Goal: Feedback & Contribution: Leave review/rating

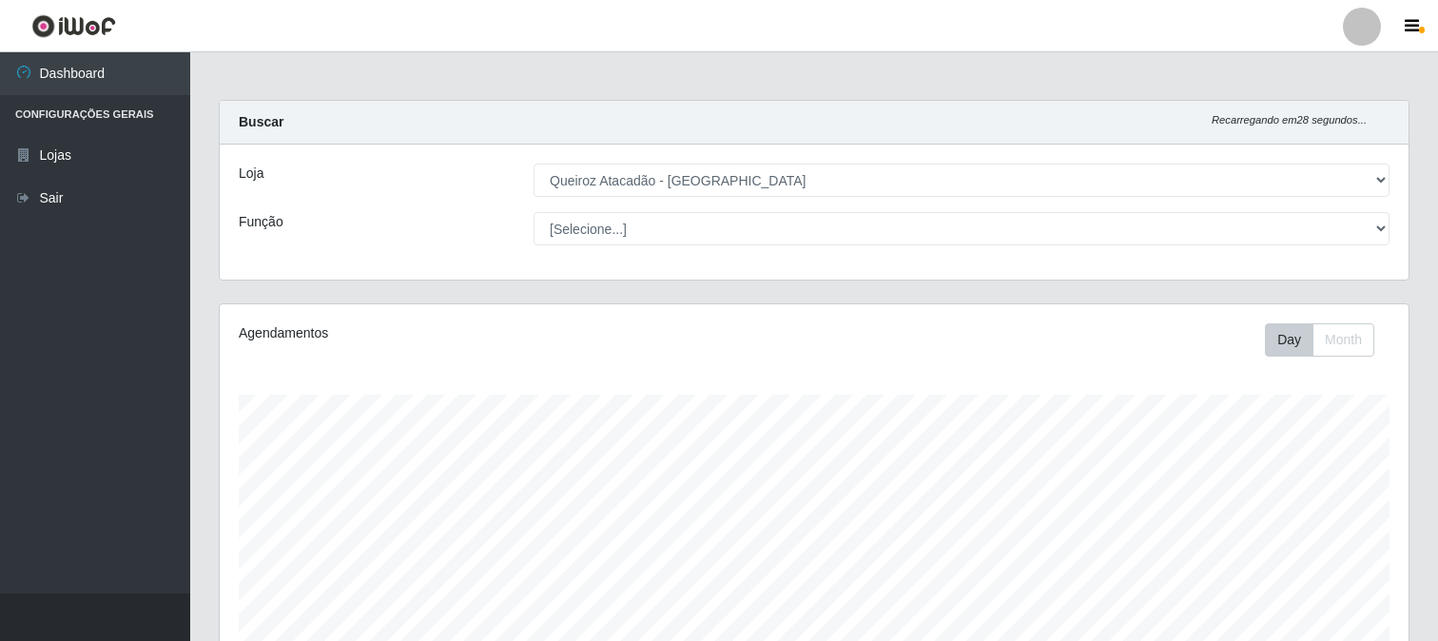
select select "464"
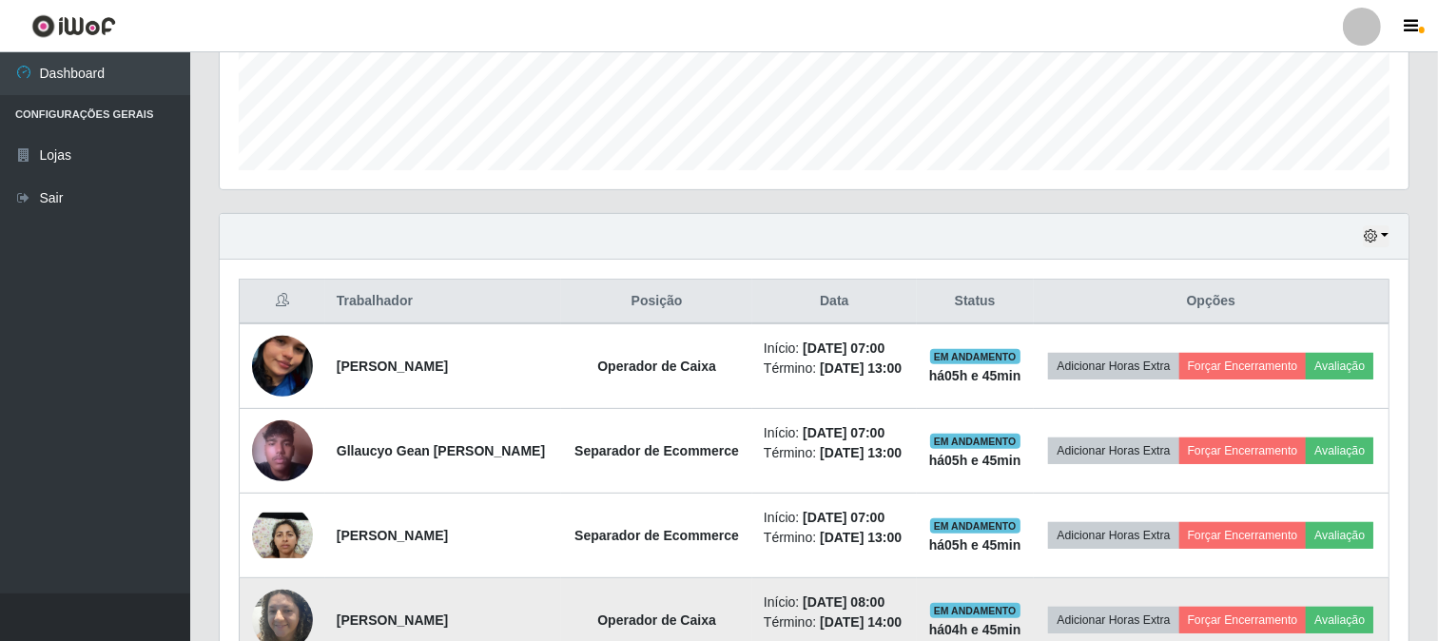
scroll to position [494, 0]
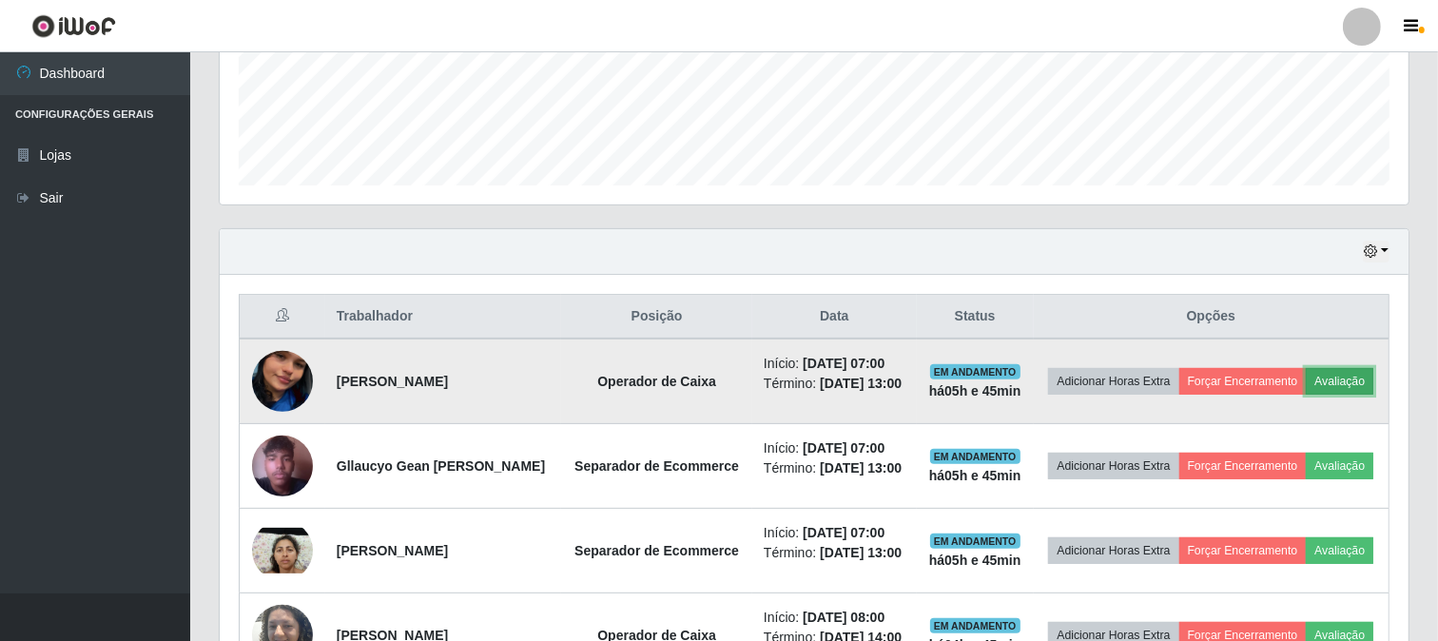
click at [1306, 395] on button "Avaliação" at bounding box center [1340, 381] width 68 height 27
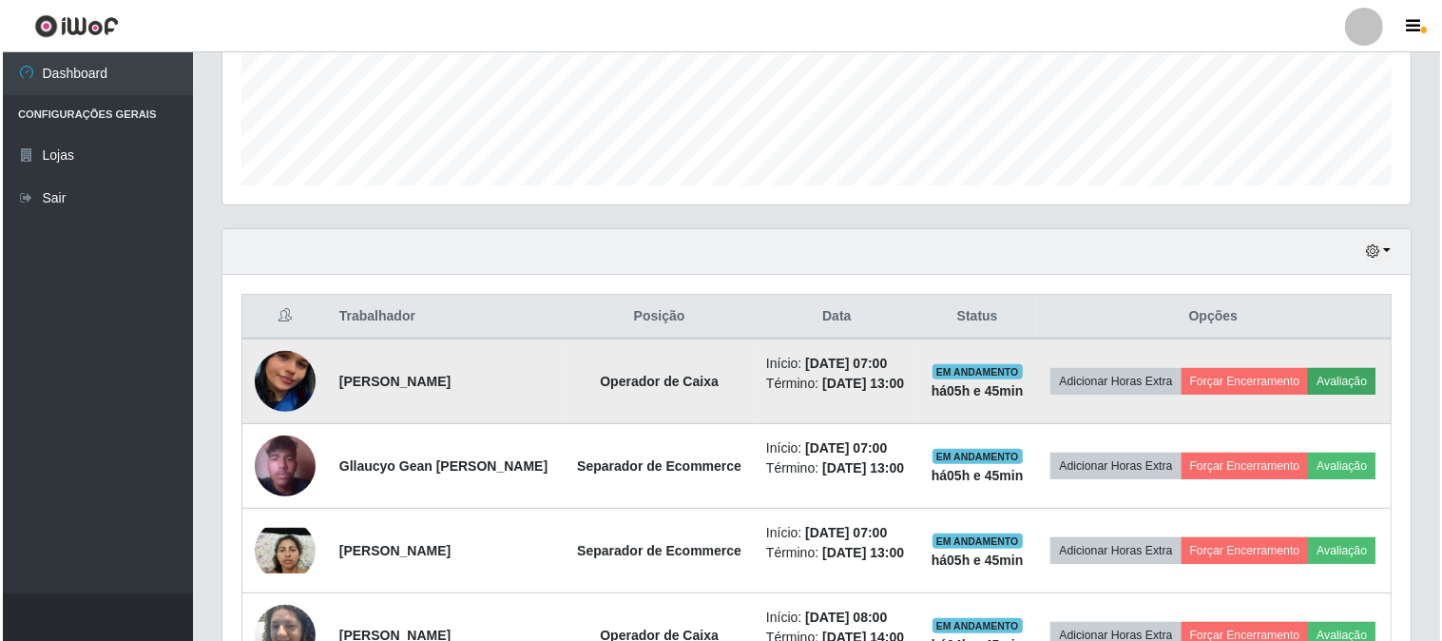
scroll to position [394, 1176]
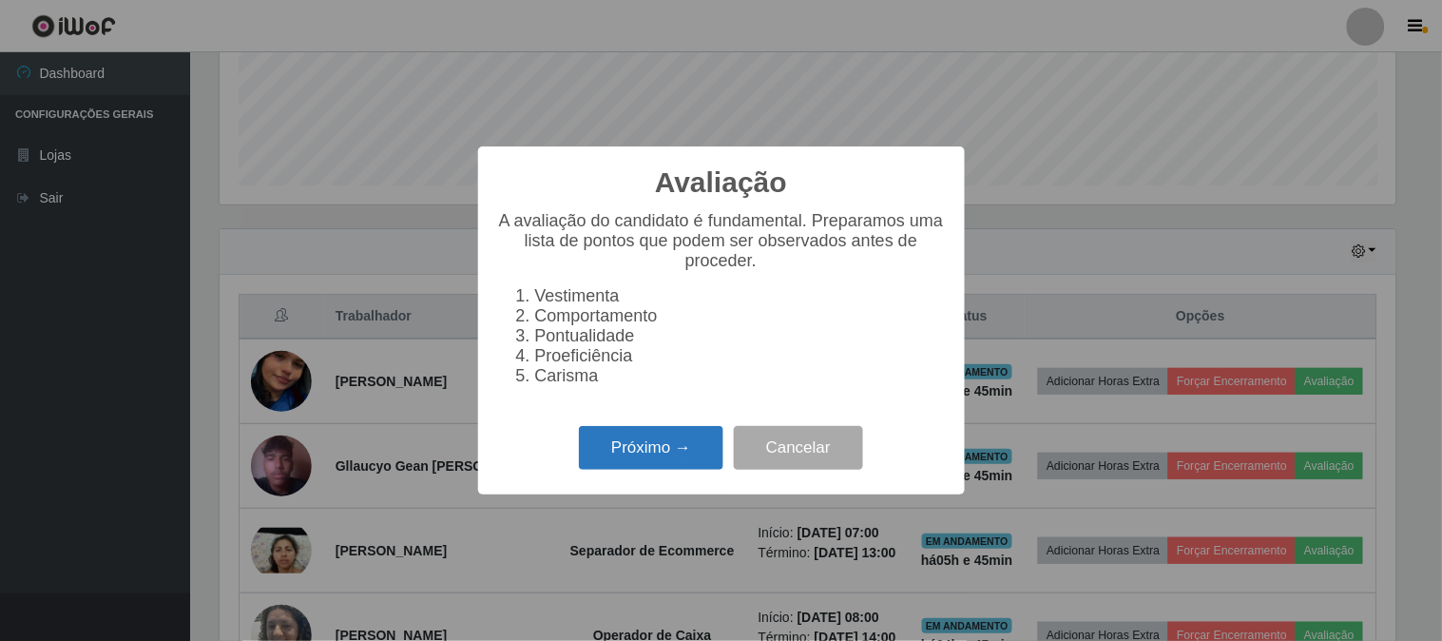
click at [642, 461] on button "Próximo →" at bounding box center [651, 448] width 145 height 45
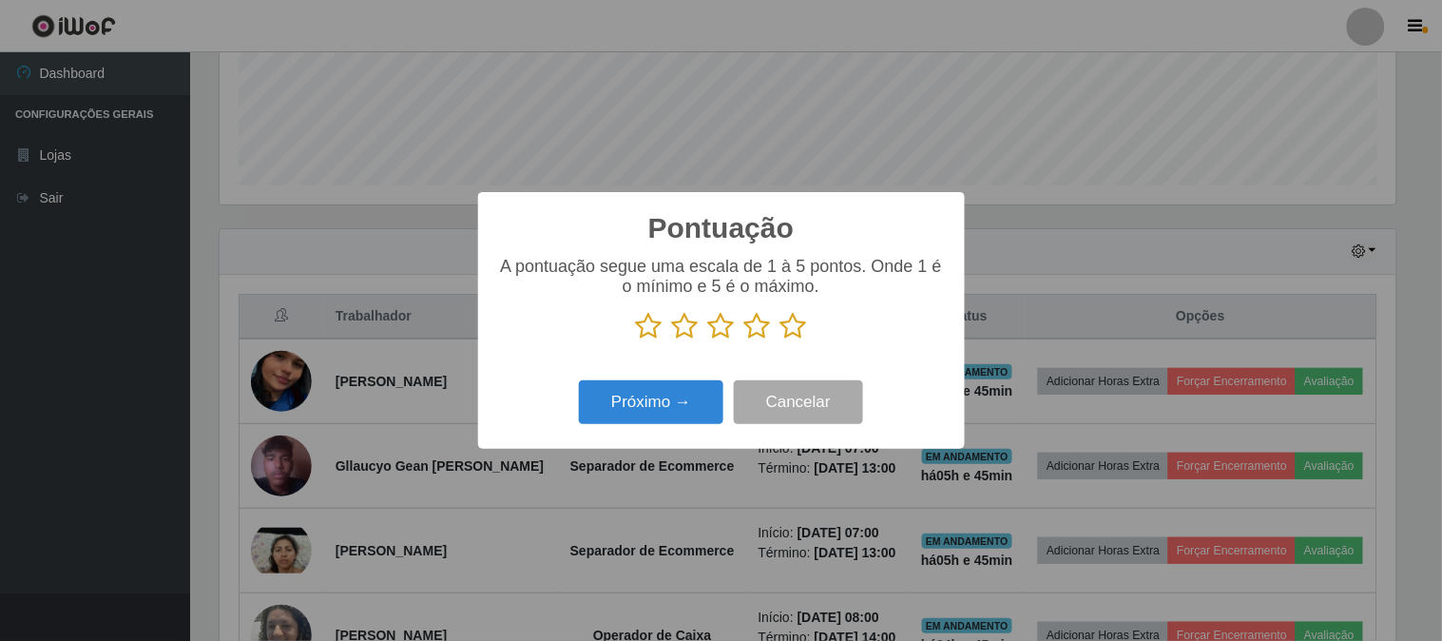
scroll to position [950494, 949712]
click at [800, 335] on icon at bounding box center [794, 326] width 27 height 29
click at [781, 340] on input "radio" at bounding box center [781, 340] width 0 height 0
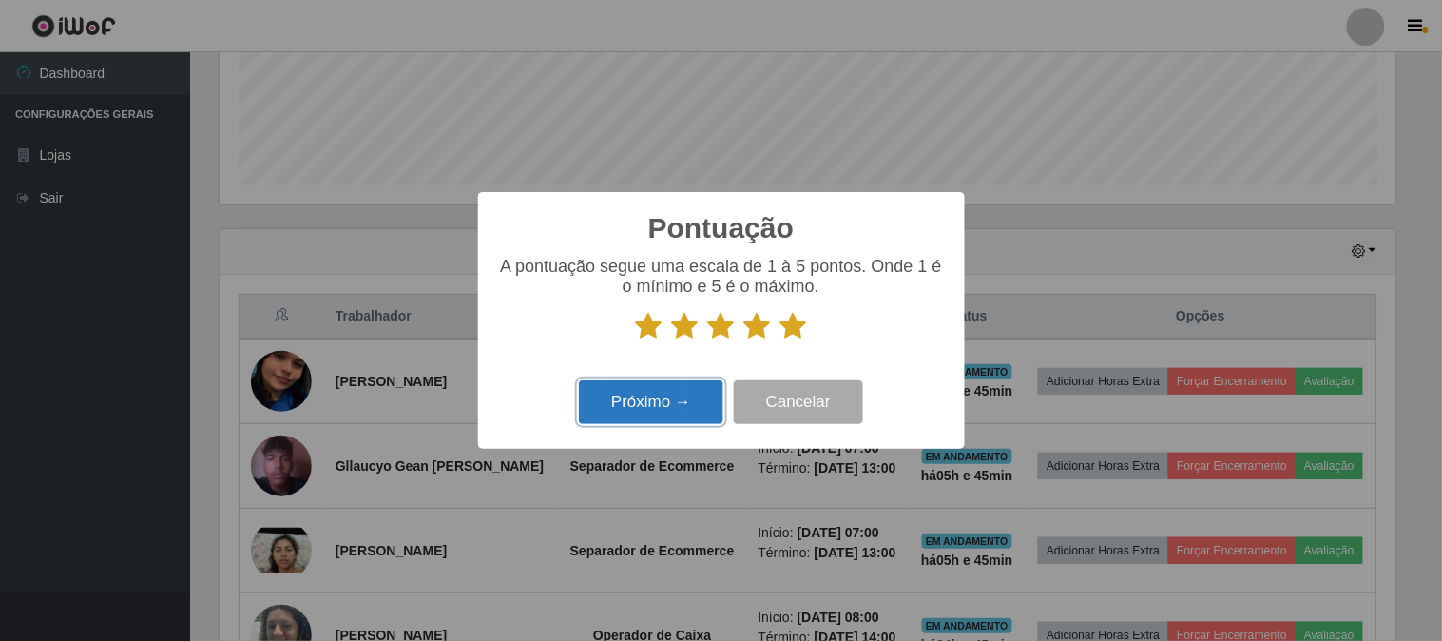
click at [658, 404] on button "Próximo →" at bounding box center [651, 402] width 145 height 45
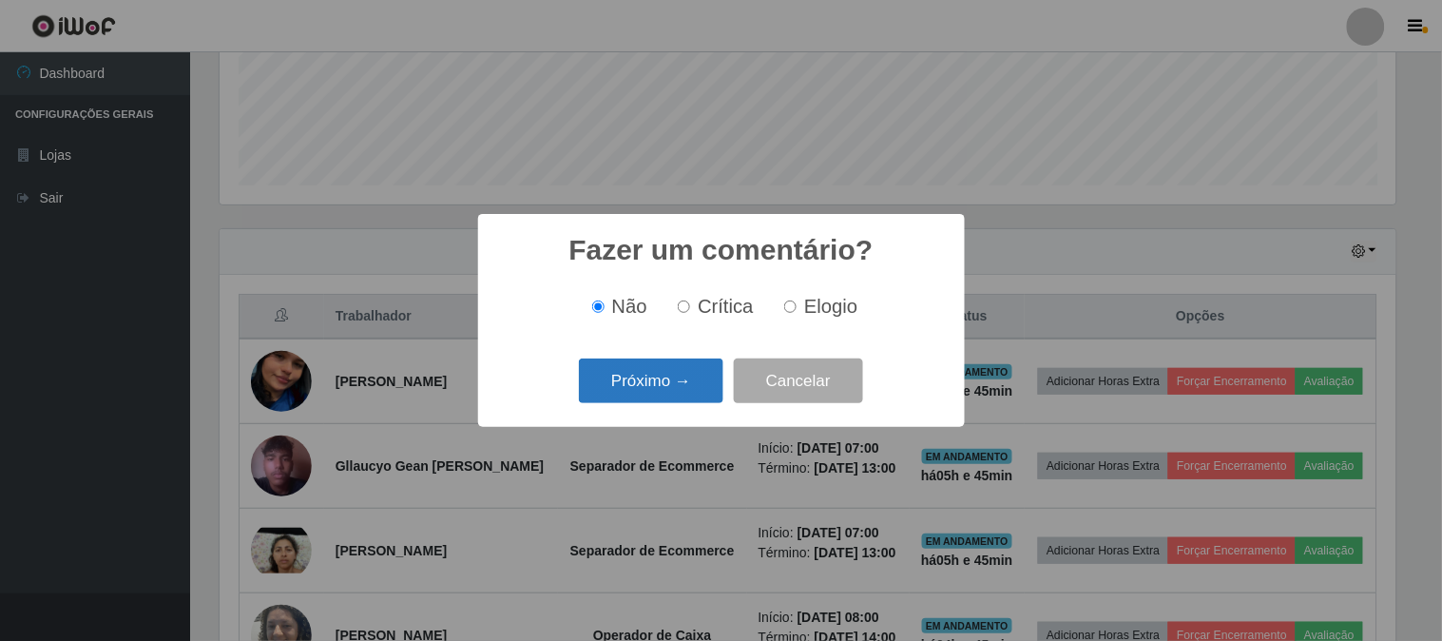
click at [683, 376] on button "Próximo →" at bounding box center [651, 380] width 145 height 45
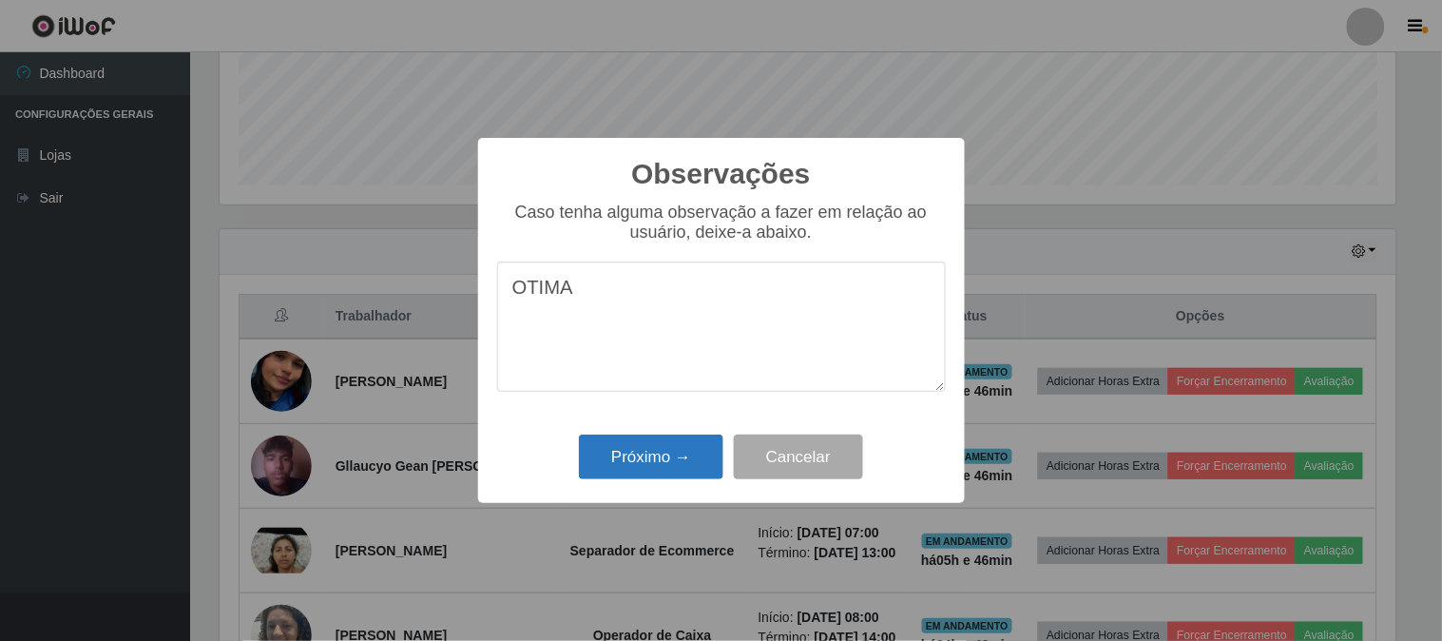
type textarea "OTIMA"
click at [661, 453] on button "Próximo →" at bounding box center [651, 457] width 145 height 45
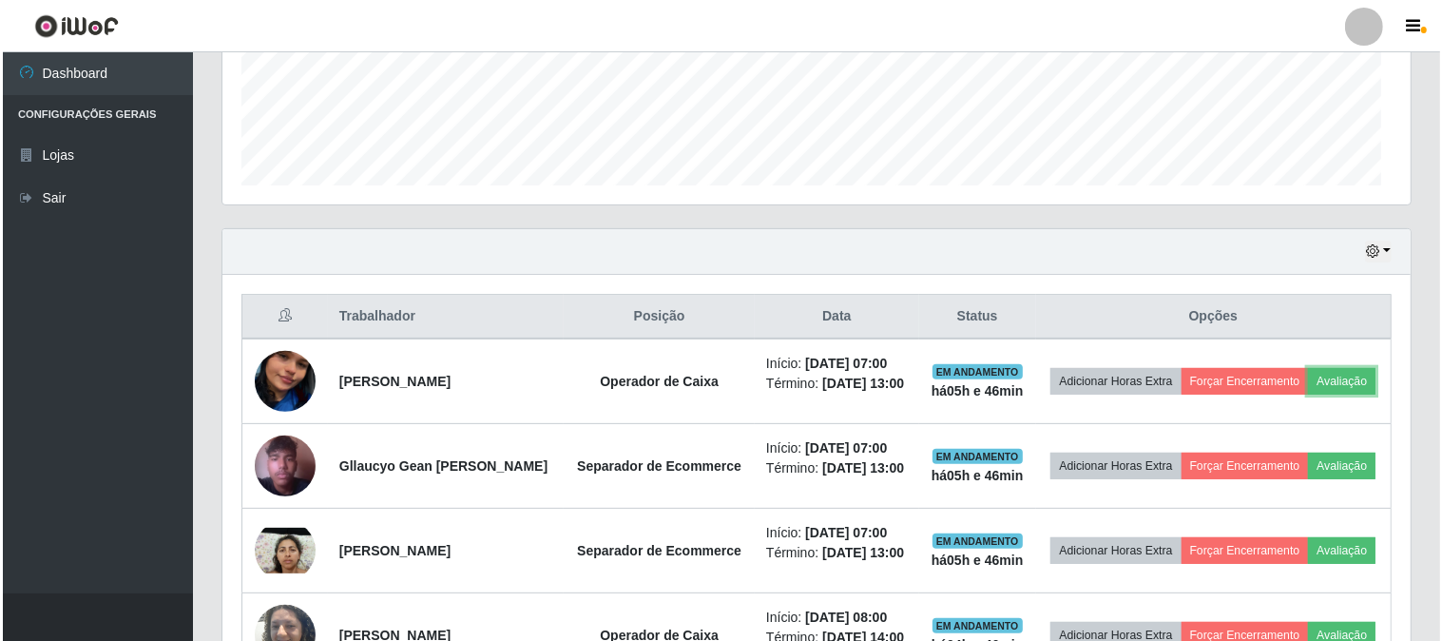
scroll to position [394, 1189]
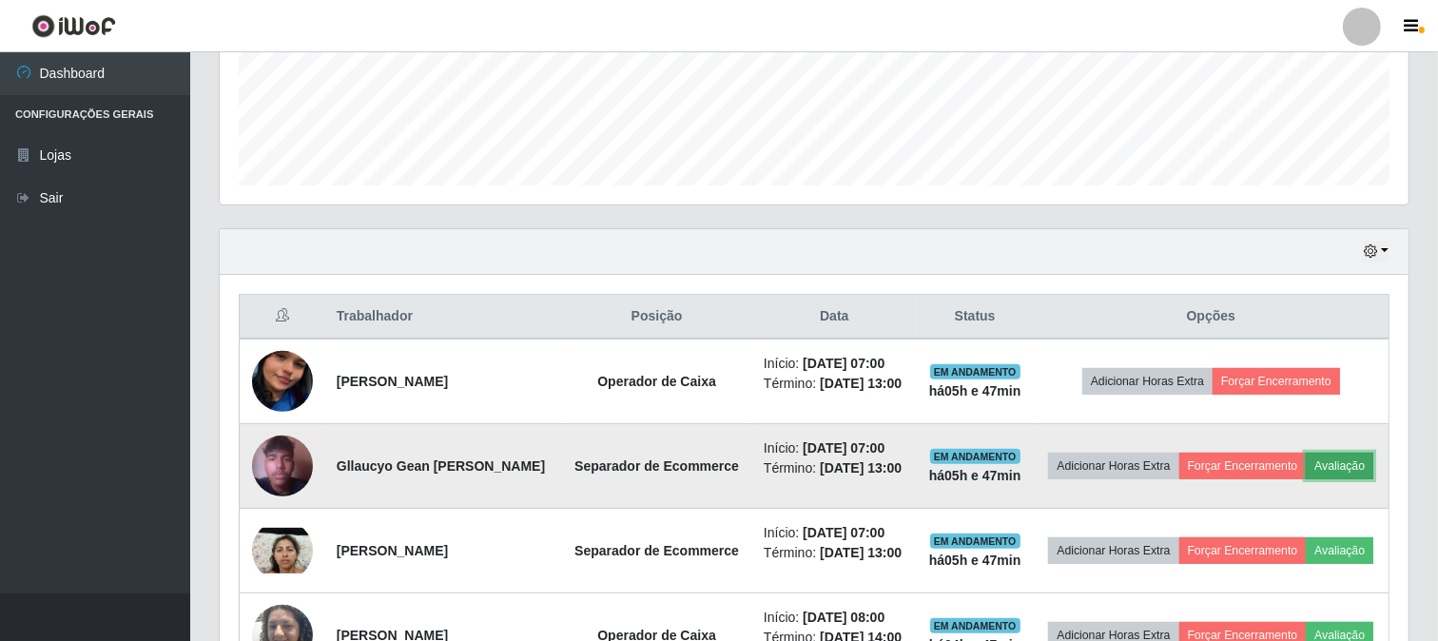
click at [1306, 479] on button "Avaliação" at bounding box center [1340, 466] width 68 height 27
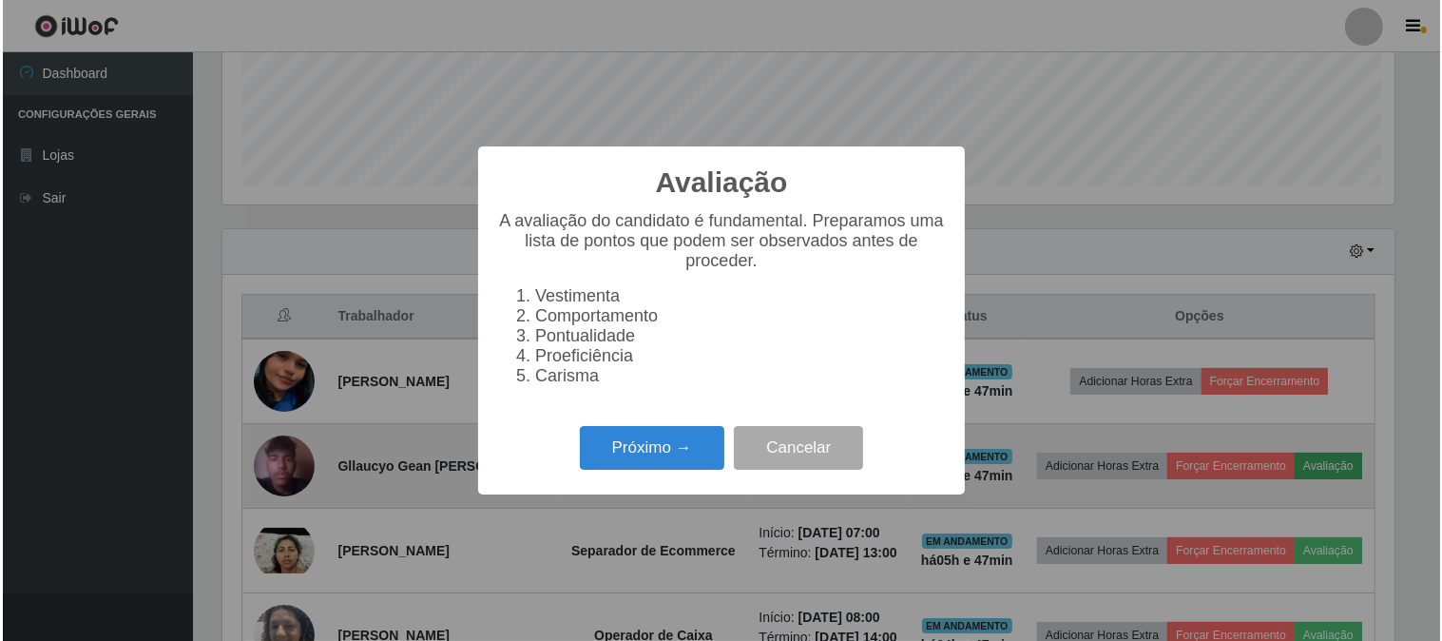
scroll to position [394, 1176]
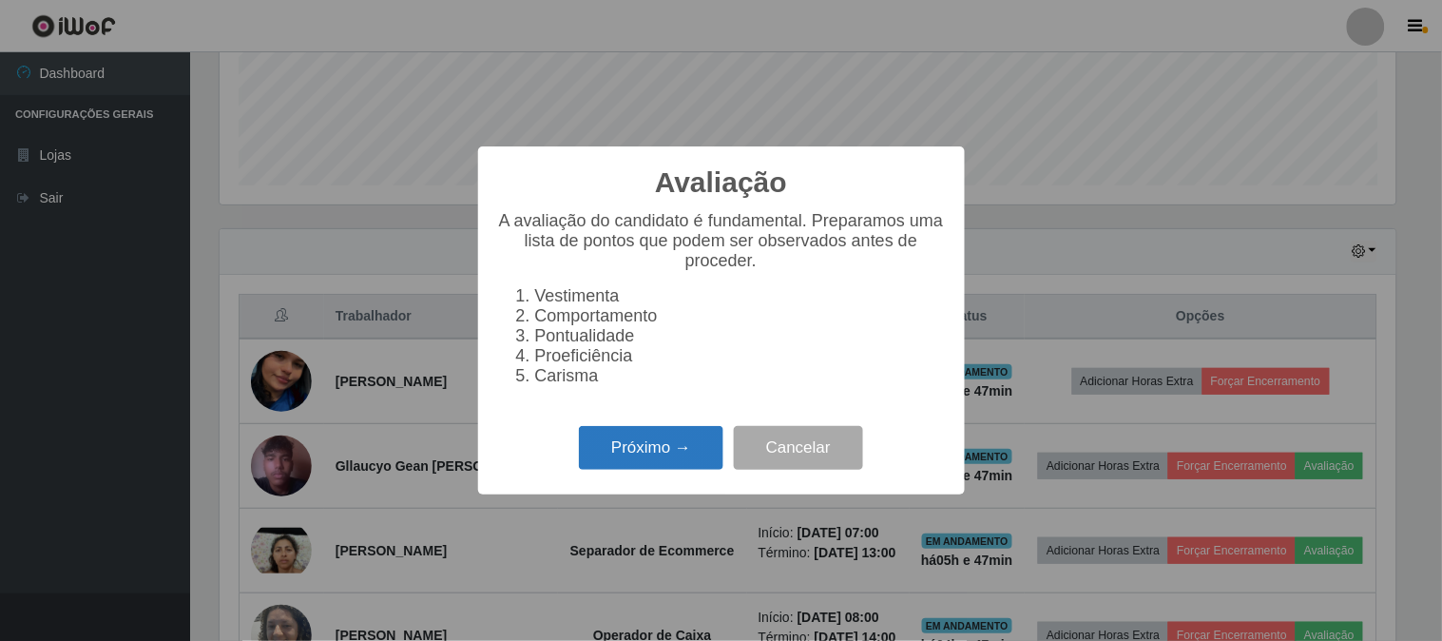
click at [652, 471] on button "Próximo →" at bounding box center [651, 448] width 145 height 45
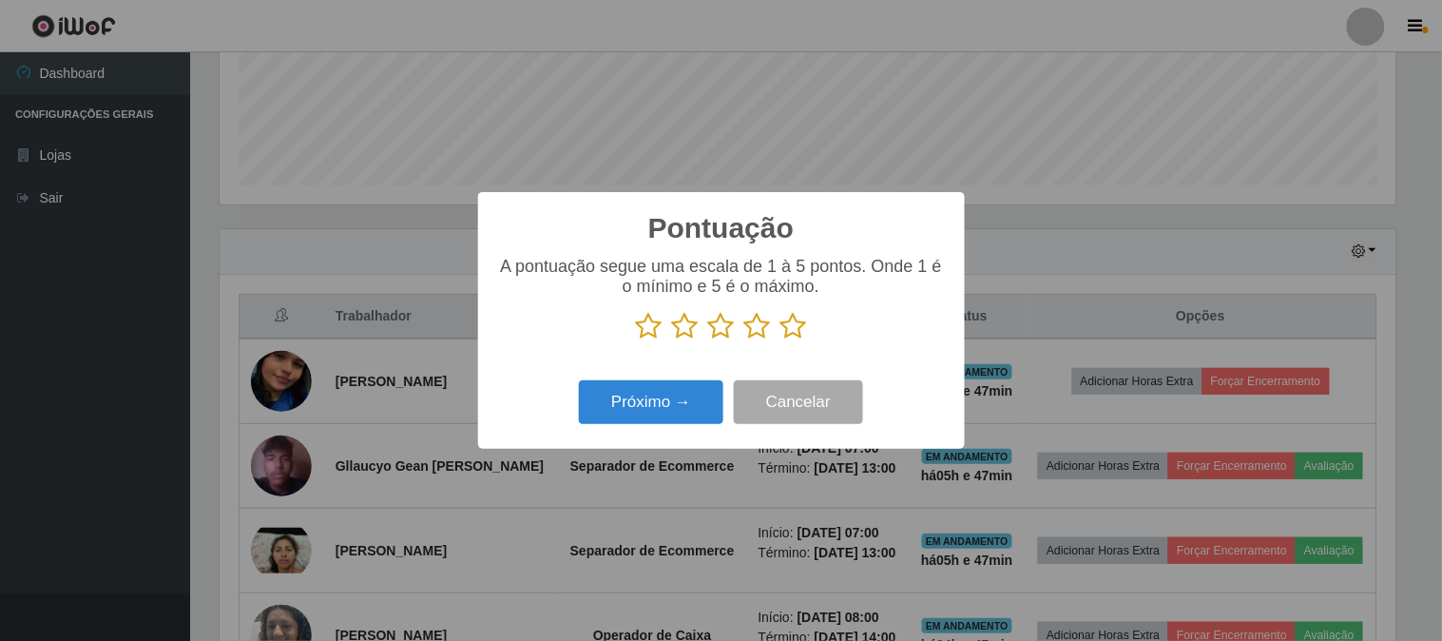
click at [795, 326] on icon at bounding box center [794, 326] width 27 height 29
click at [781, 340] on input "radio" at bounding box center [781, 340] width 0 height 0
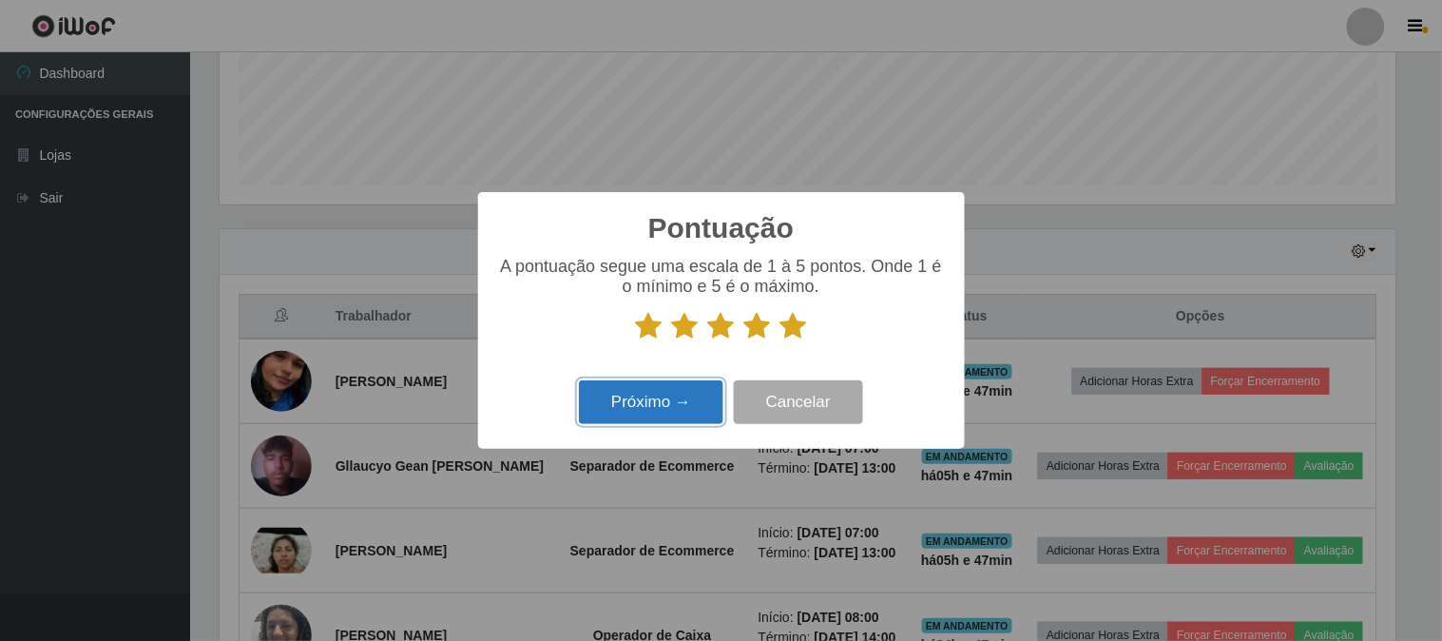
click at [654, 404] on button "Próximo →" at bounding box center [651, 402] width 145 height 45
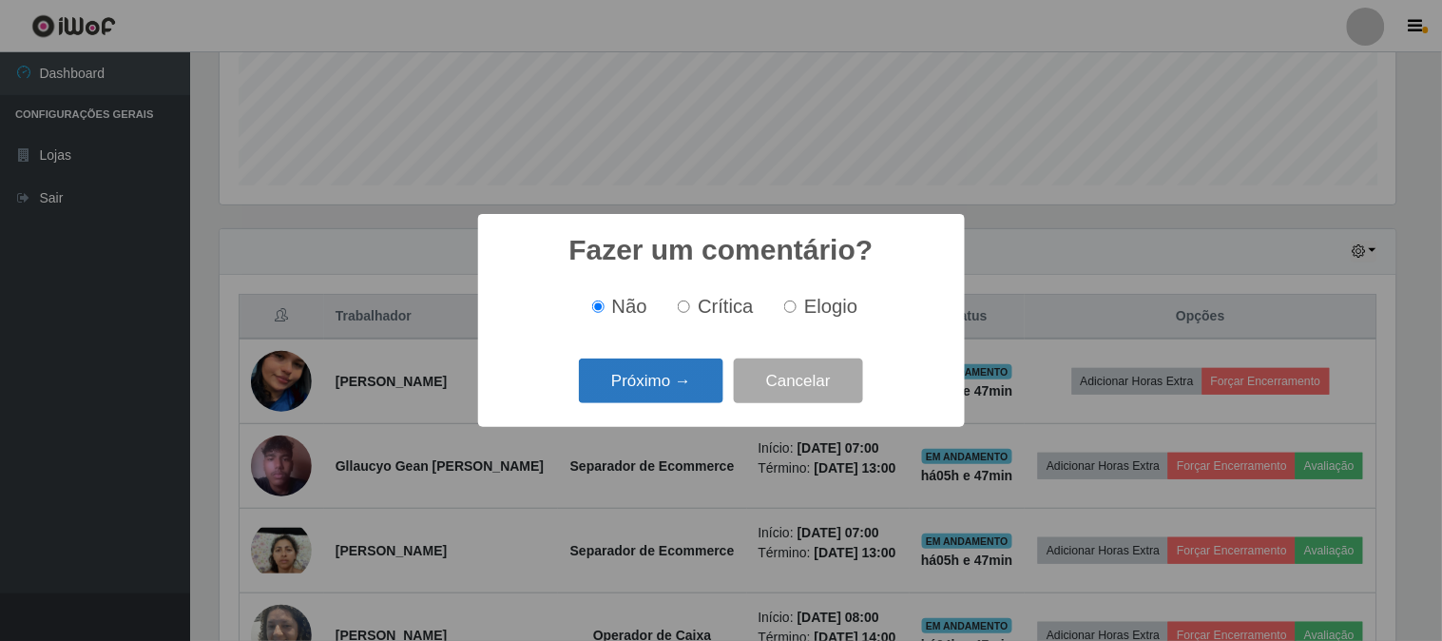
click at [654, 378] on button "Próximo →" at bounding box center [651, 380] width 145 height 45
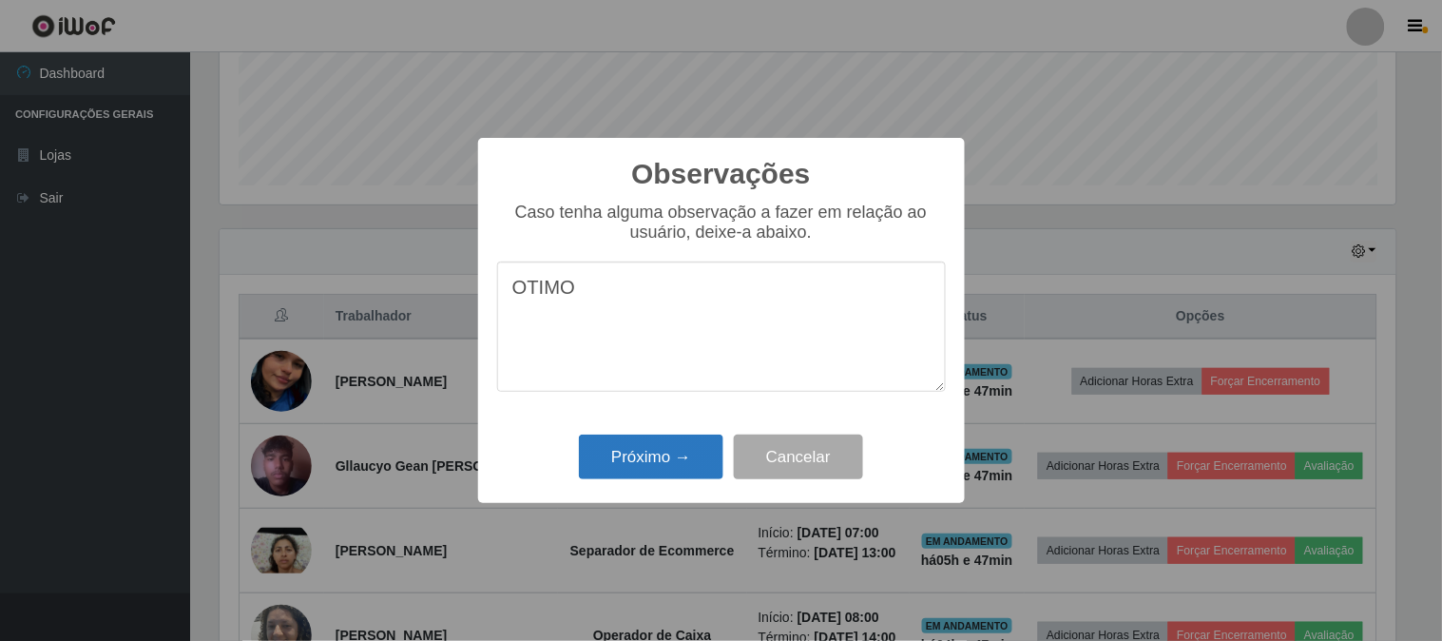
type textarea "OTIMO"
click at [642, 460] on button "Próximo →" at bounding box center [651, 457] width 145 height 45
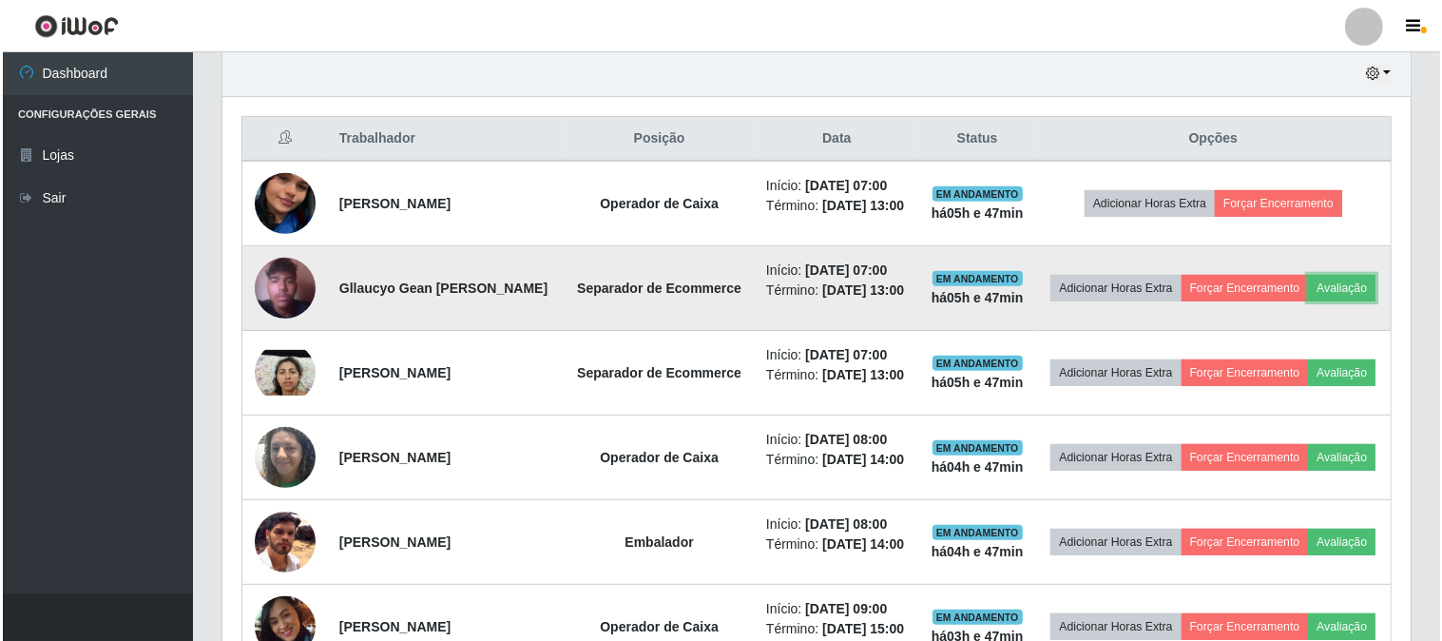
scroll to position [706, 0]
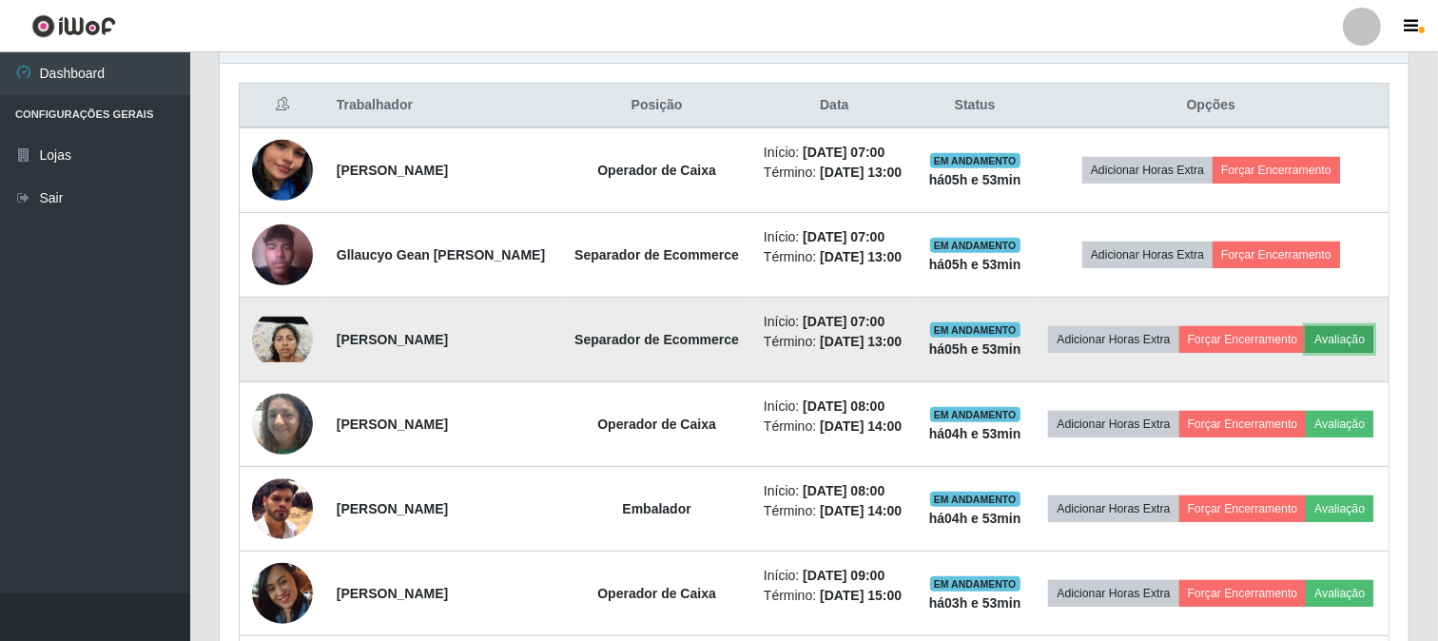
click at [1306, 353] on button "Avaliação" at bounding box center [1340, 339] width 68 height 27
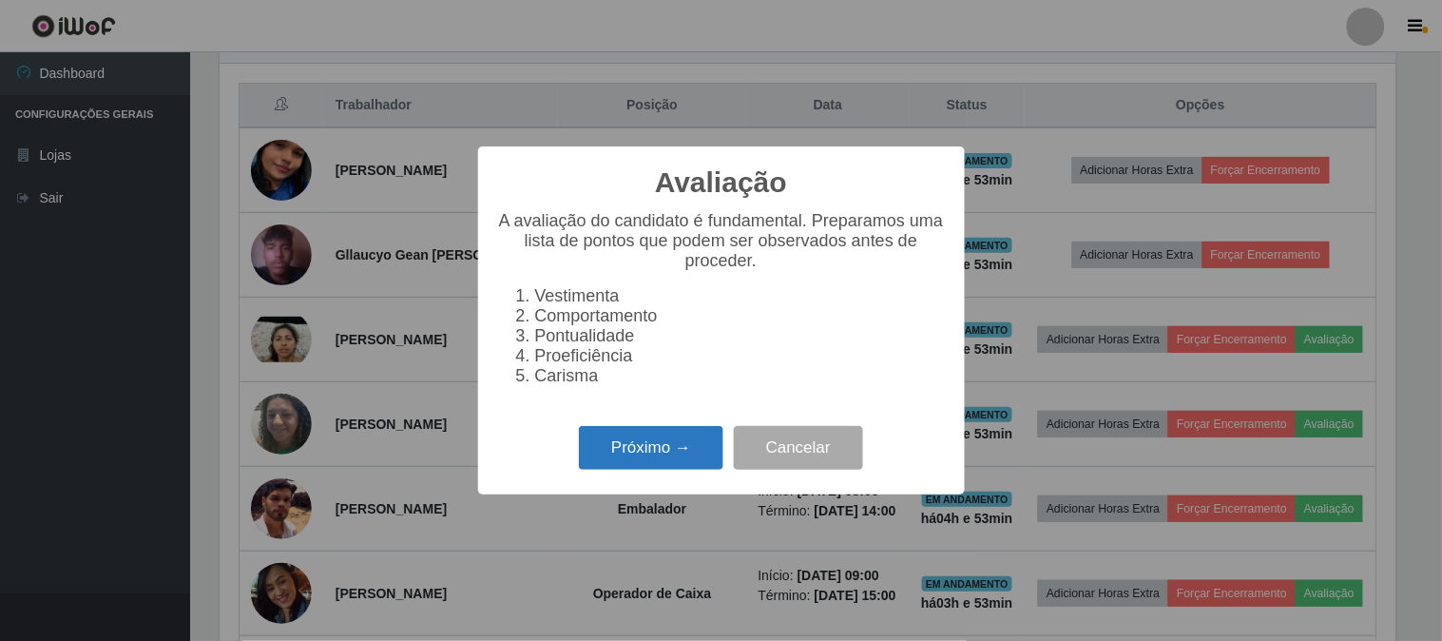
click at [649, 454] on button "Próximo →" at bounding box center [651, 448] width 145 height 45
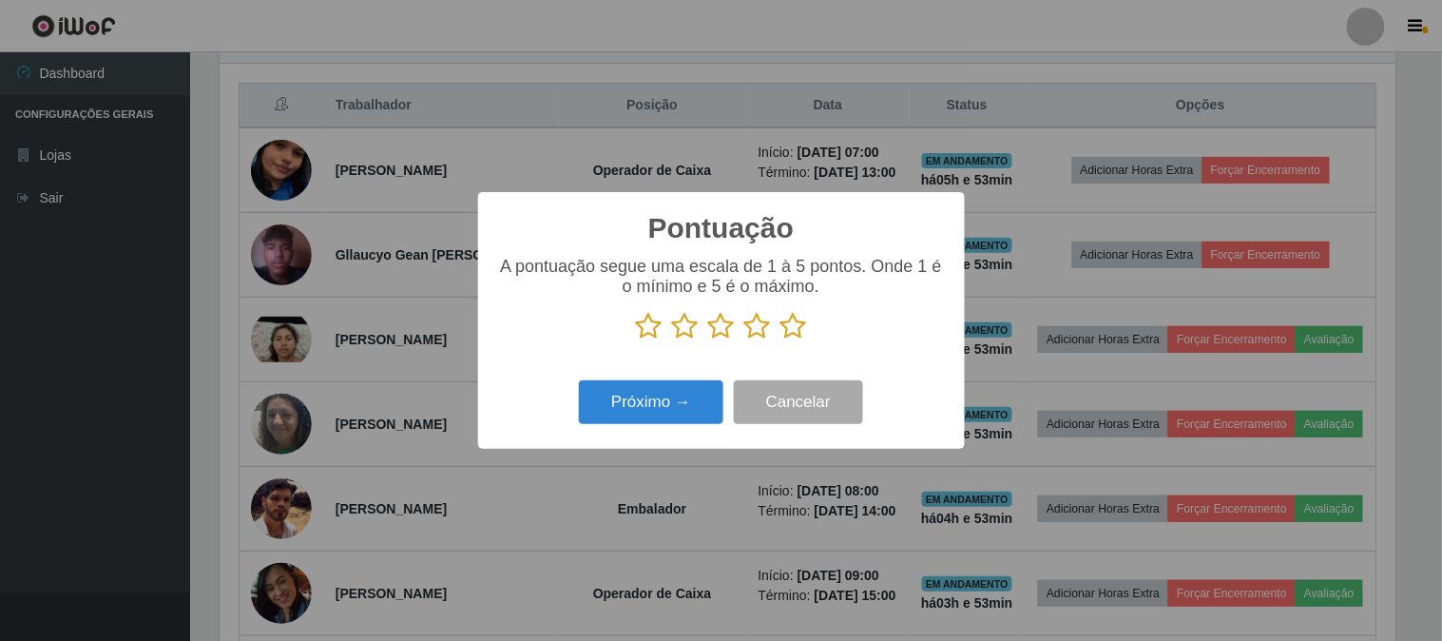
click at [763, 329] on icon at bounding box center [758, 326] width 27 height 29
click at [745, 340] on input "radio" at bounding box center [745, 340] width 0 height 0
click at [648, 406] on button "Próximo →" at bounding box center [651, 402] width 145 height 45
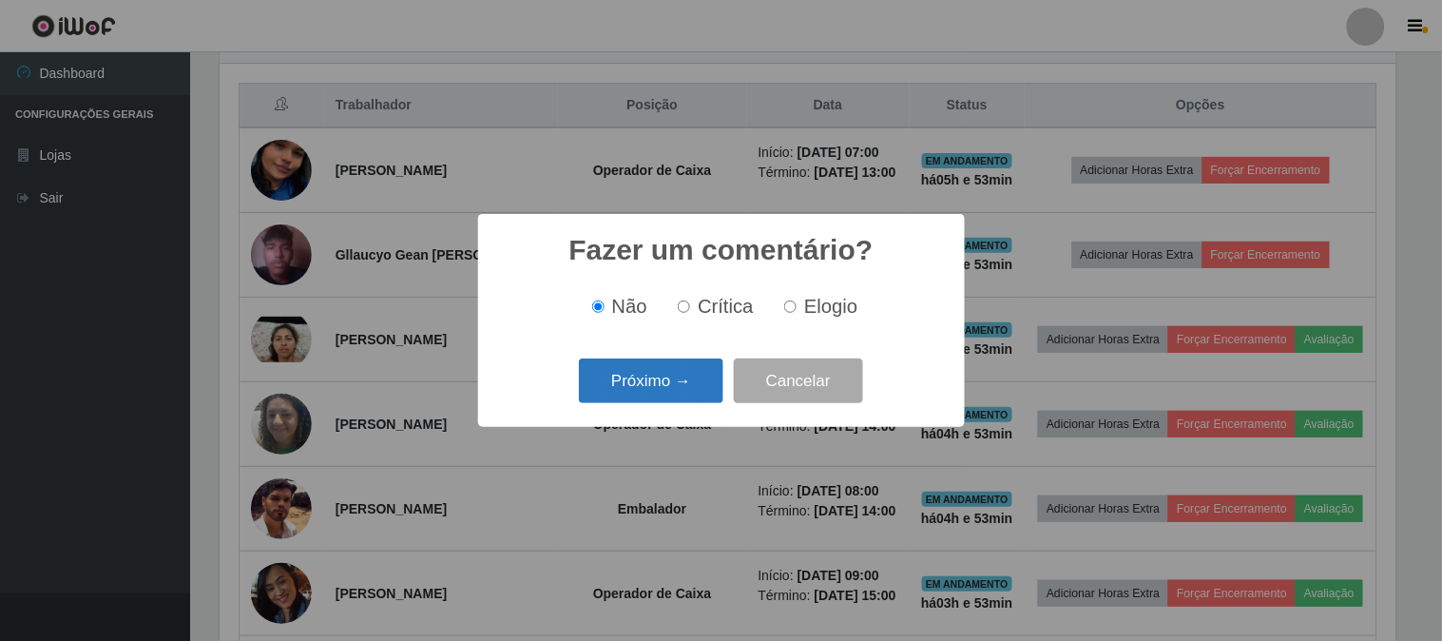
click at [661, 394] on button "Próximo →" at bounding box center [651, 380] width 145 height 45
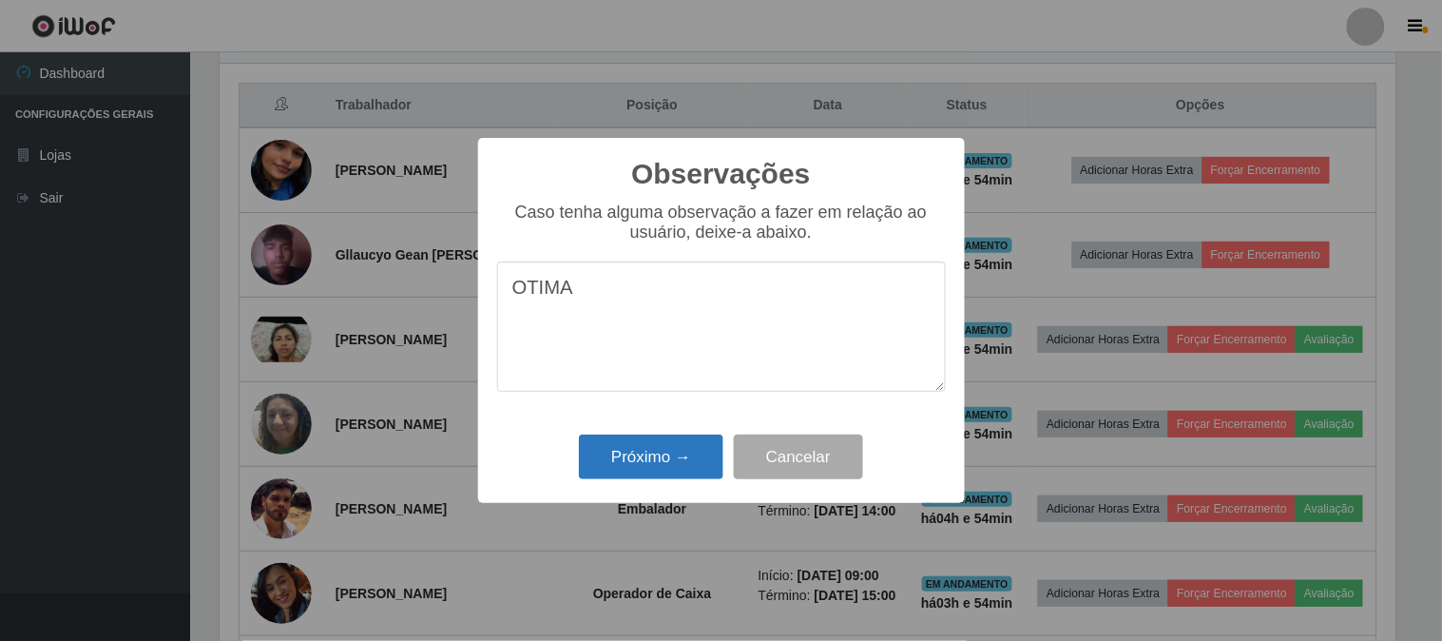
type textarea "OTIMA"
click at [626, 457] on button "Próximo →" at bounding box center [651, 457] width 145 height 45
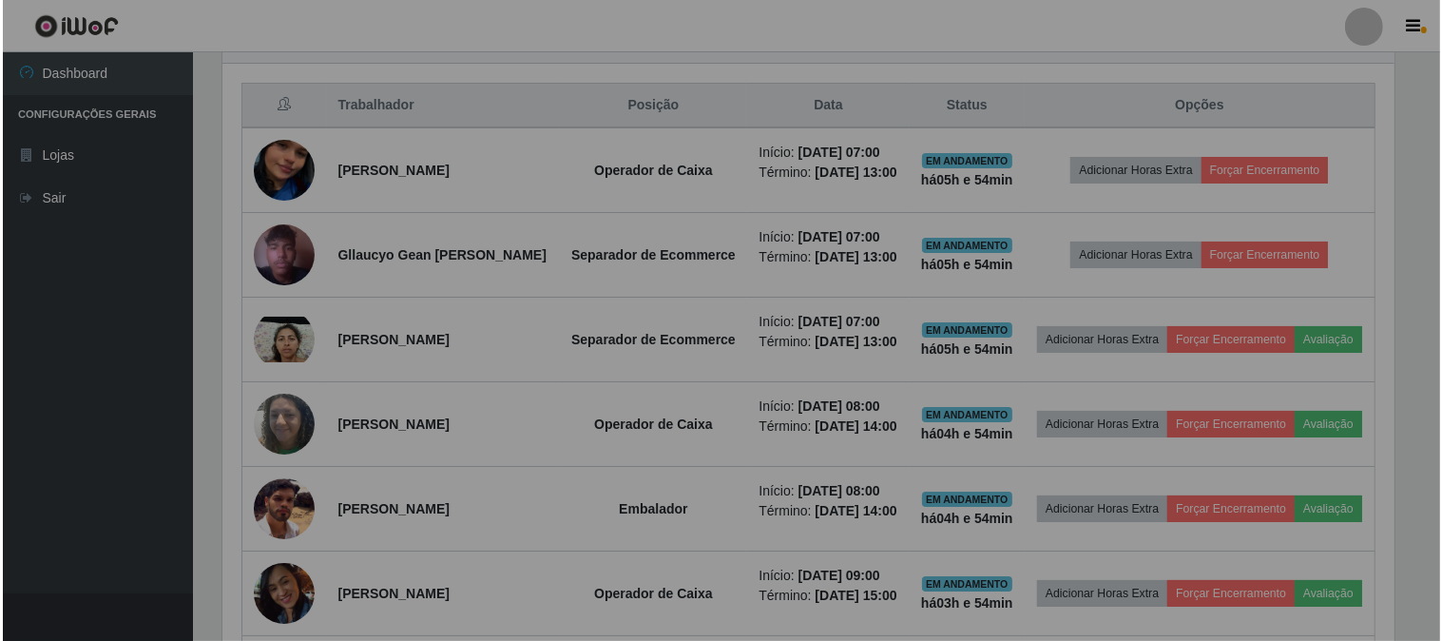
scroll to position [394, 1189]
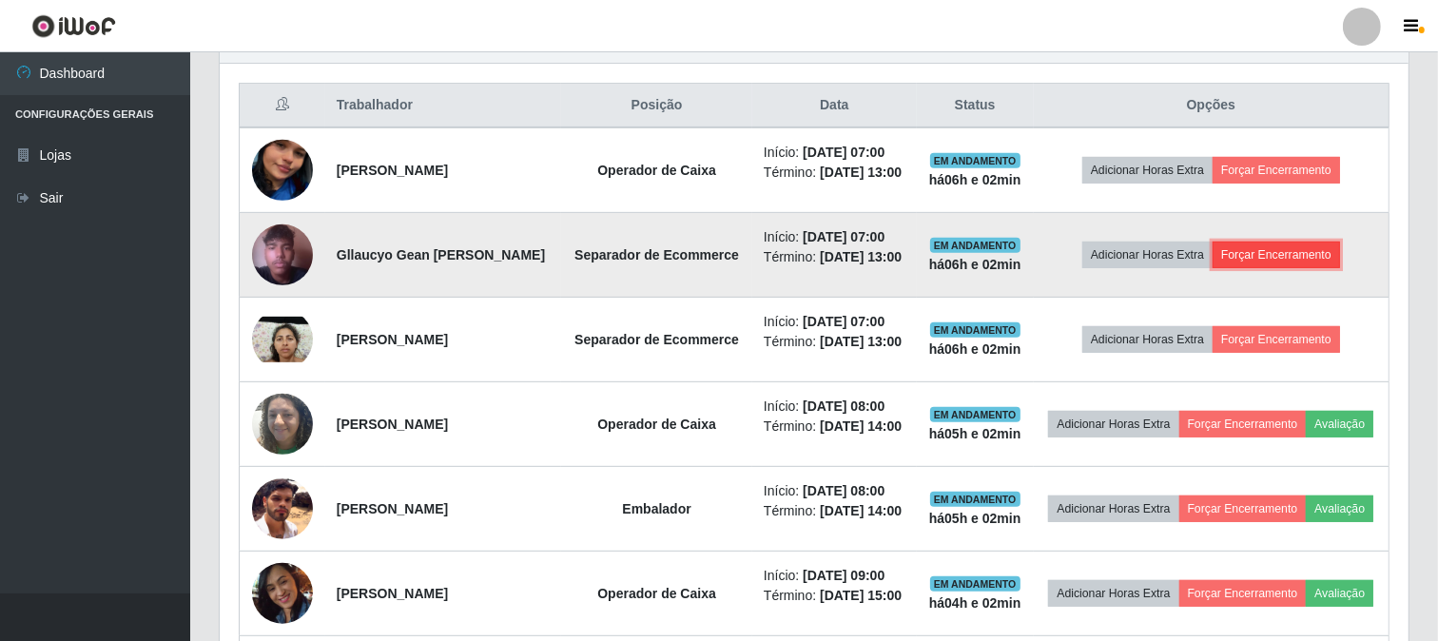
click at [1317, 268] on button "Forçar Encerramento" at bounding box center [1275, 255] width 127 height 27
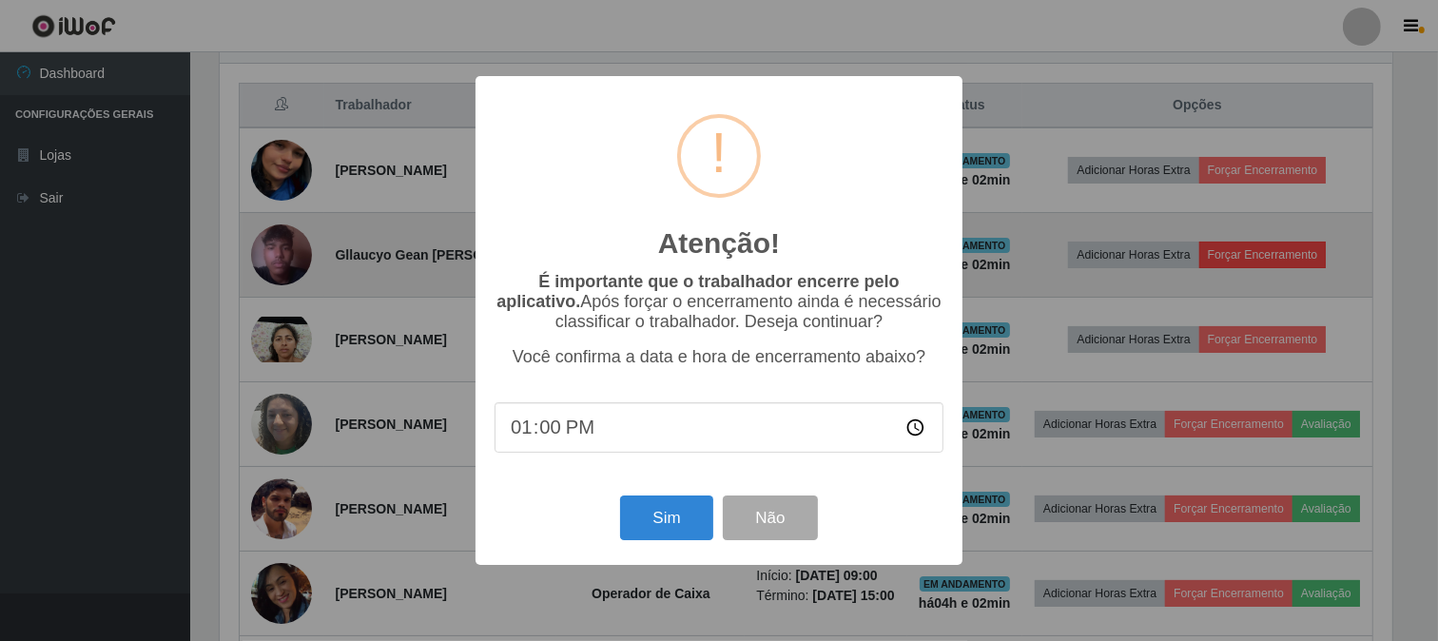
scroll to position [394, 1176]
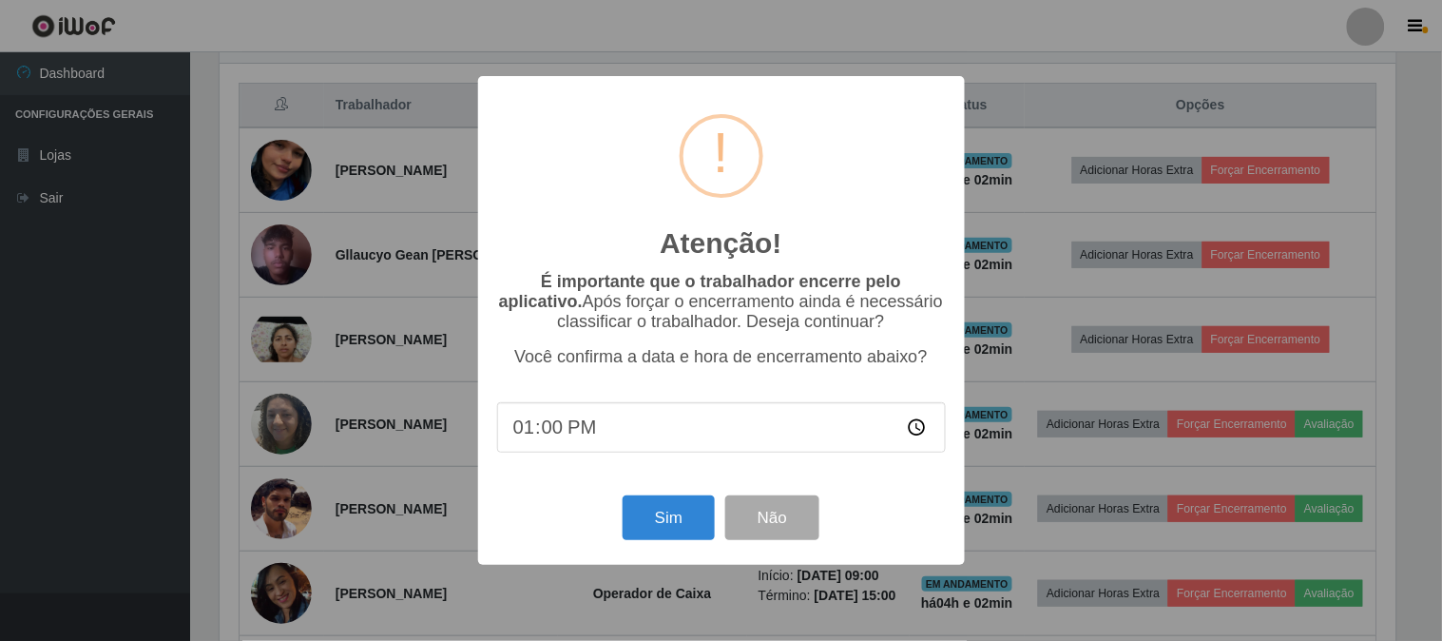
drag, startPoint x: 821, startPoint y: 415, endPoint x: 823, endPoint y: 475, distance: 60.9
click at [820, 466] on div "É importante que o trabalhador encerre pelo aplicativo. Após forçar o encerrame…" at bounding box center [721, 372] width 449 height 200
click at [166, 358] on div "Atenção! × É importante que o trabalhador encerre pelo aplicativo. Após forçar …" at bounding box center [721, 320] width 1442 height 641
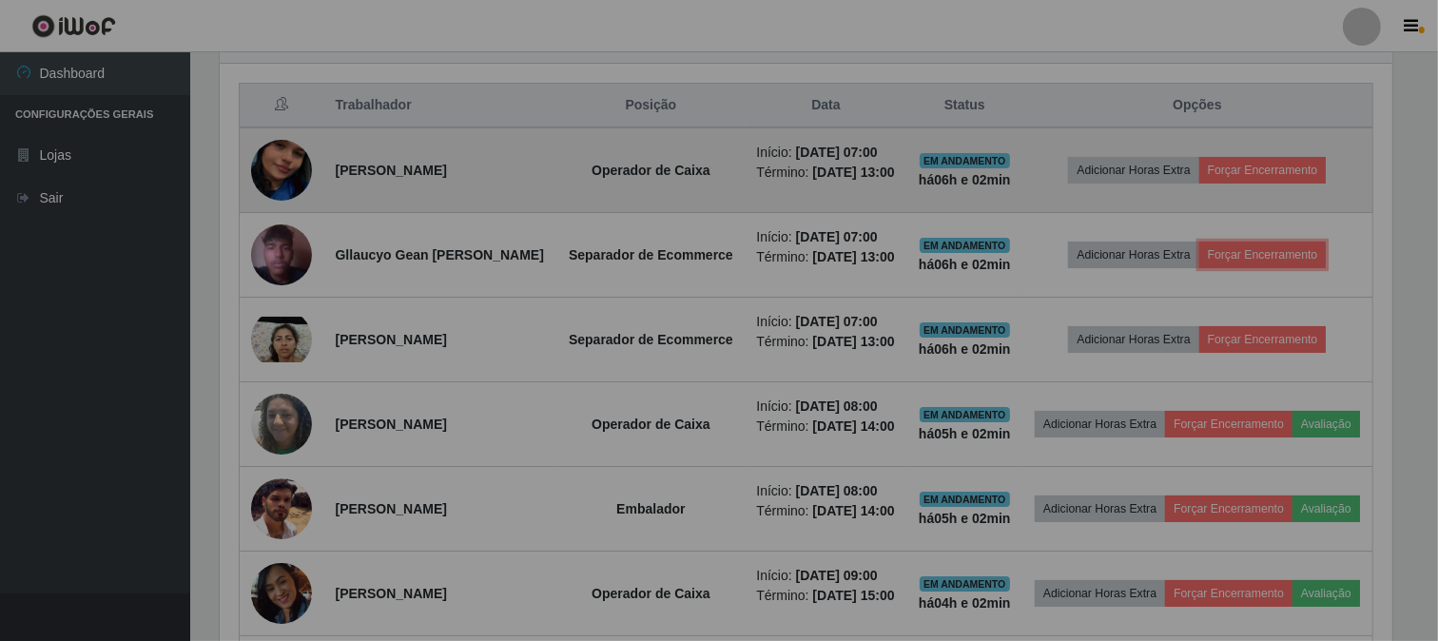
scroll to position [394, 1189]
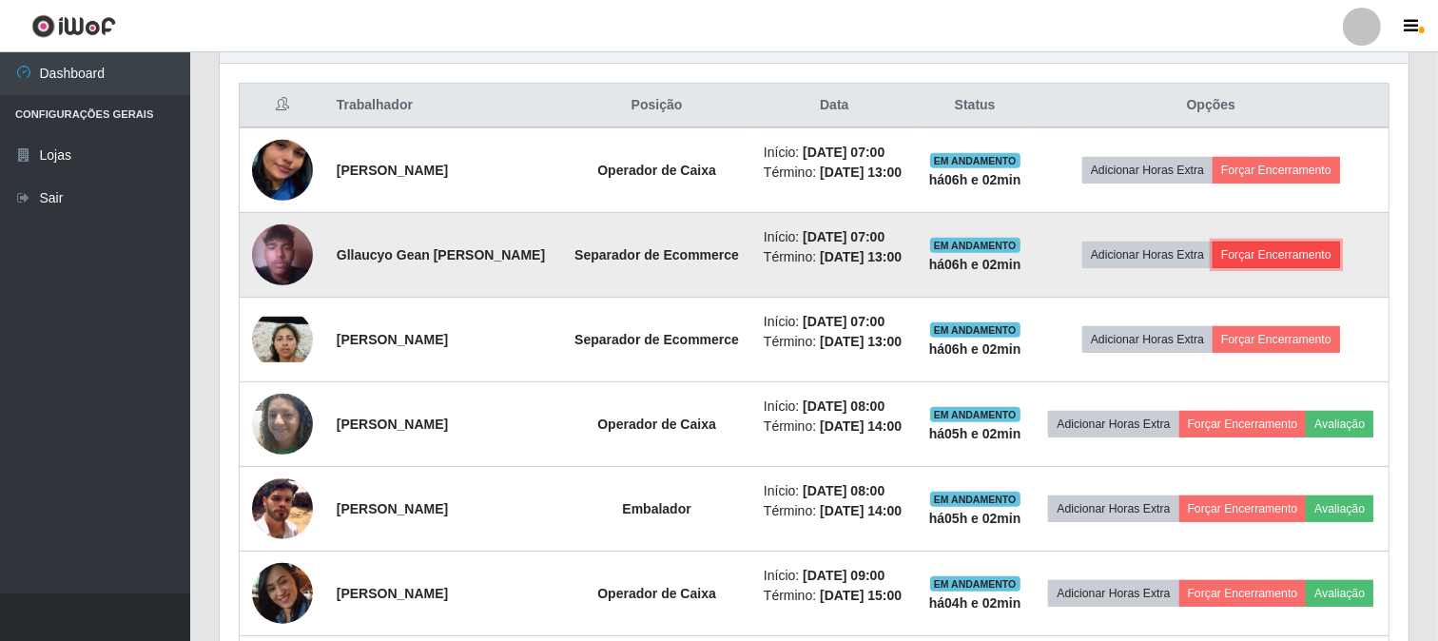
click at [1316, 268] on button "Forçar Encerramento" at bounding box center [1275, 255] width 127 height 27
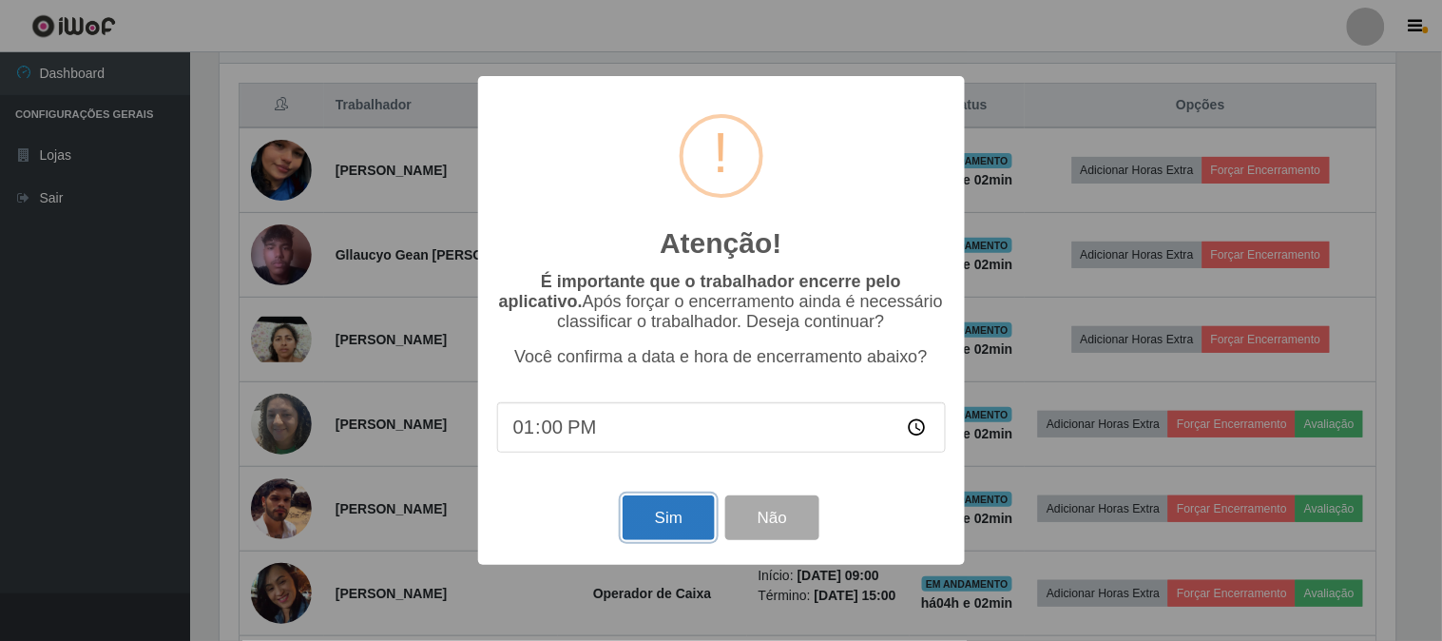
click at [648, 530] on button "Sim" at bounding box center [669, 517] width 92 height 45
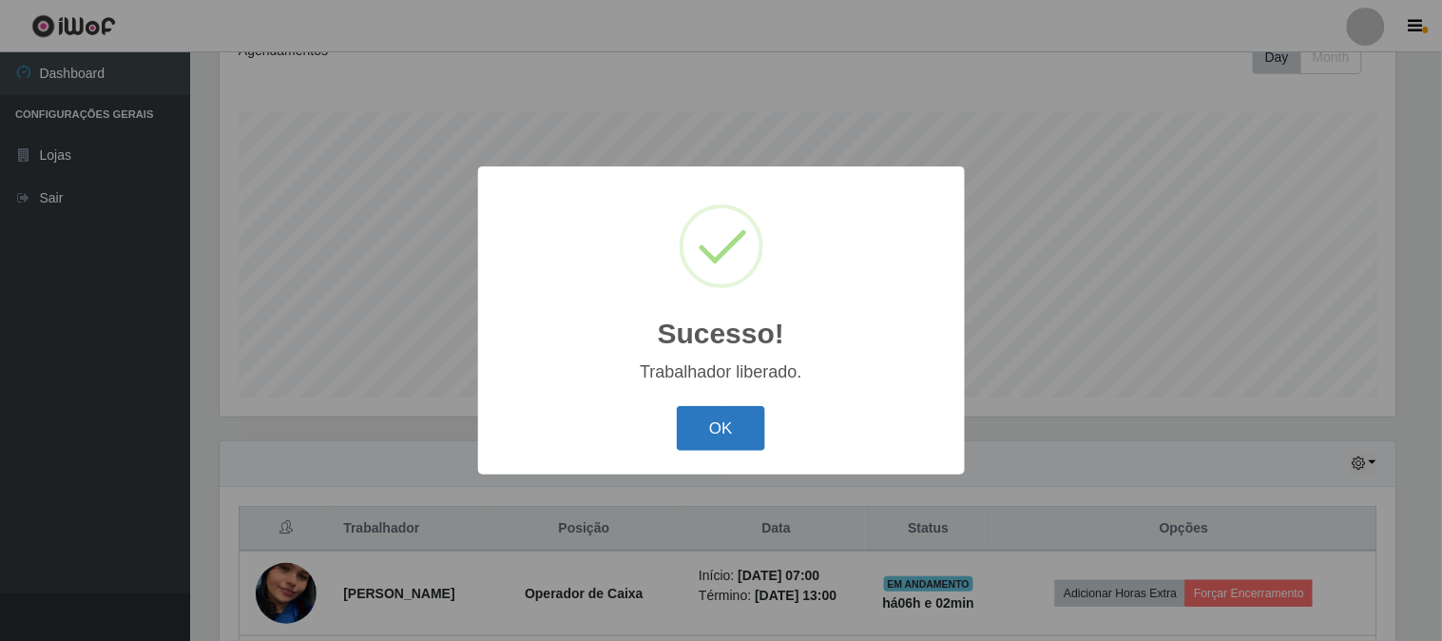
click at [739, 431] on button "OK" at bounding box center [721, 428] width 88 height 45
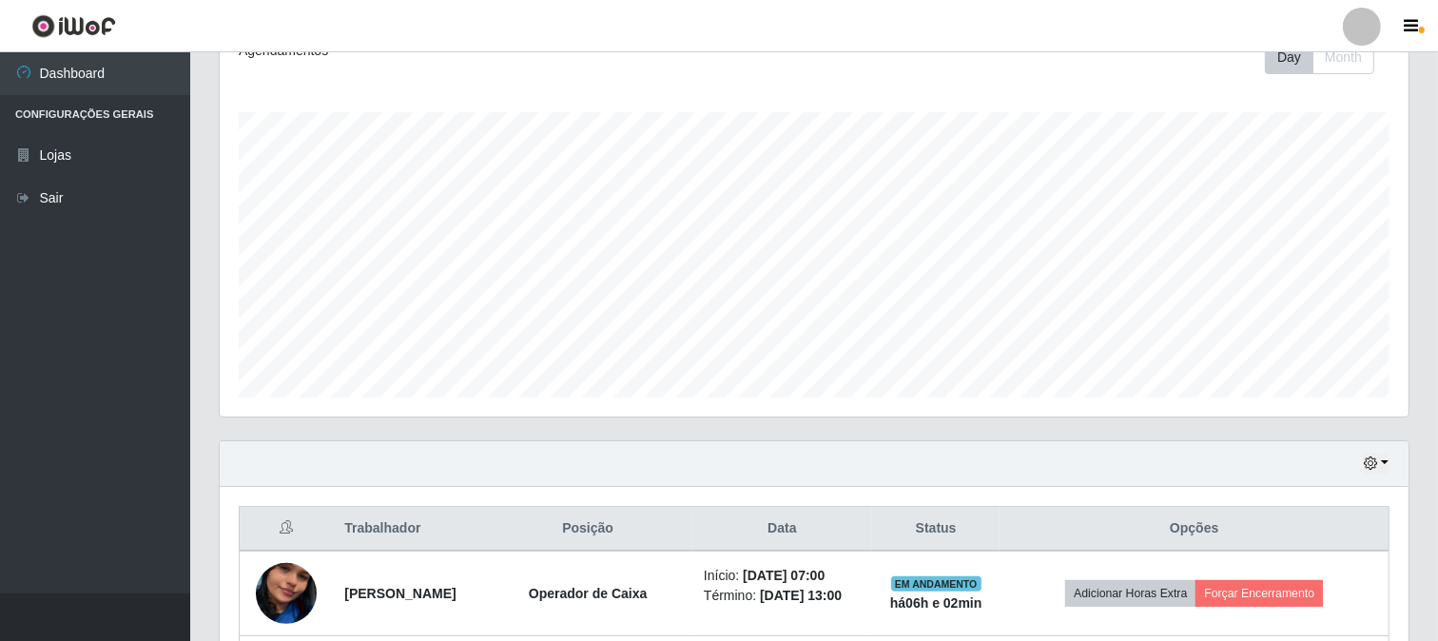
scroll to position [600, 0]
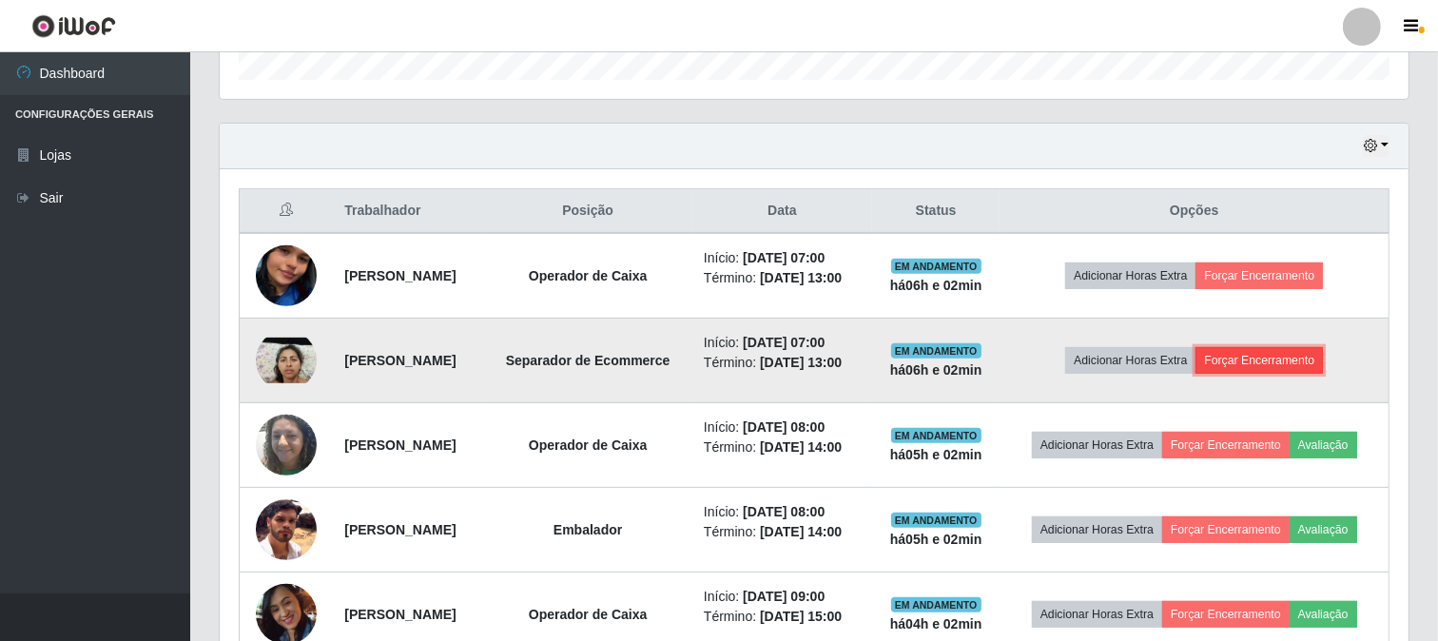
click at [1310, 355] on button "Forçar Encerramento" at bounding box center [1258, 360] width 127 height 27
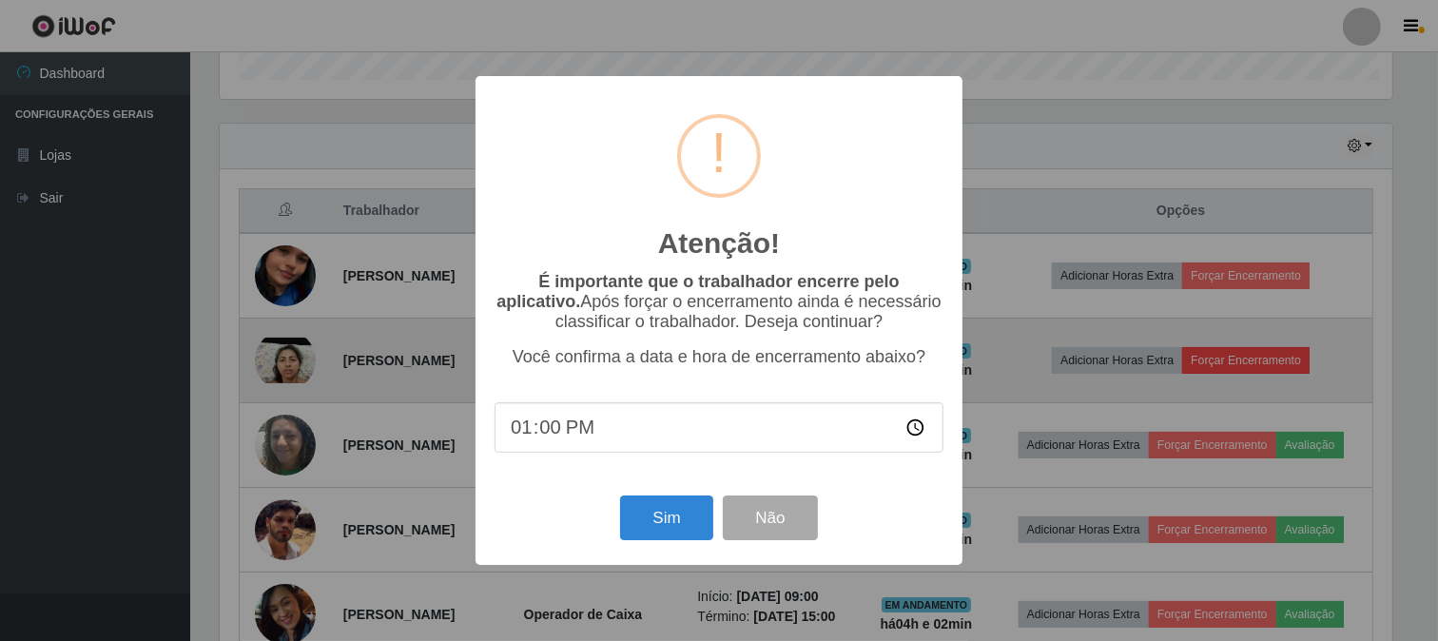
scroll to position [394, 1176]
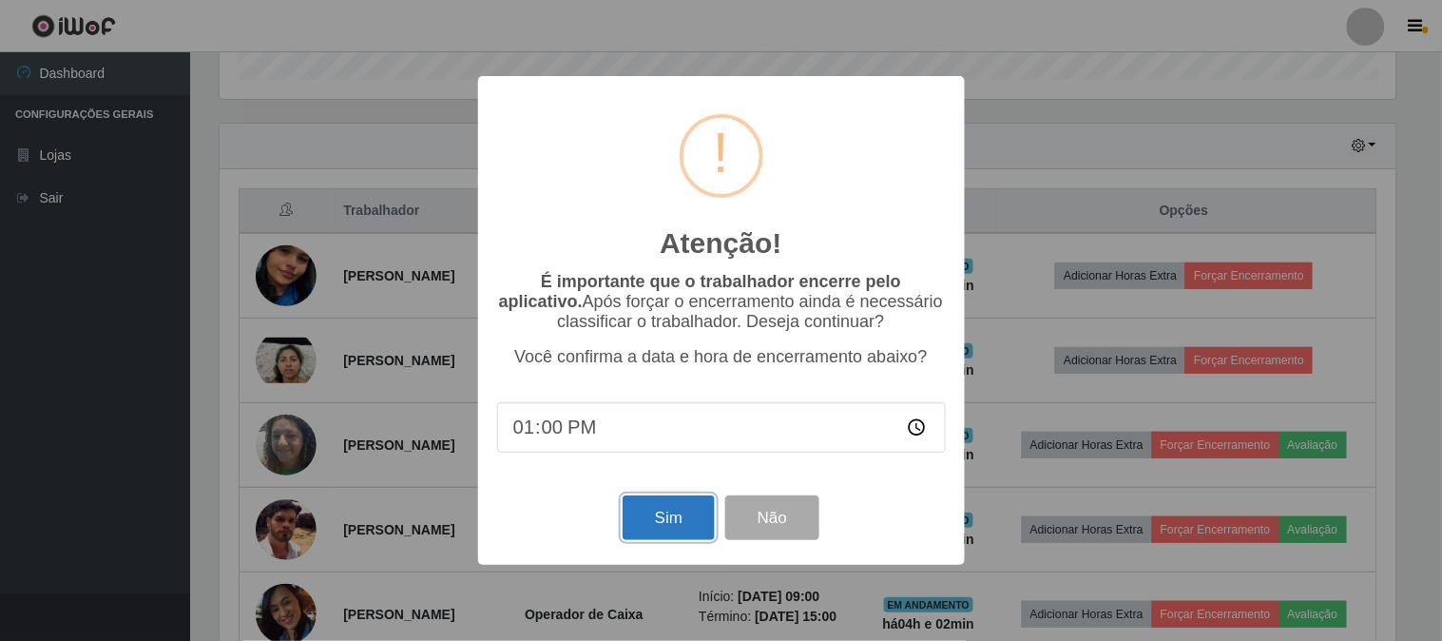
click at [633, 509] on button "Sim" at bounding box center [669, 517] width 92 height 45
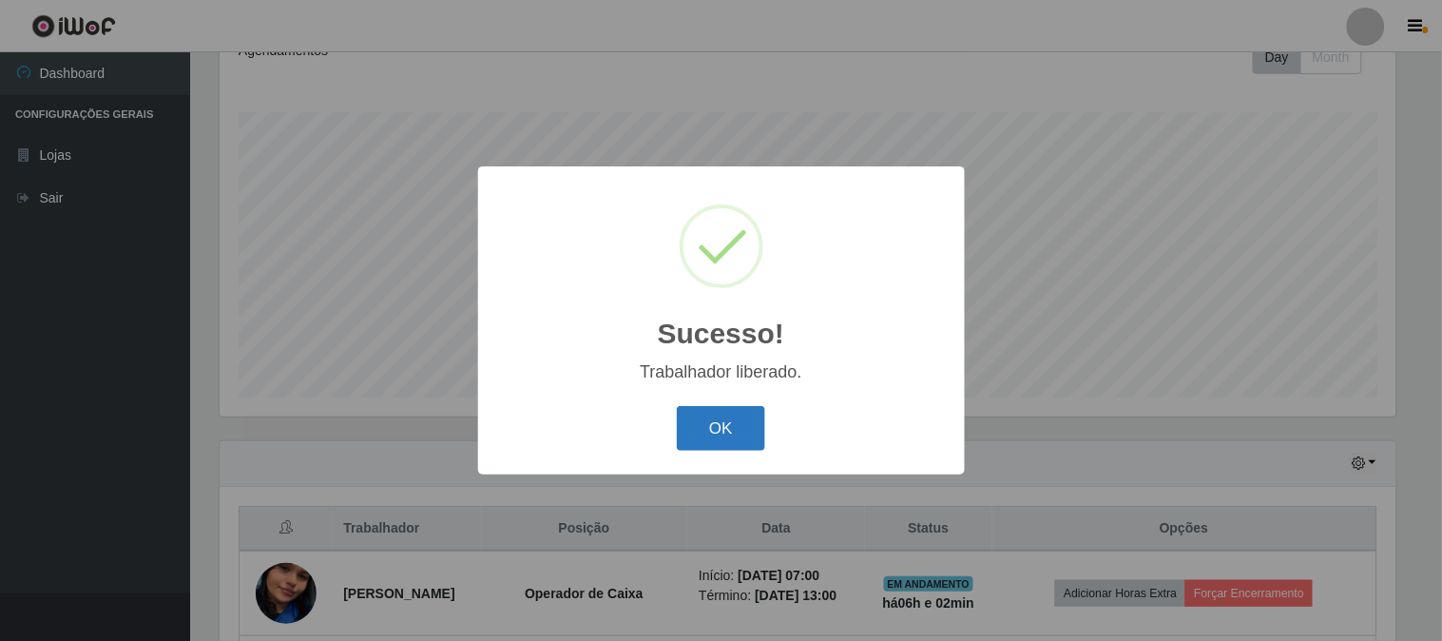
click at [726, 421] on button "OK" at bounding box center [721, 428] width 88 height 45
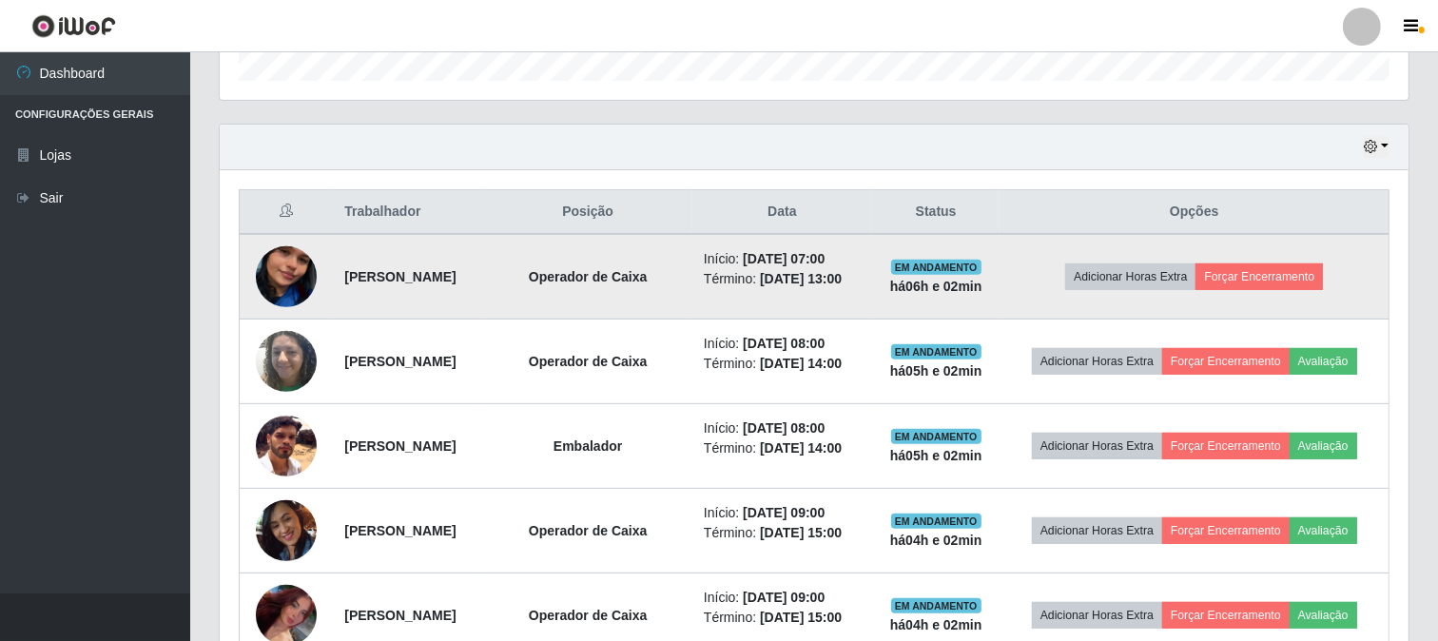
scroll to position [600, 0]
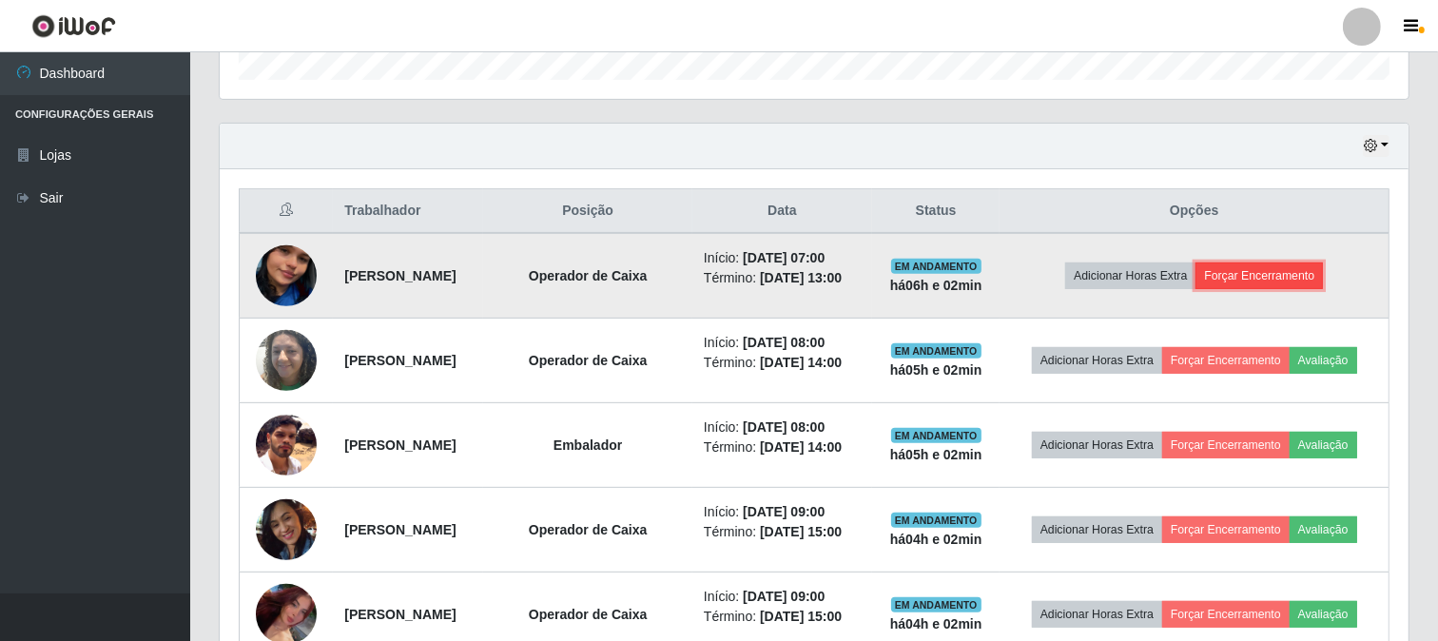
click at [1317, 270] on button "Forçar Encerramento" at bounding box center [1258, 275] width 127 height 27
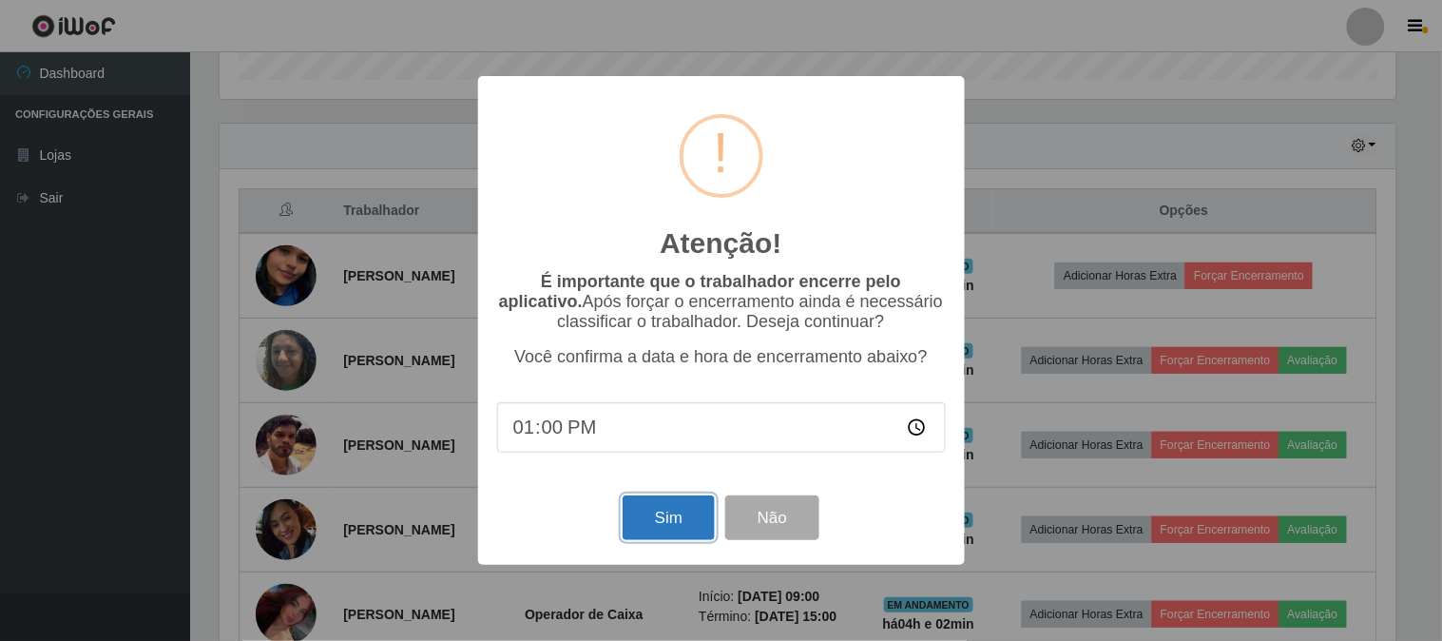
click at [642, 514] on button "Sim" at bounding box center [669, 517] width 92 height 45
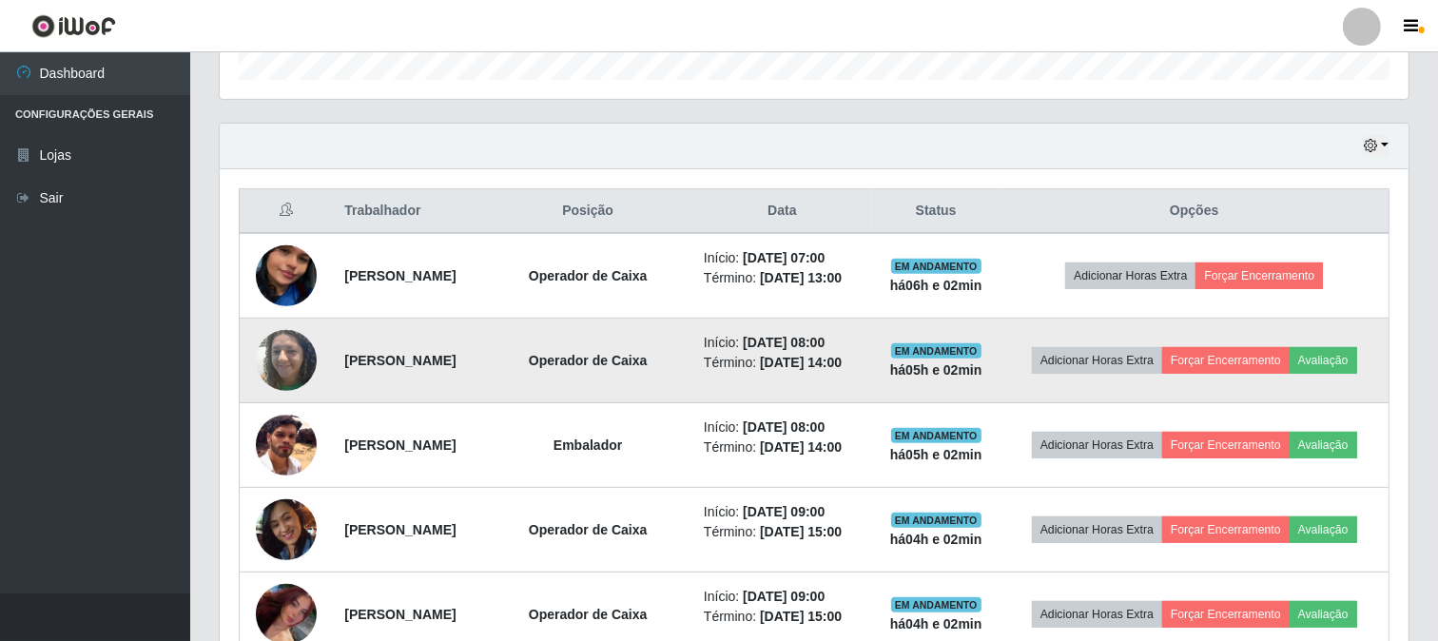
scroll to position [0, 0]
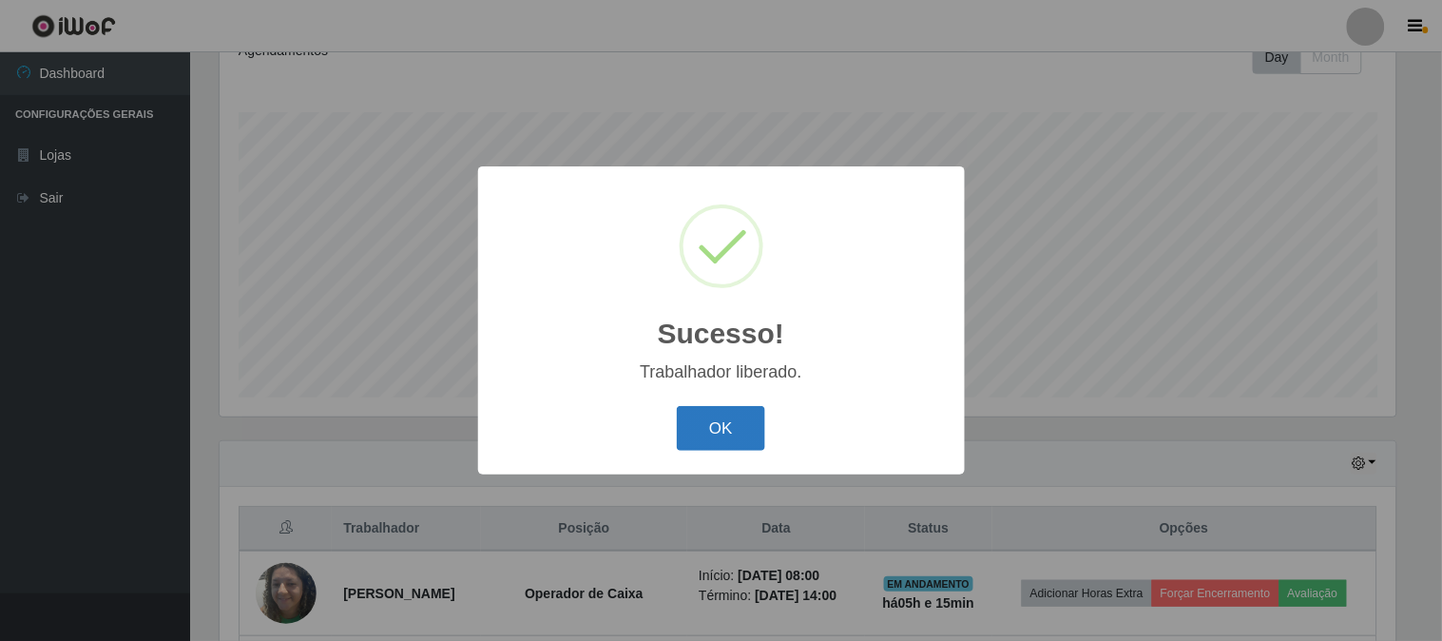
click at [744, 435] on button "OK" at bounding box center [721, 428] width 88 height 45
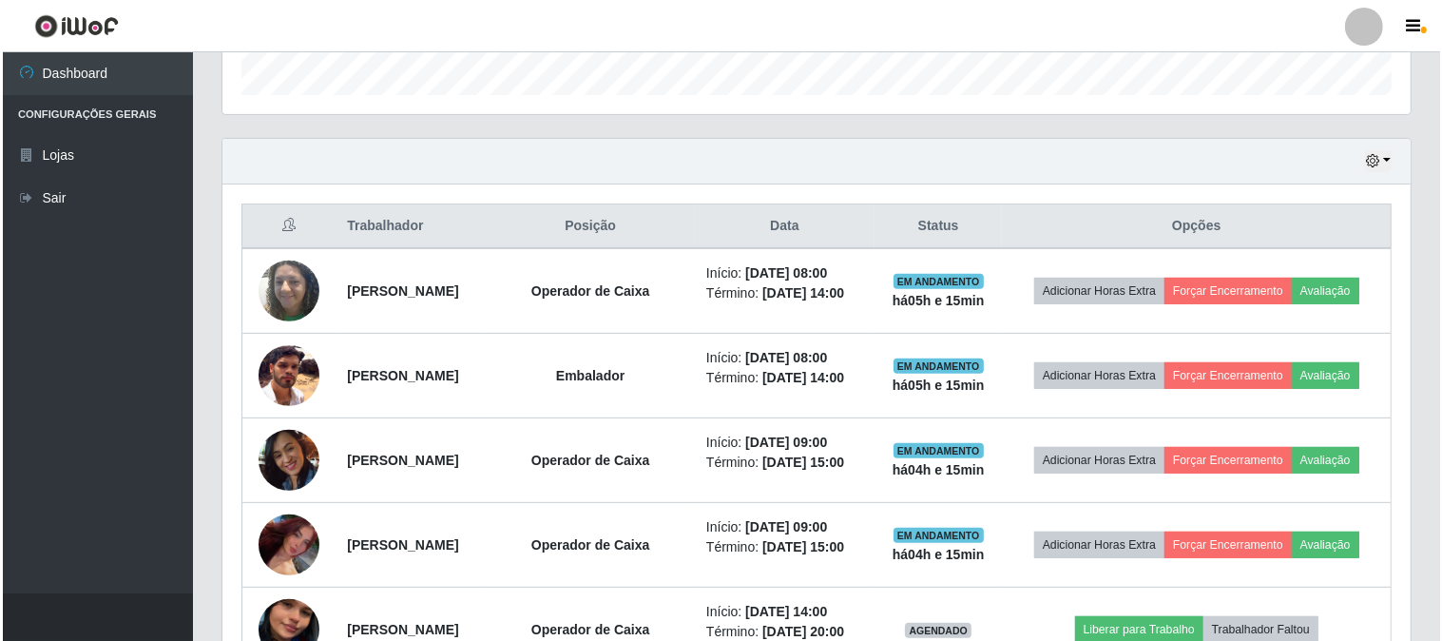
scroll to position [706, 0]
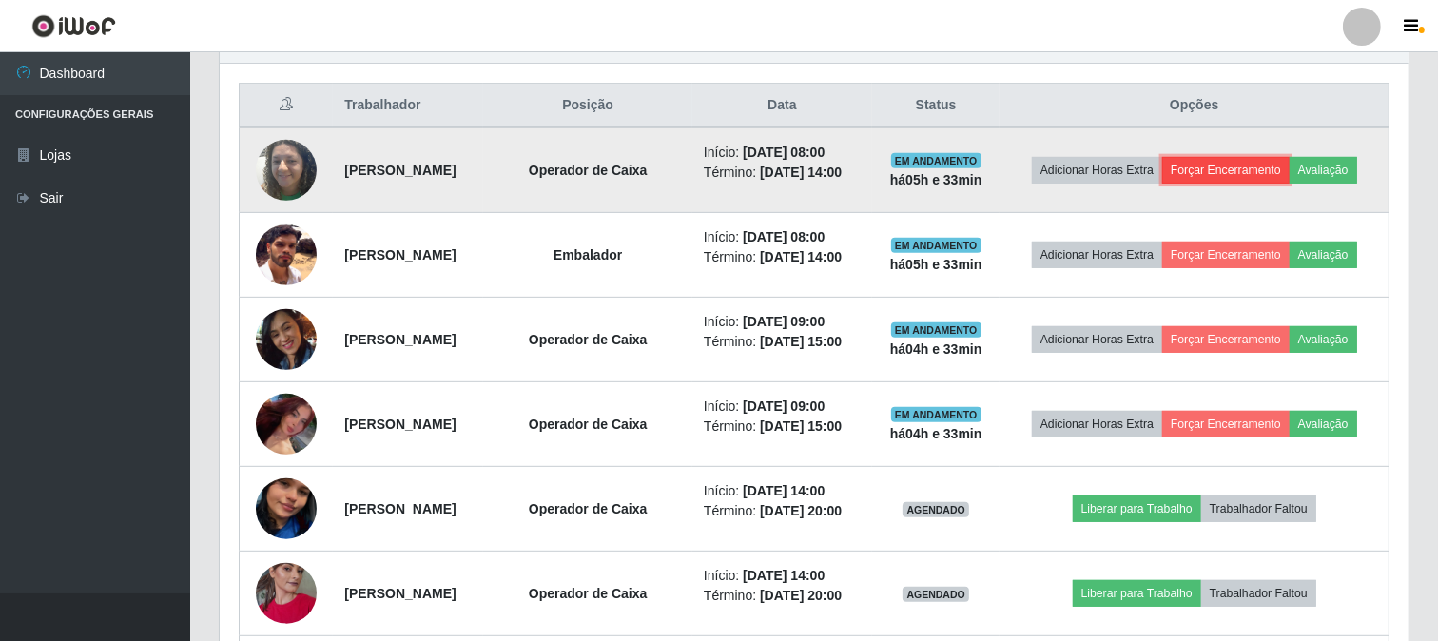
click at [1277, 165] on button "Forçar Encerramento" at bounding box center [1225, 170] width 127 height 27
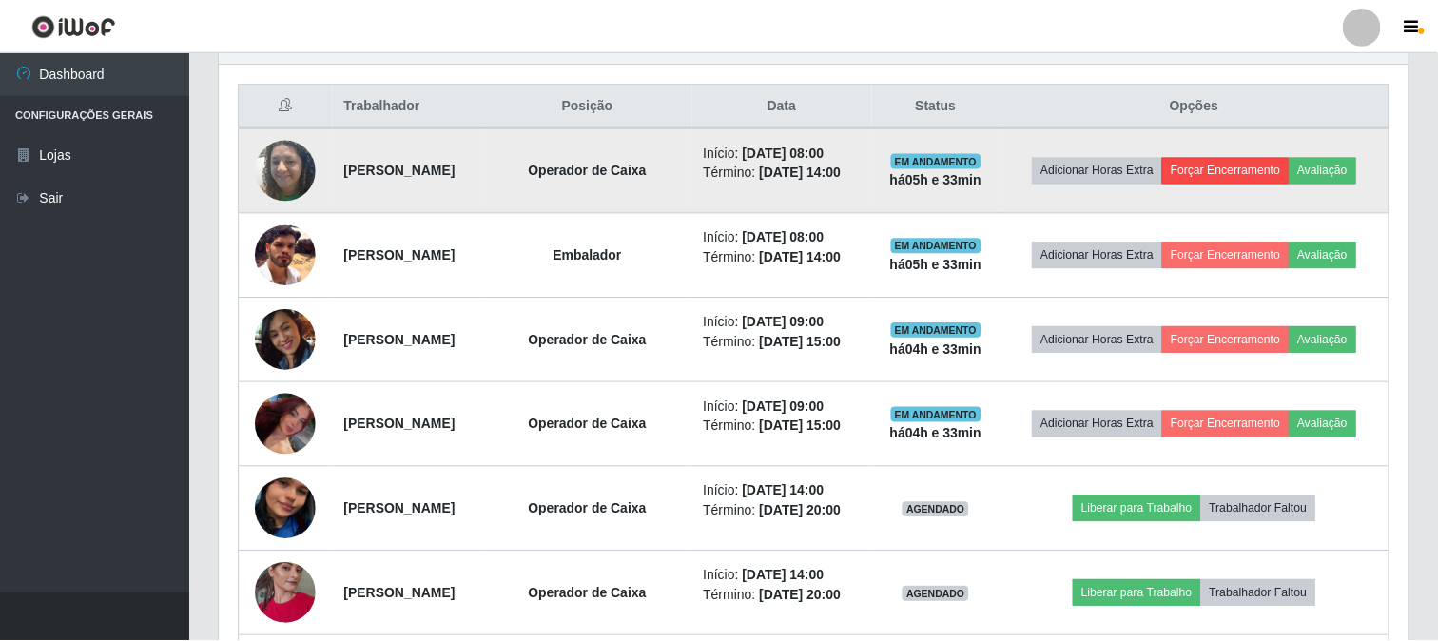
scroll to position [394, 1176]
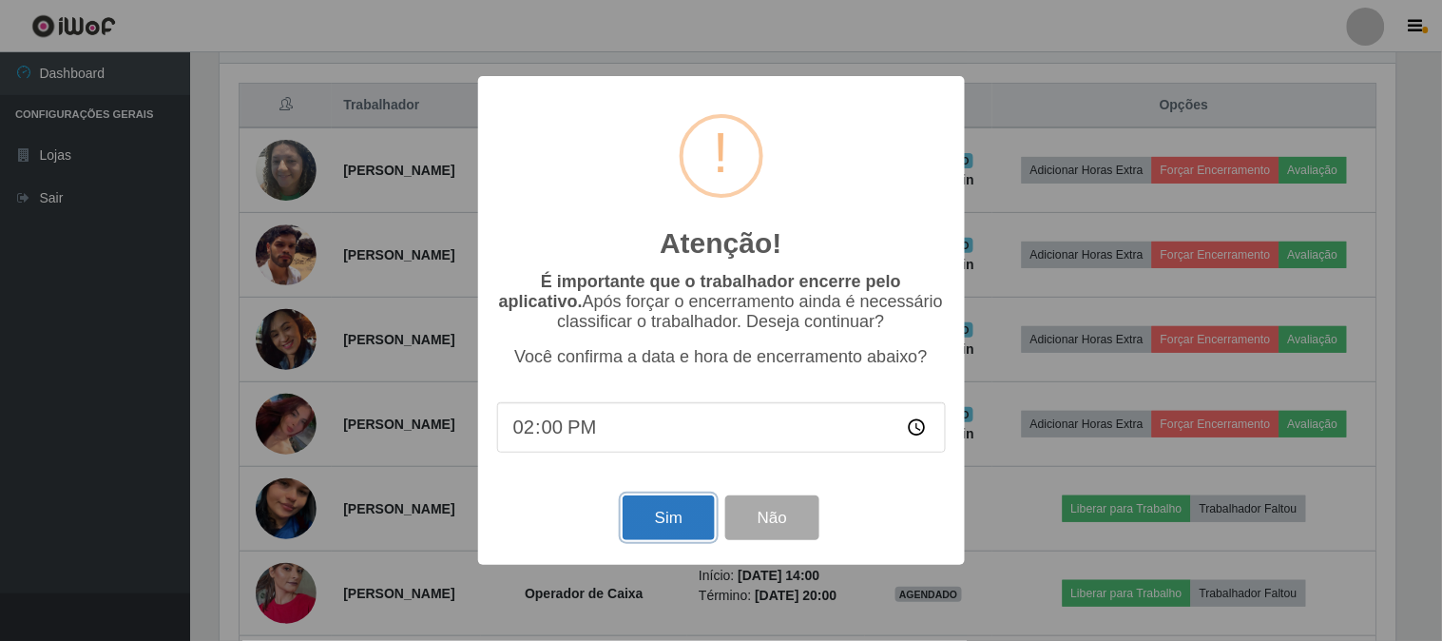
click at [683, 519] on button "Sim" at bounding box center [669, 517] width 92 height 45
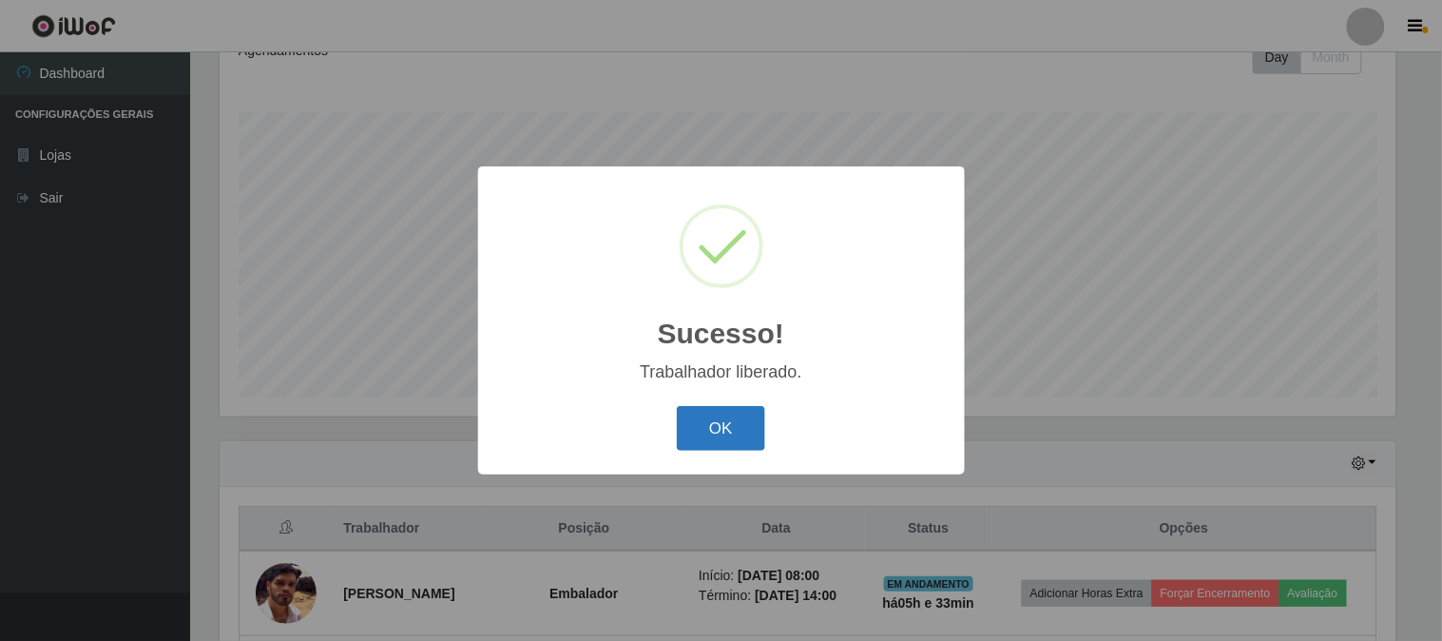
click at [696, 421] on button "OK" at bounding box center [721, 428] width 88 height 45
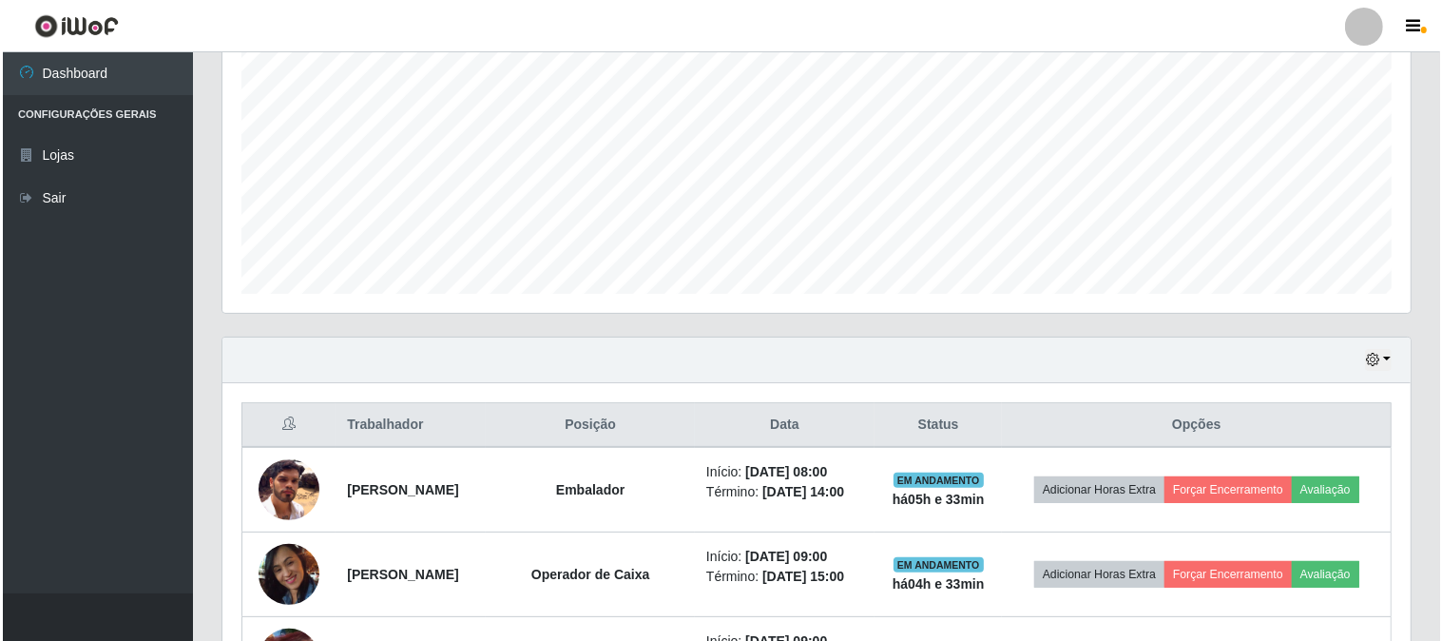
scroll to position [600, 0]
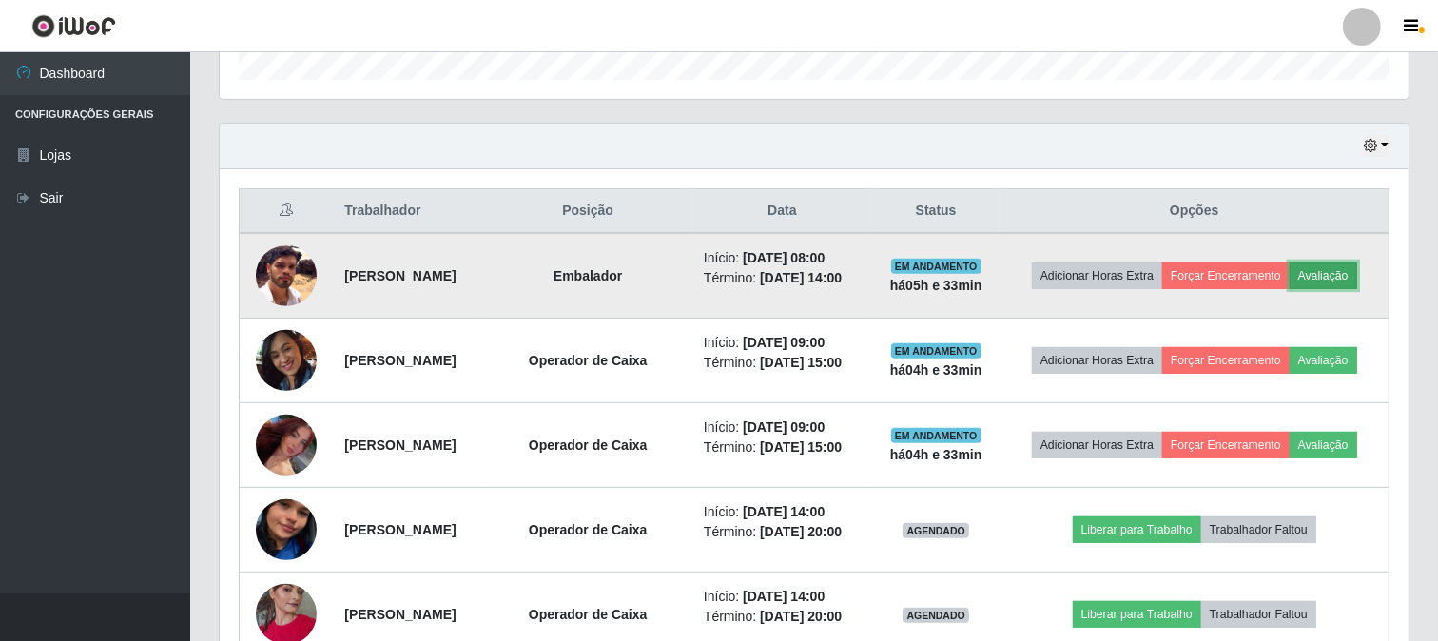
click at [1354, 278] on button "Avaliação" at bounding box center [1323, 275] width 68 height 27
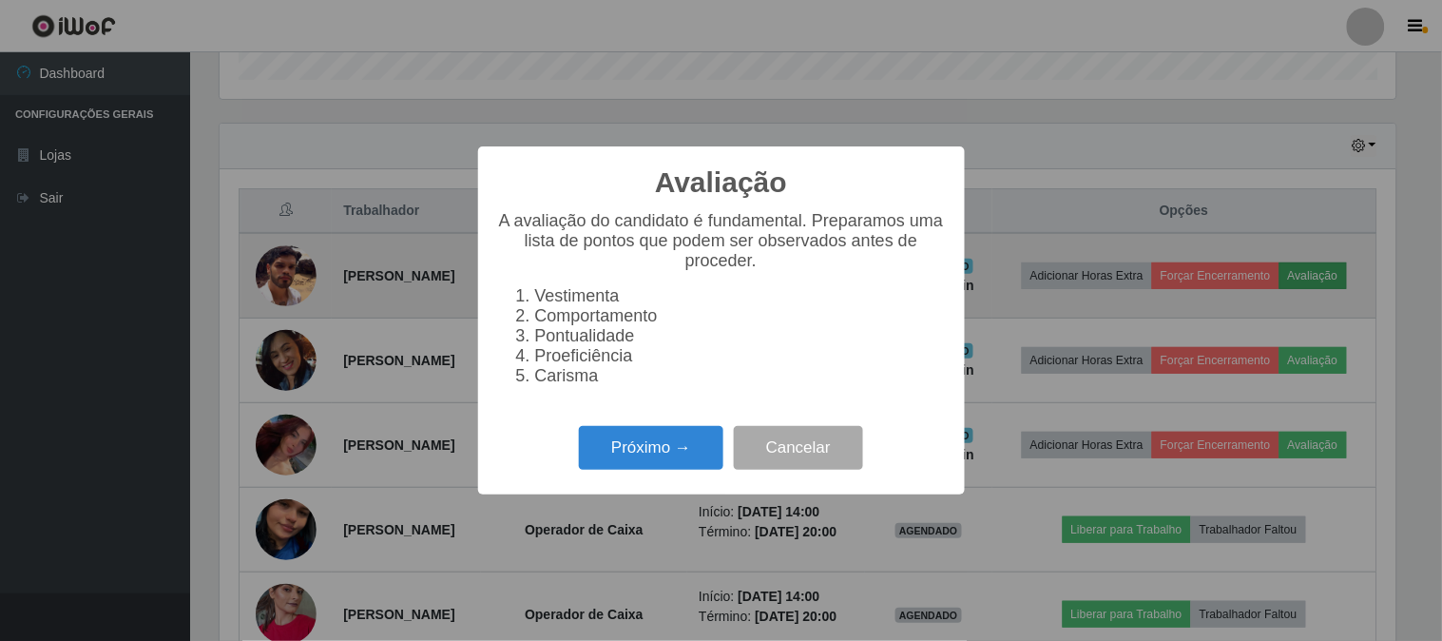
scroll to position [394, 1176]
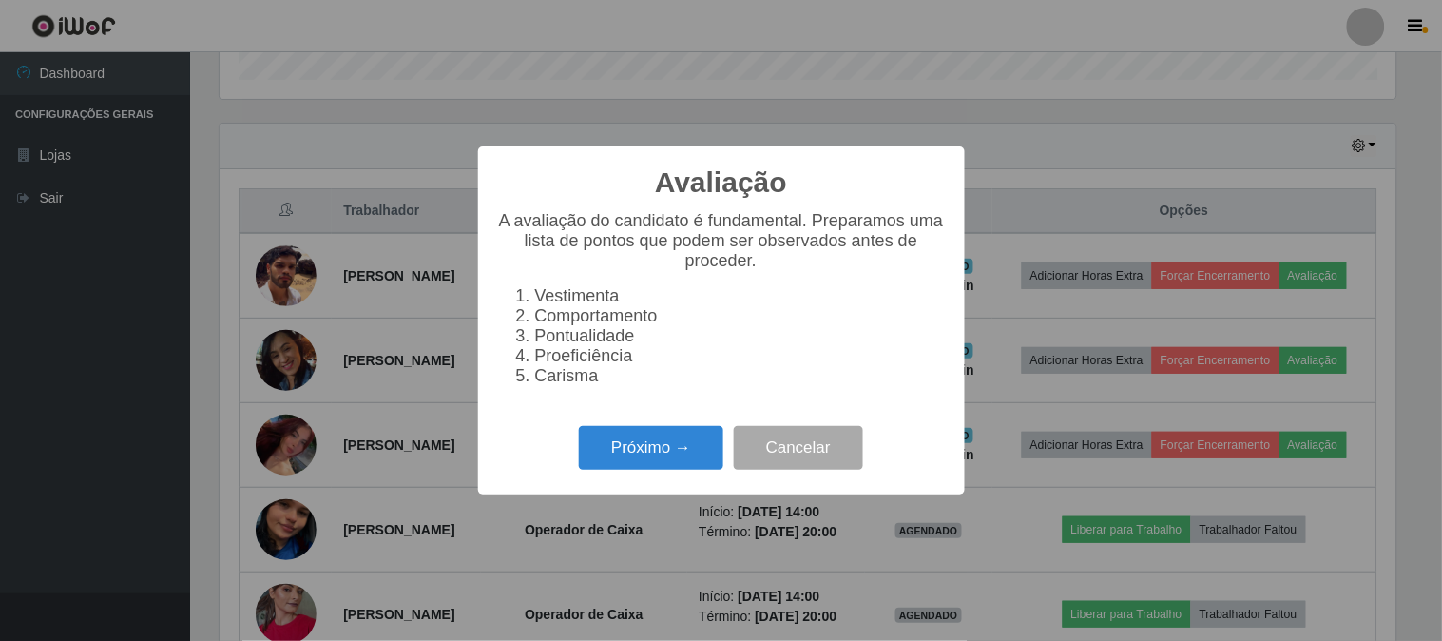
click at [464, 528] on div "Avaliação × A avaliação do candidato é fundamental. Preparamos uma lista de pon…" at bounding box center [721, 320] width 1442 height 641
click at [682, 452] on button "Próximo →" at bounding box center [651, 448] width 145 height 45
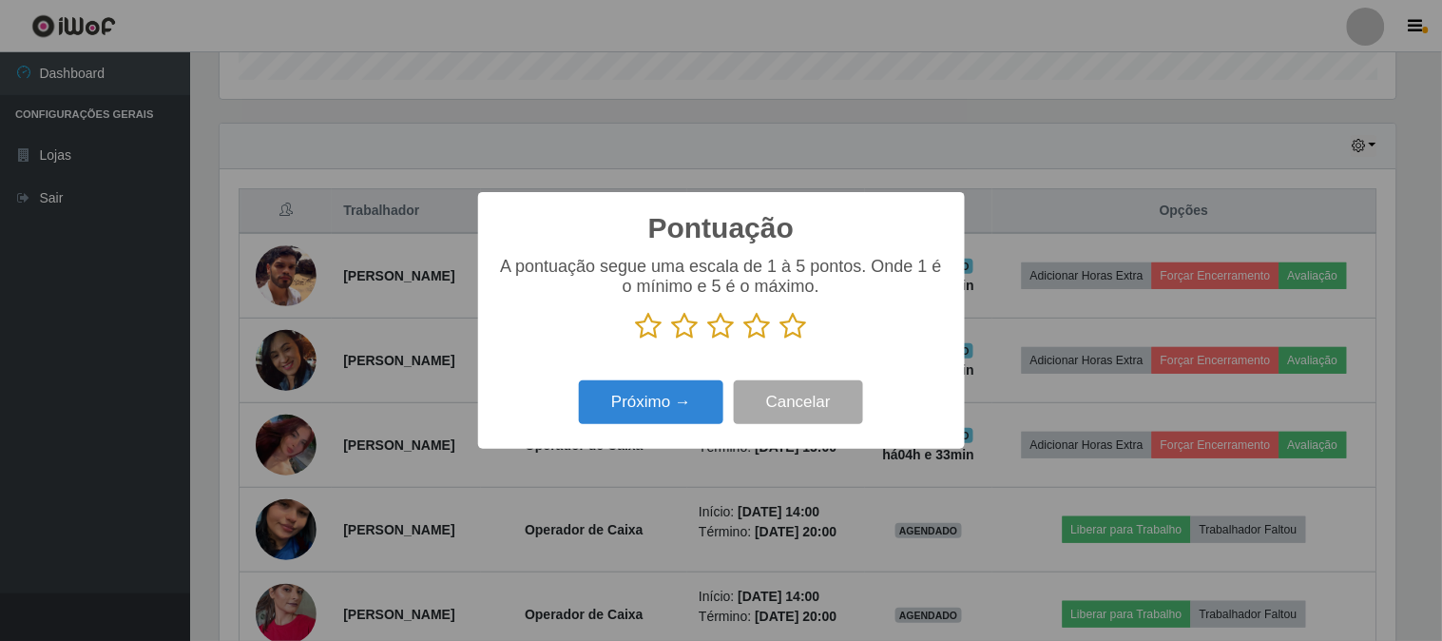
scroll to position [950494, 949712]
click at [794, 330] on icon at bounding box center [794, 326] width 27 height 29
click at [781, 340] on input "radio" at bounding box center [781, 340] width 0 height 0
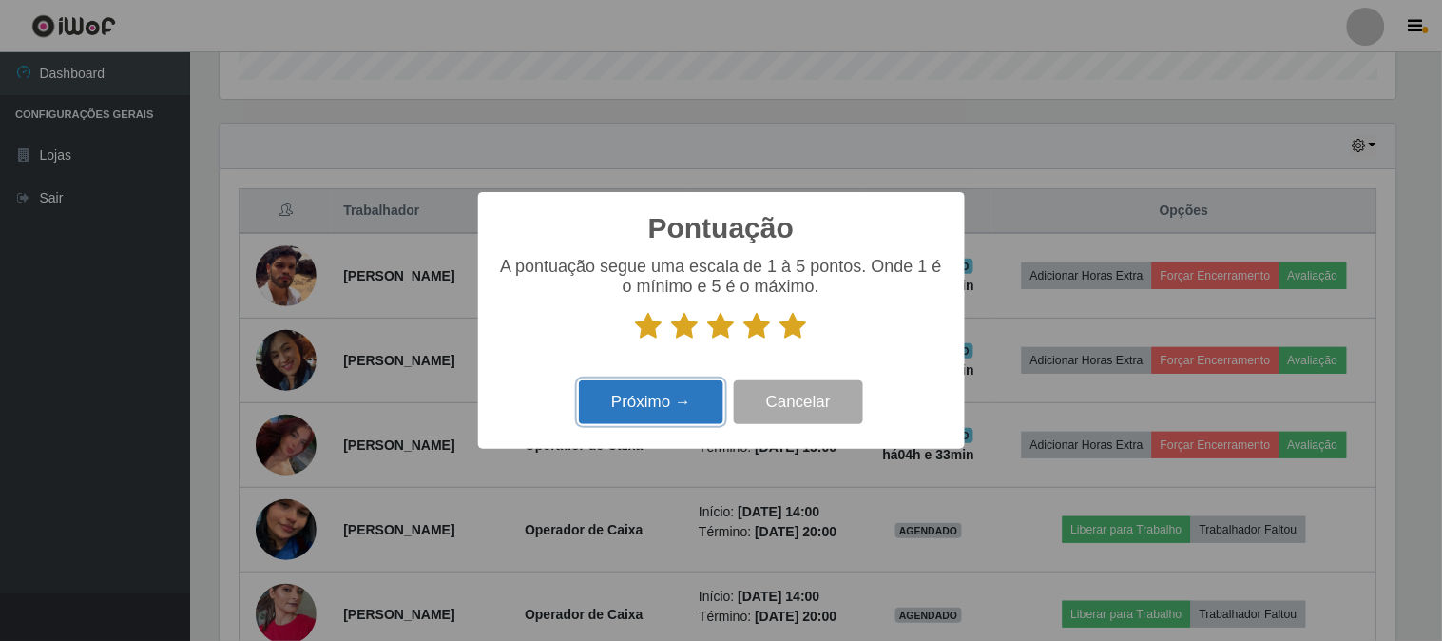
click at [649, 406] on button "Próximo →" at bounding box center [651, 402] width 145 height 45
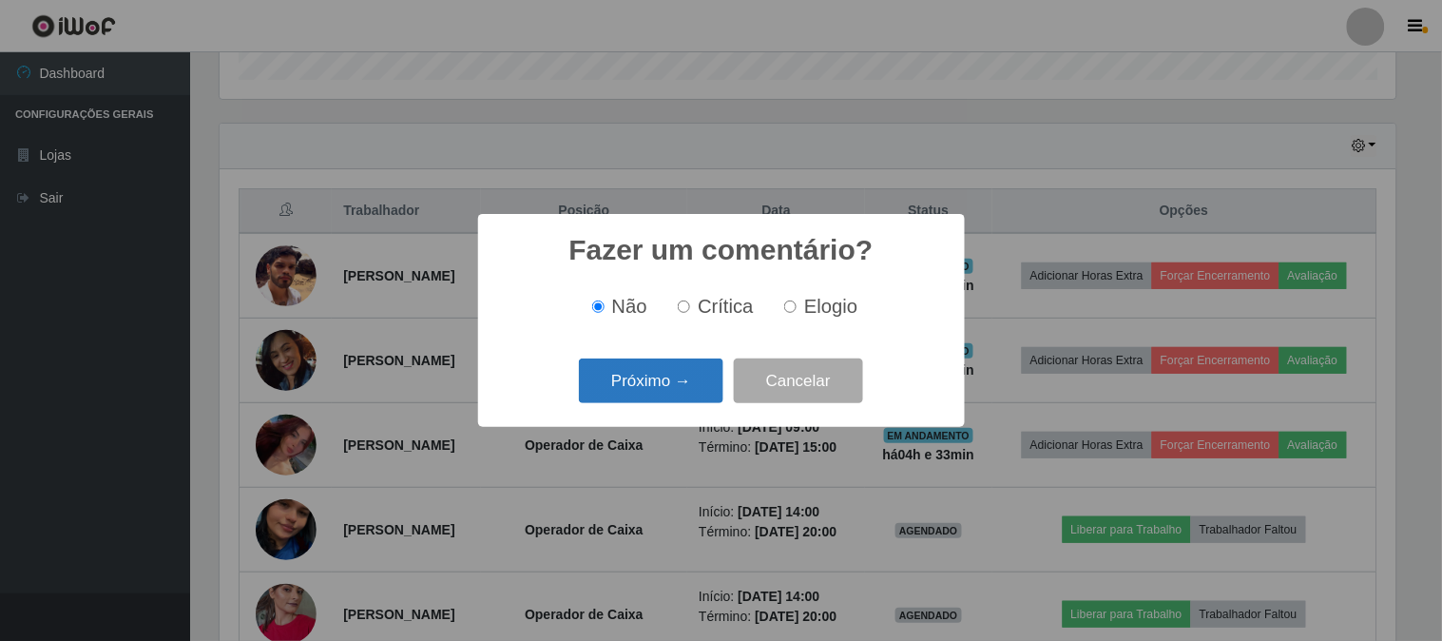
click at [666, 390] on button "Próximo →" at bounding box center [651, 380] width 145 height 45
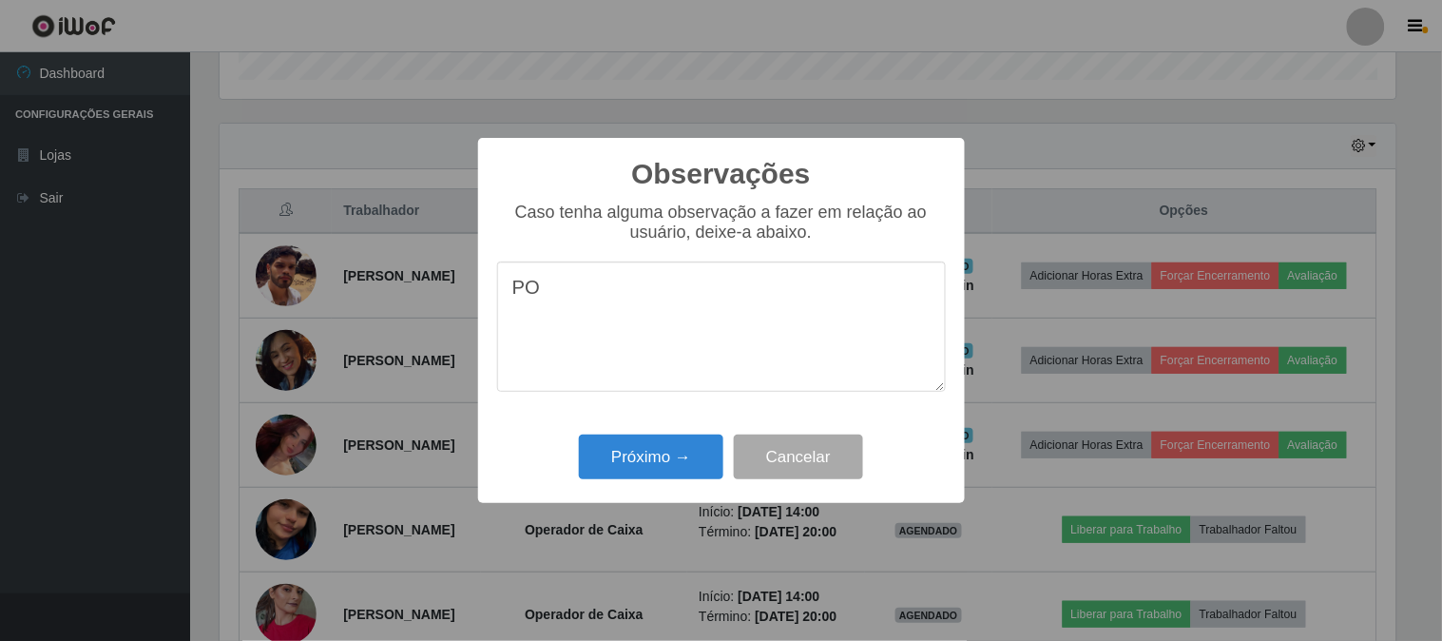
type textarea "P"
type textarea "PONTUAL"
click at [629, 464] on button "Próximo →" at bounding box center [651, 457] width 145 height 45
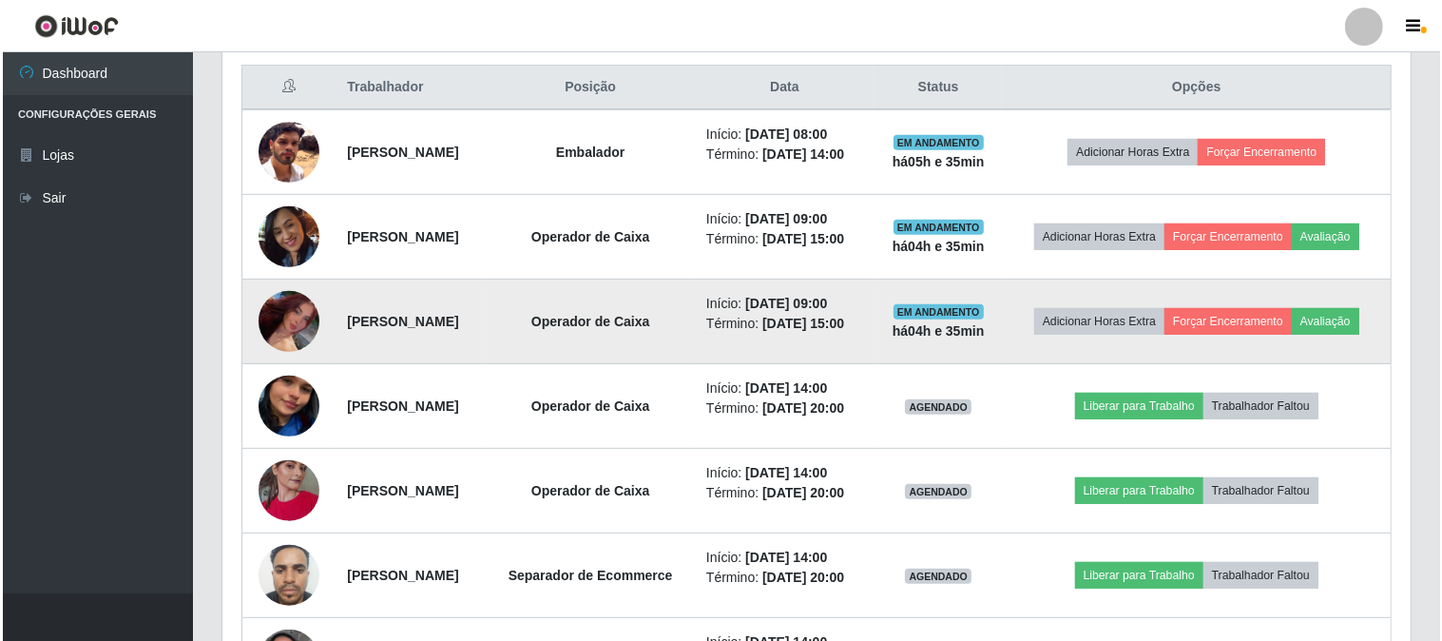
scroll to position [600, 0]
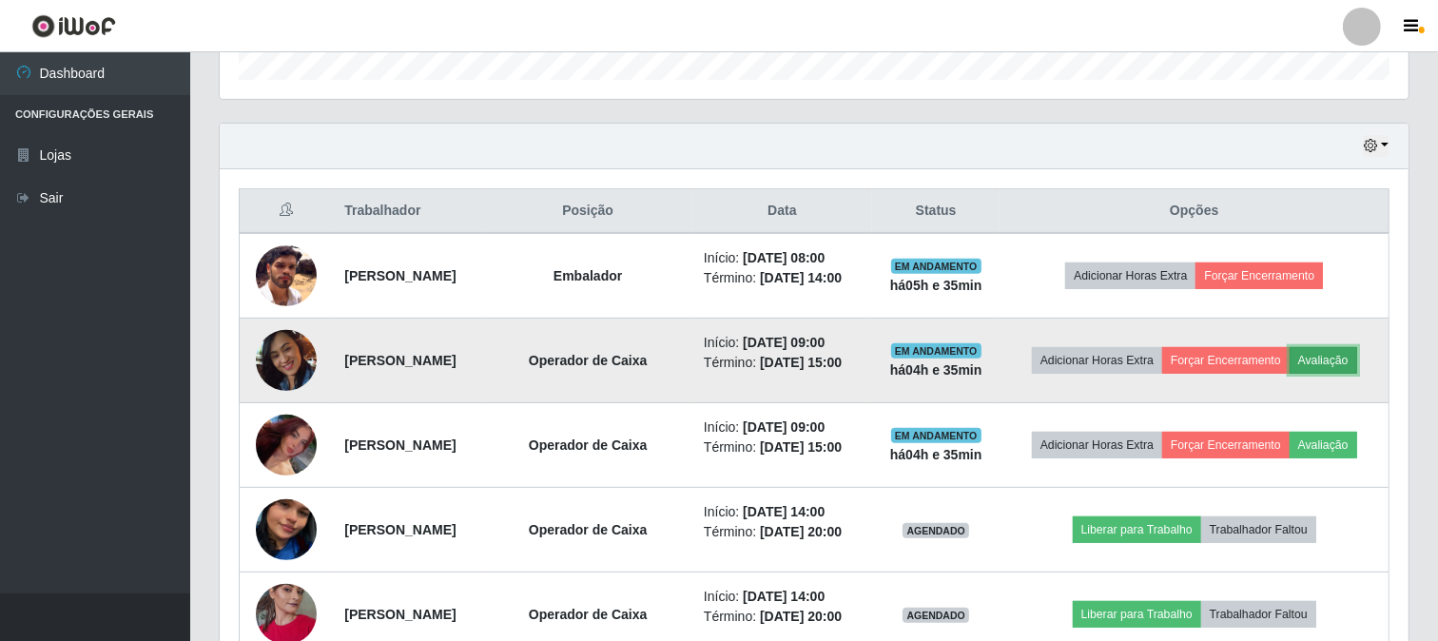
click at [1346, 365] on button "Avaliação" at bounding box center [1323, 360] width 68 height 27
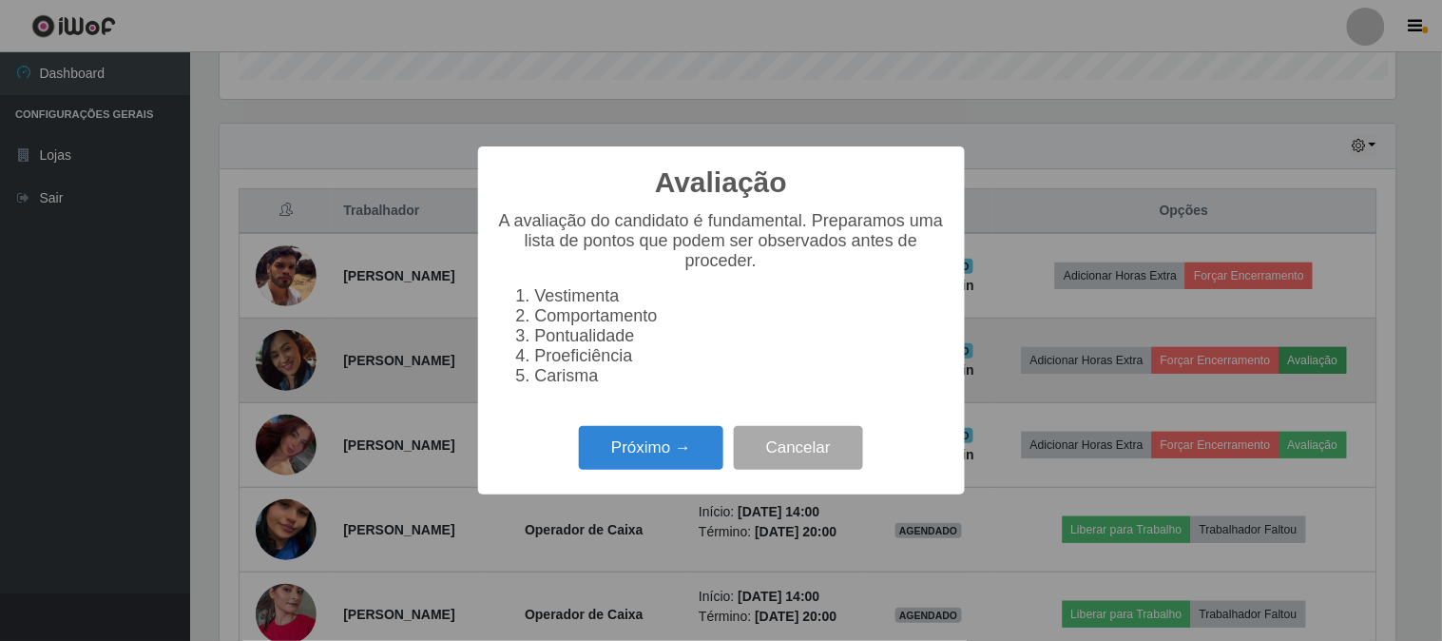
scroll to position [394, 1176]
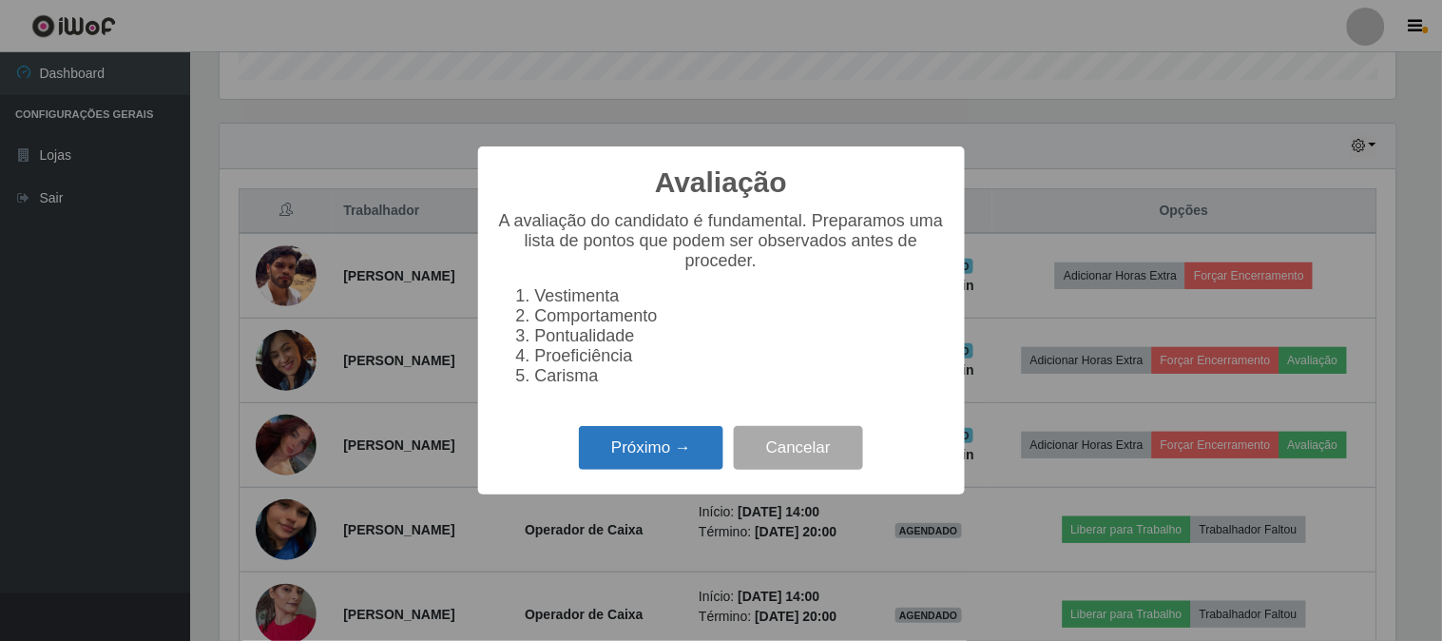
click at [615, 456] on button "Próximo →" at bounding box center [651, 448] width 145 height 45
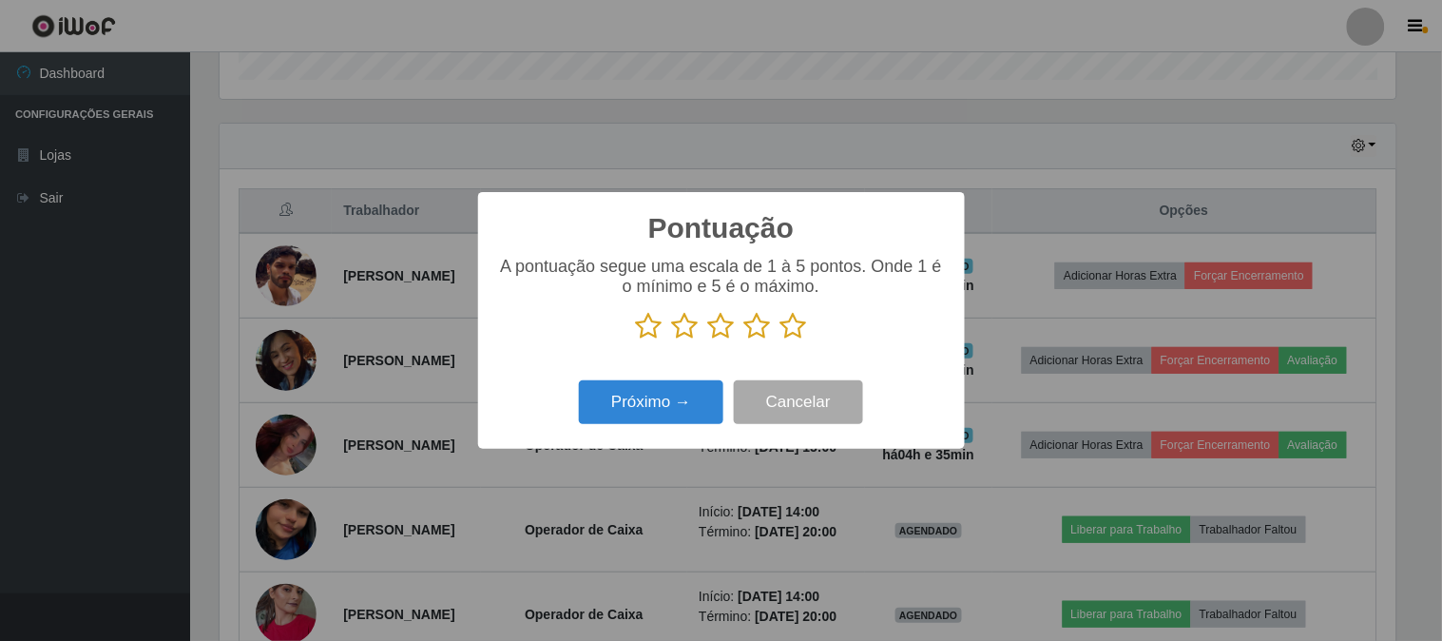
click at [799, 326] on icon at bounding box center [794, 326] width 27 height 29
click at [781, 340] on input "radio" at bounding box center [781, 340] width 0 height 0
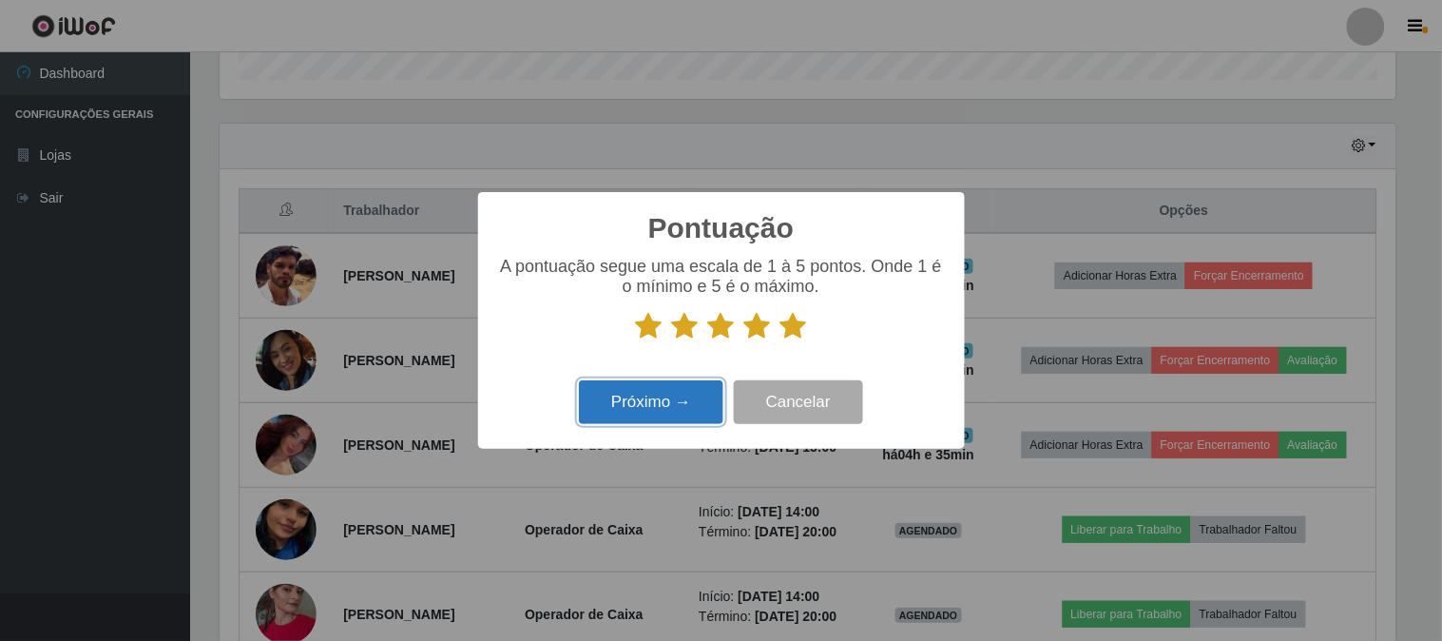
click at [668, 399] on button "Próximo →" at bounding box center [651, 402] width 145 height 45
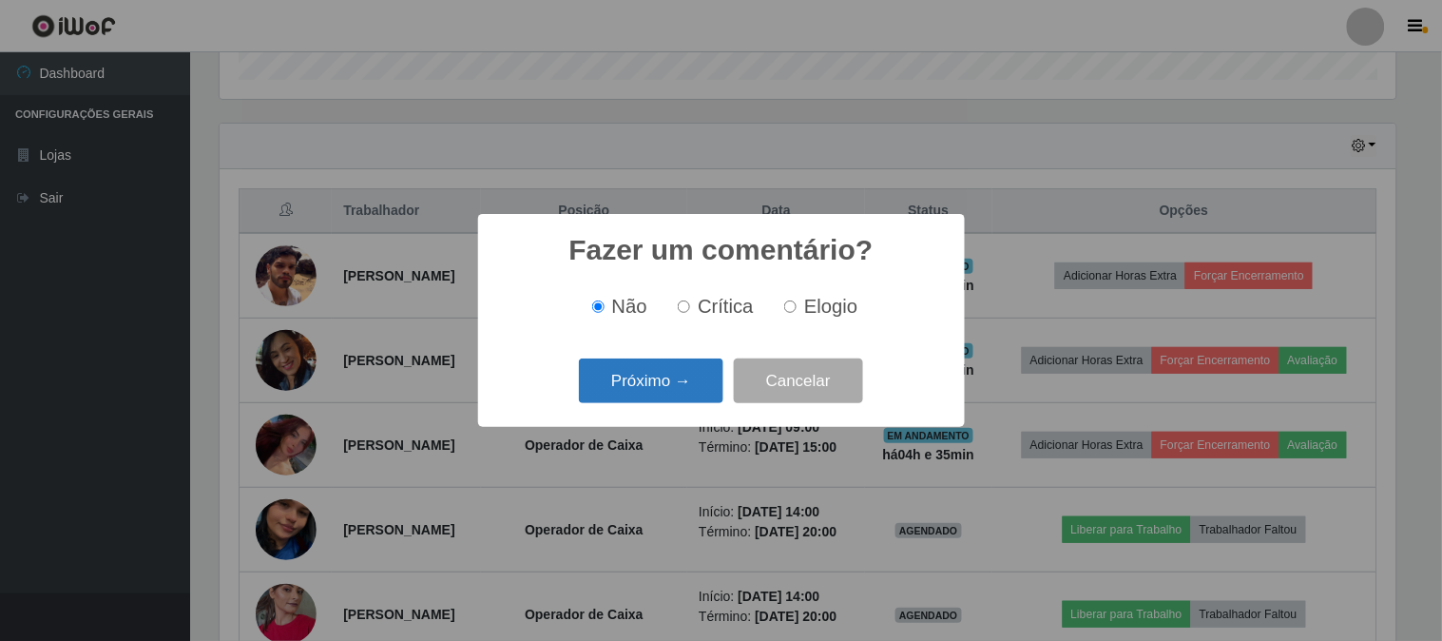
click at [668, 385] on button "Próximo →" at bounding box center [651, 380] width 145 height 45
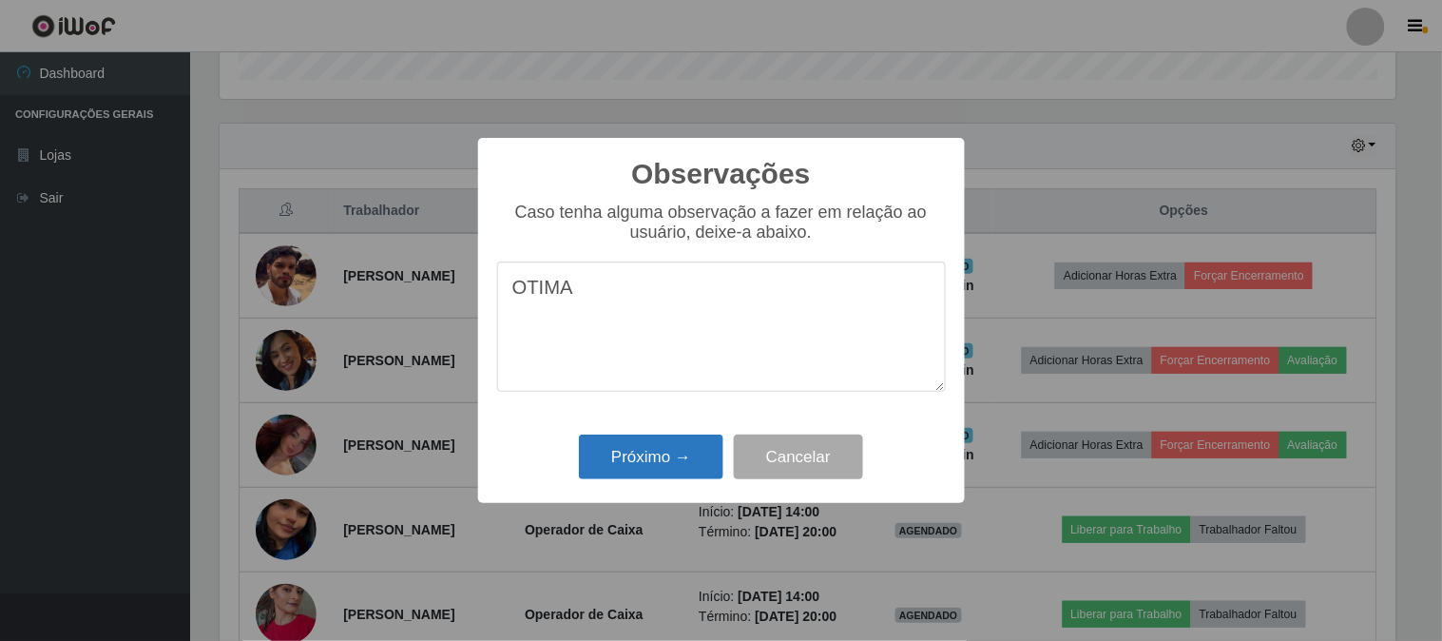
type textarea "OTIMA"
click at [632, 457] on button "Próximo →" at bounding box center [651, 457] width 145 height 45
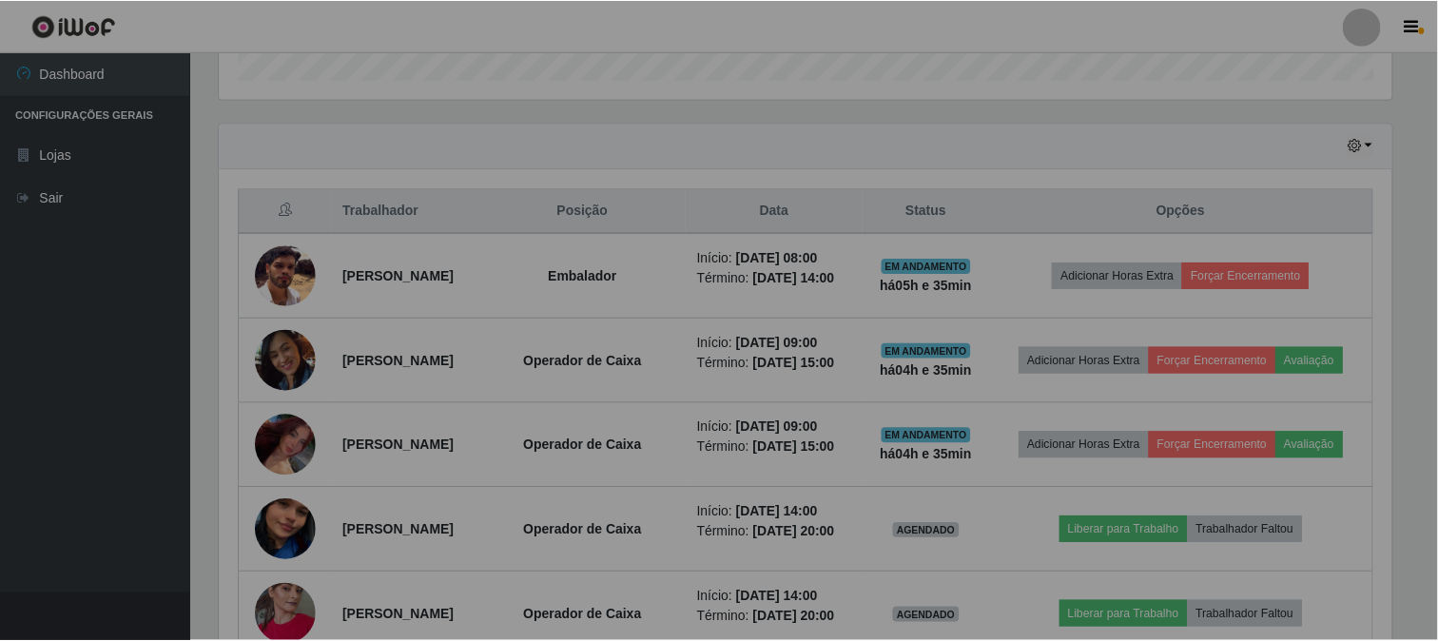
scroll to position [394, 1189]
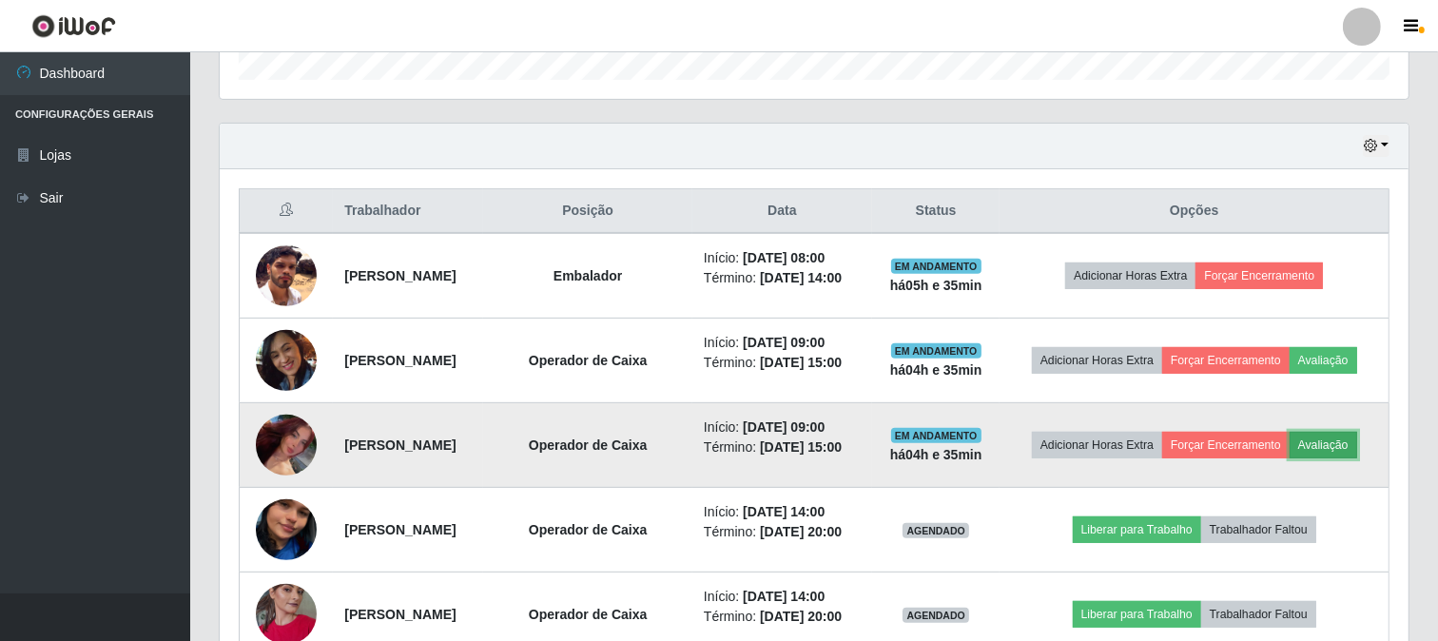
click at [1346, 444] on button "Avaliação" at bounding box center [1323, 445] width 68 height 27
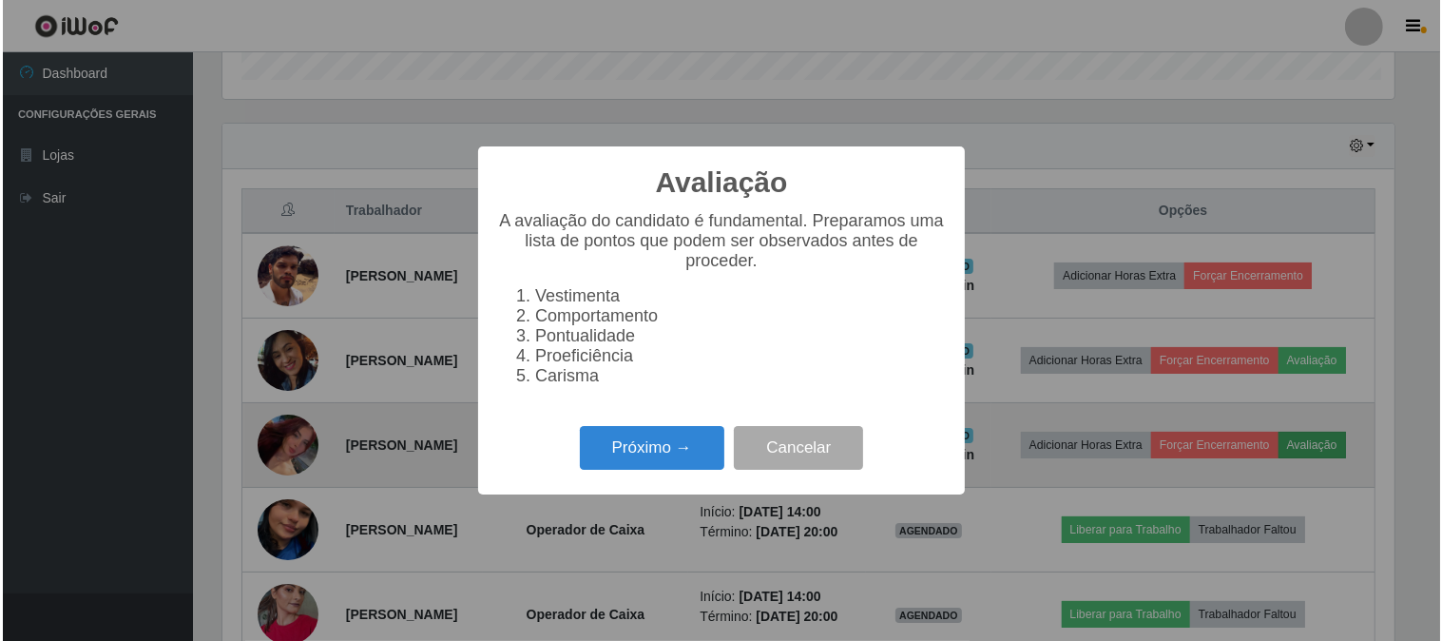
scroll to position [394, 1176]
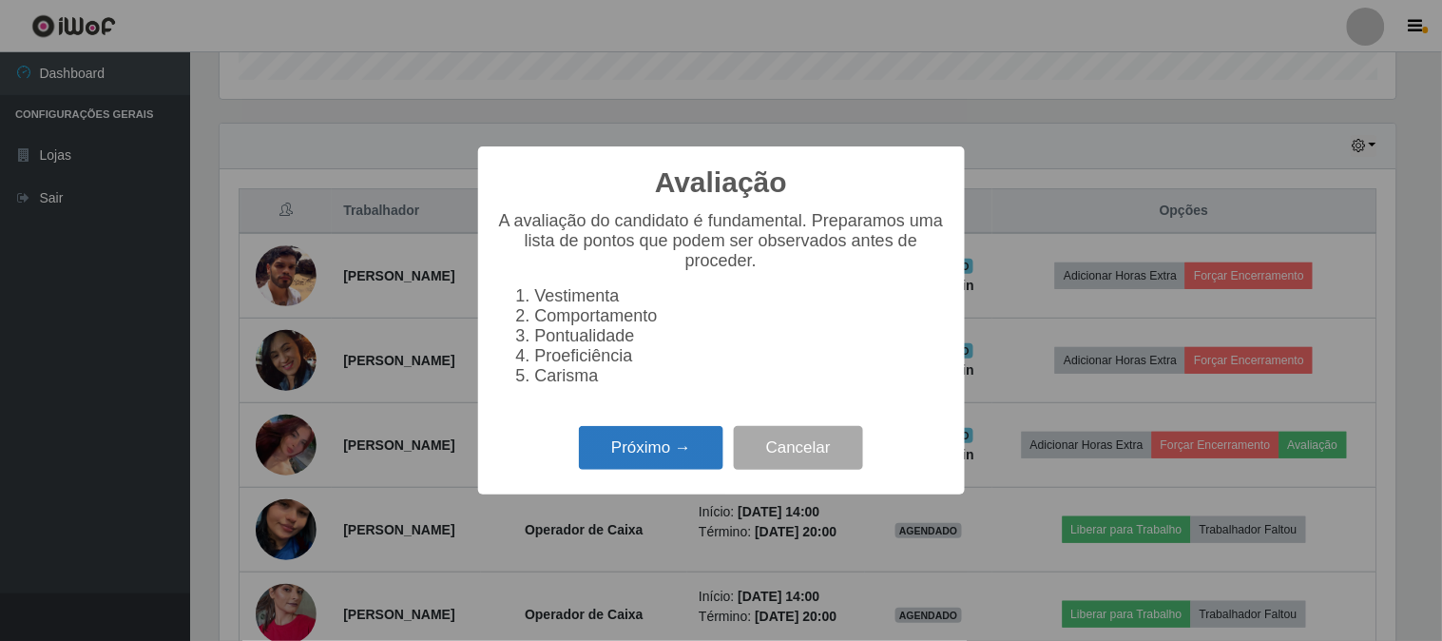
click at [634, 459] on button "Próximo →" at bounding box center [651, 448] width 145 height 45
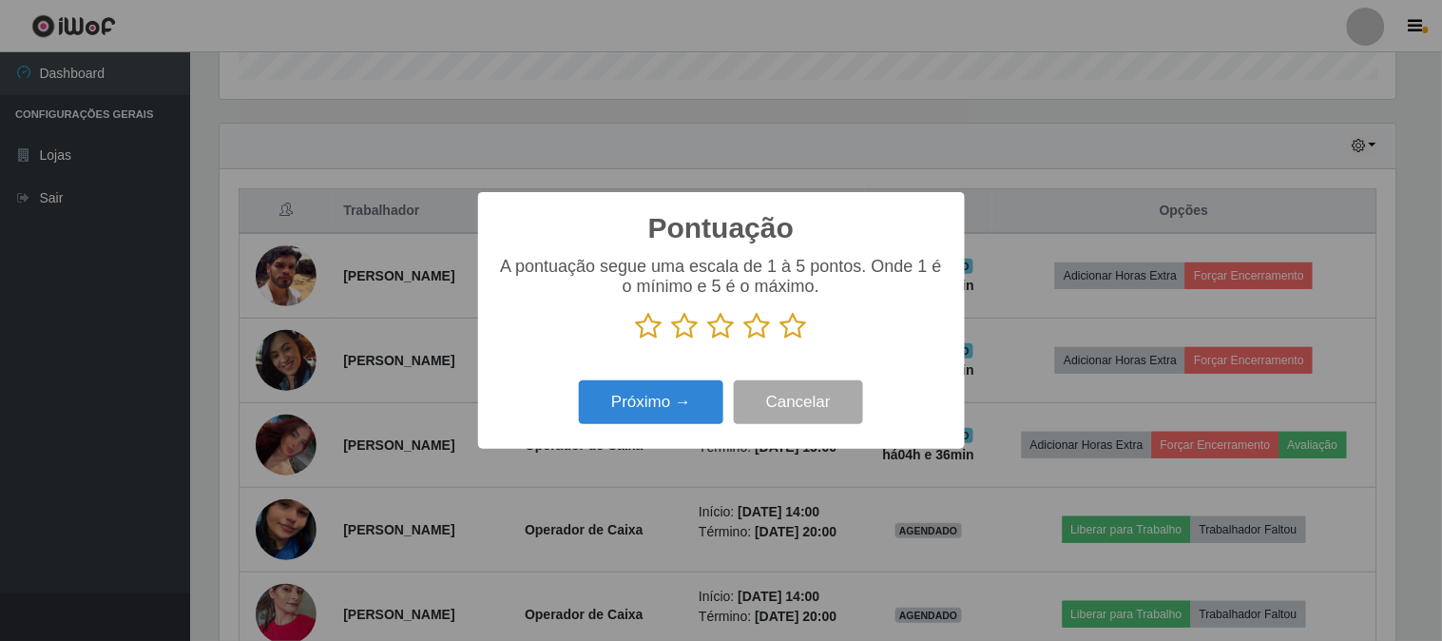
click at [800, 333] on icon at bounding box center [794, 326] width 27 height 29
click at [781, 340] on input "radio" at bounding box center [781, 340] width 0 height 0
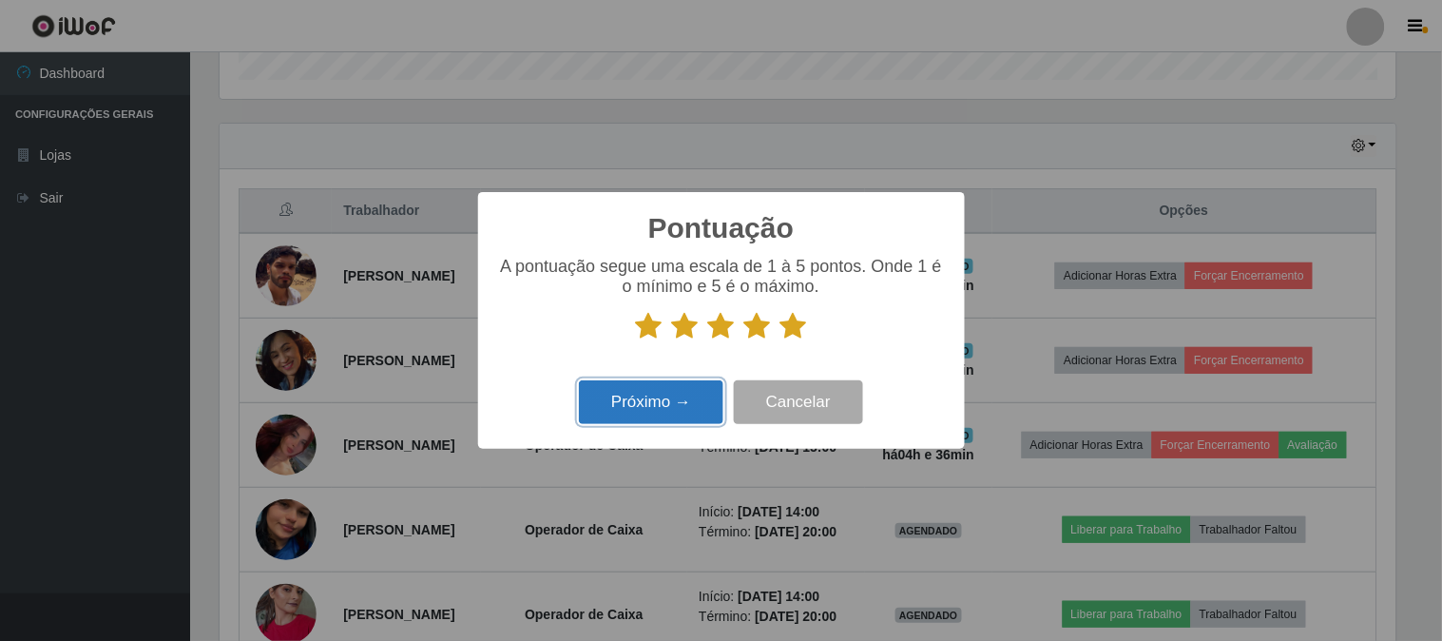
click at [691, 406] on button "Próximo →" at bounding box center [651, 402] width 145 height 45
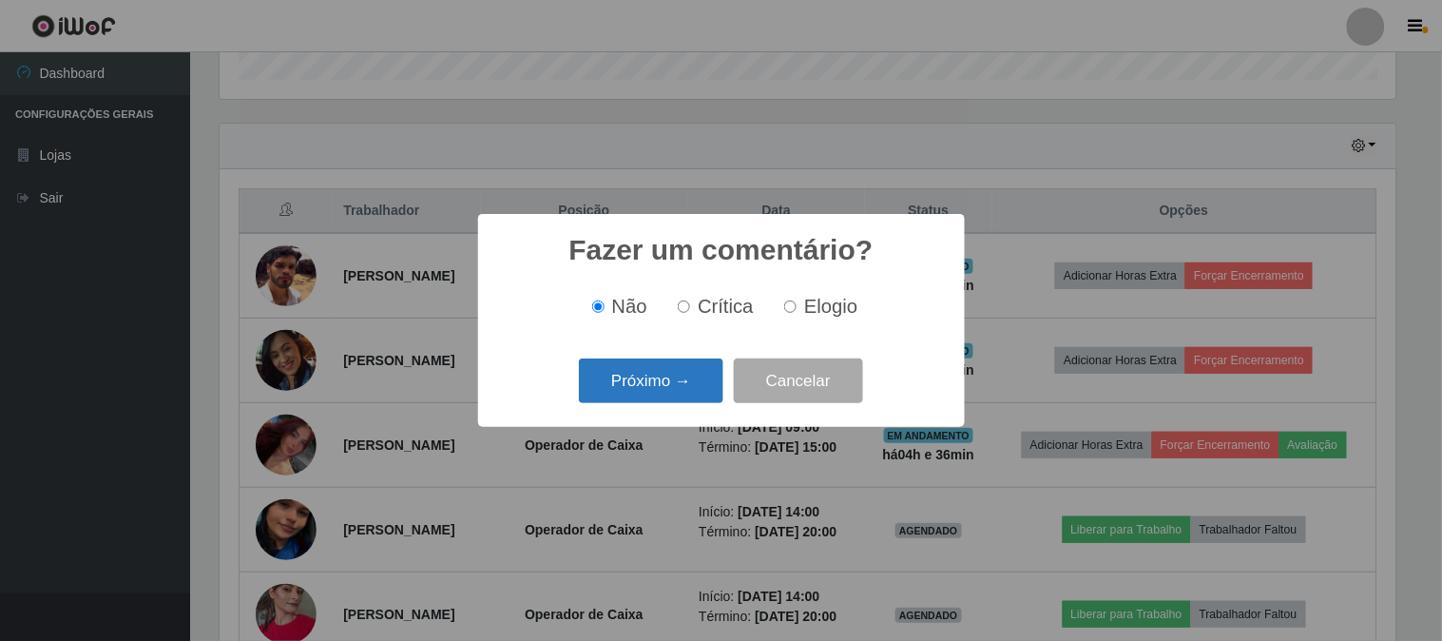
click at [669, 393] on button "Próximo →" at bounding box center [651, 380] width 145 height 45
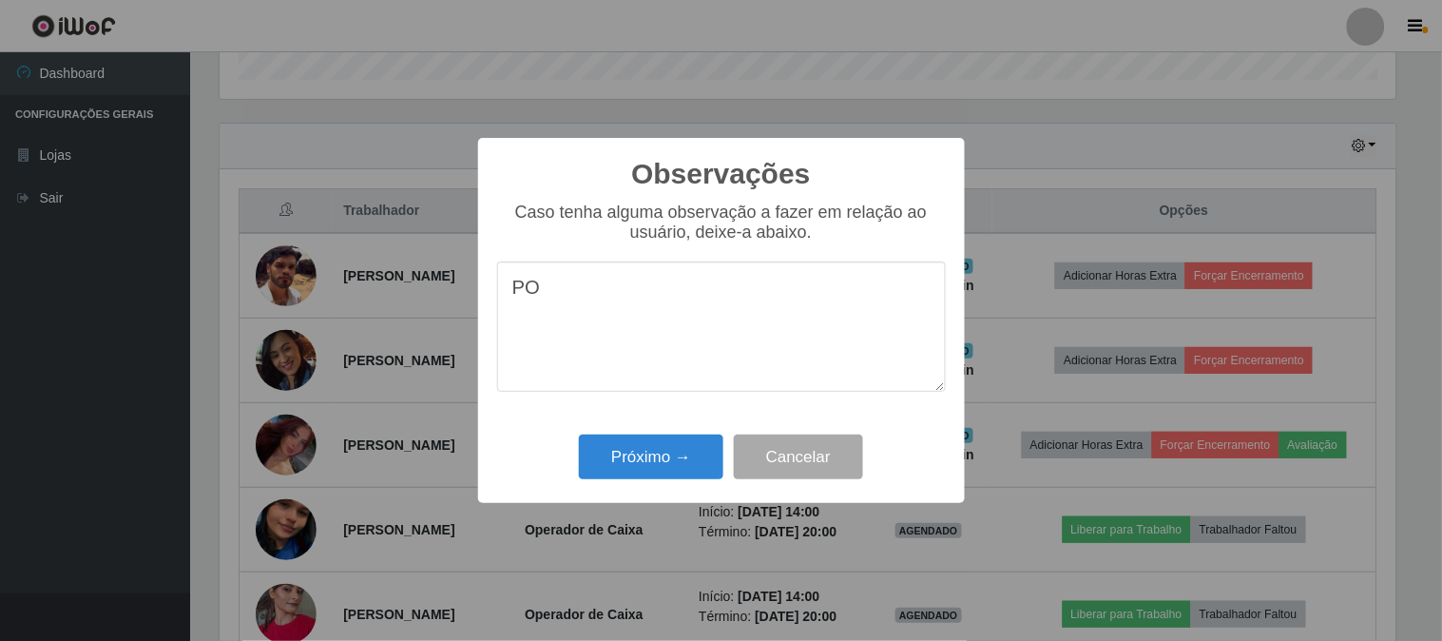
type textarea "P"
type textarea "OTIMA"
click at [649, 461] on button "Próximo →" at bounding box center [651, 457] width 145 height 45
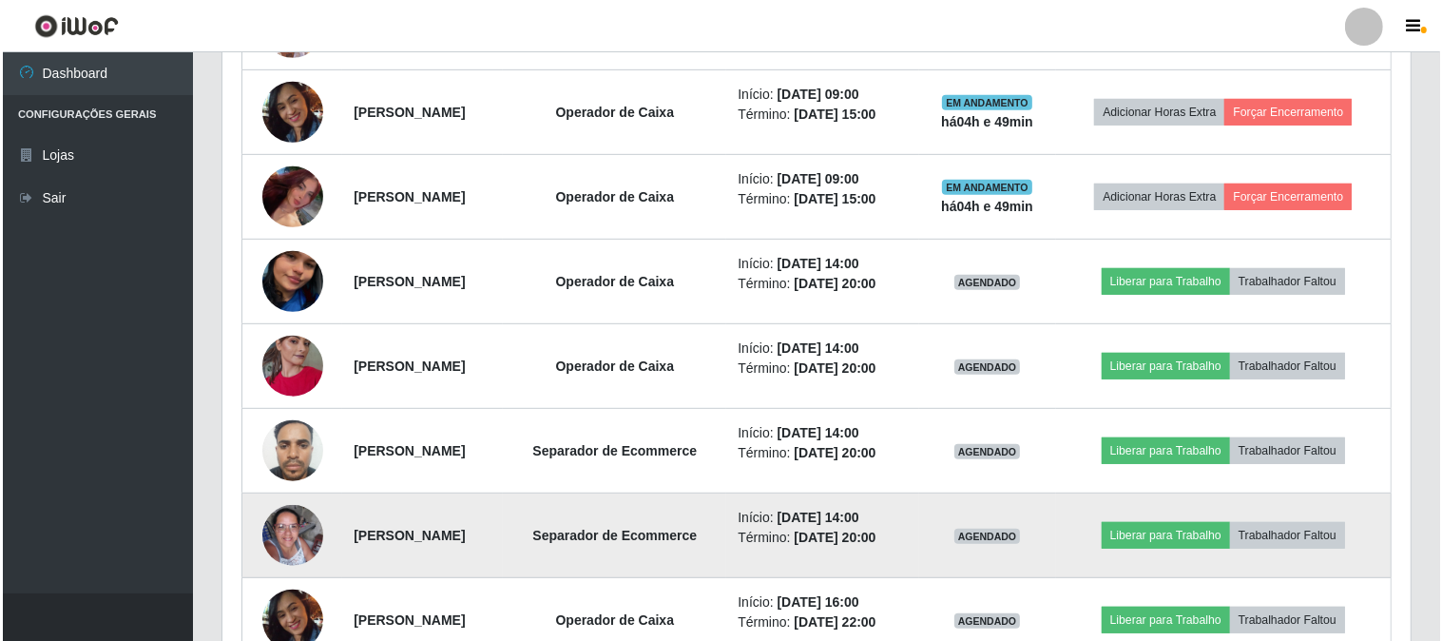
scroll to position [811, 0]
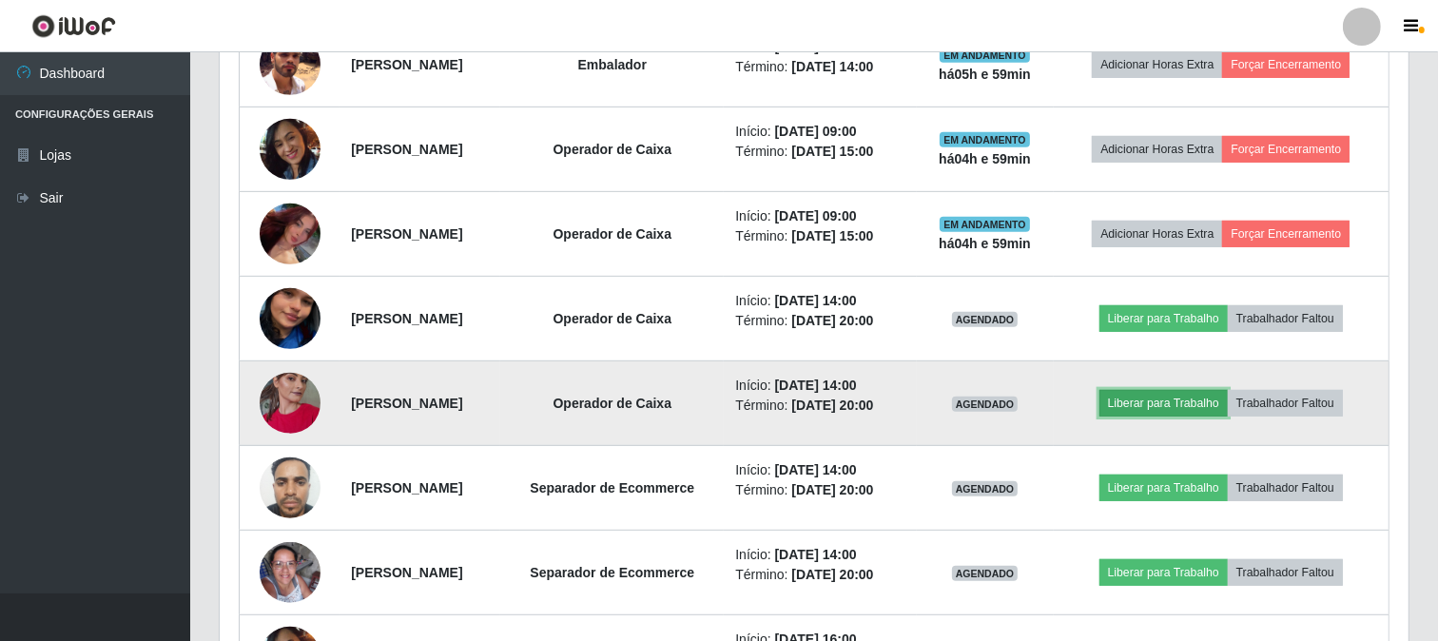
click at [1192, 397] on button "Liberar para Trabalho" at bounding box center [1163, 403] width 128 height 27
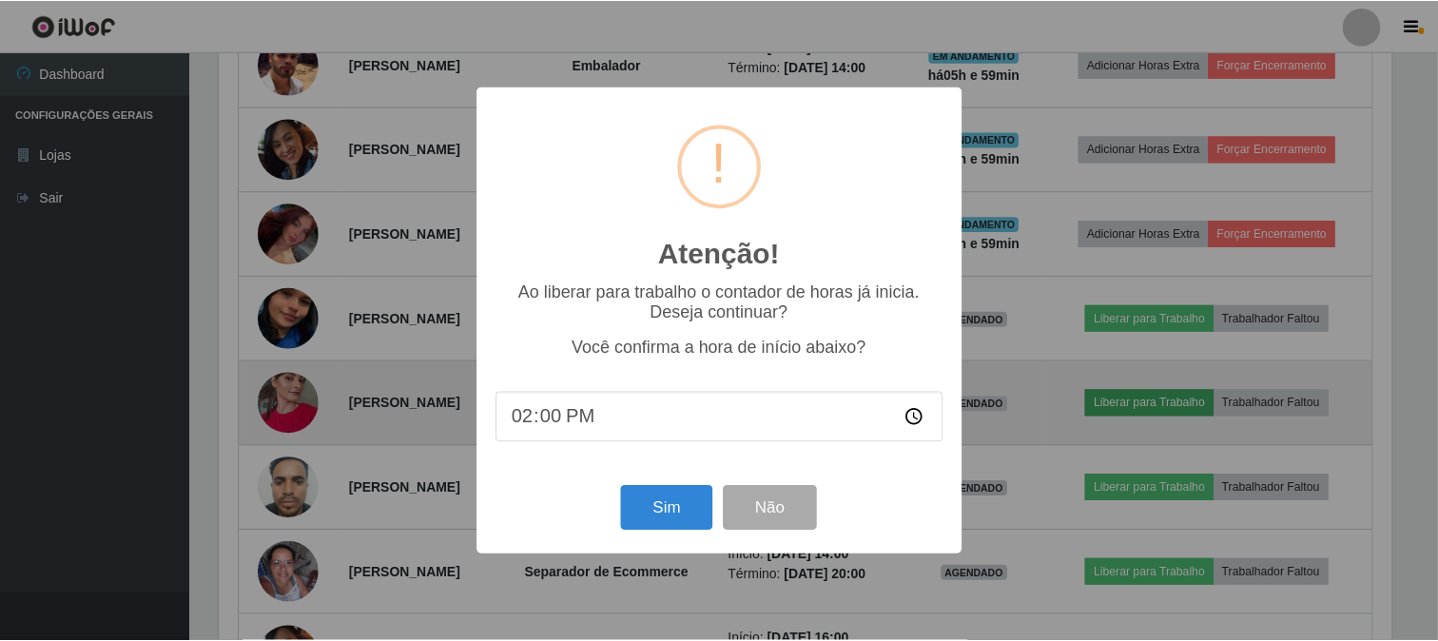
scroll to position [394, 1176]
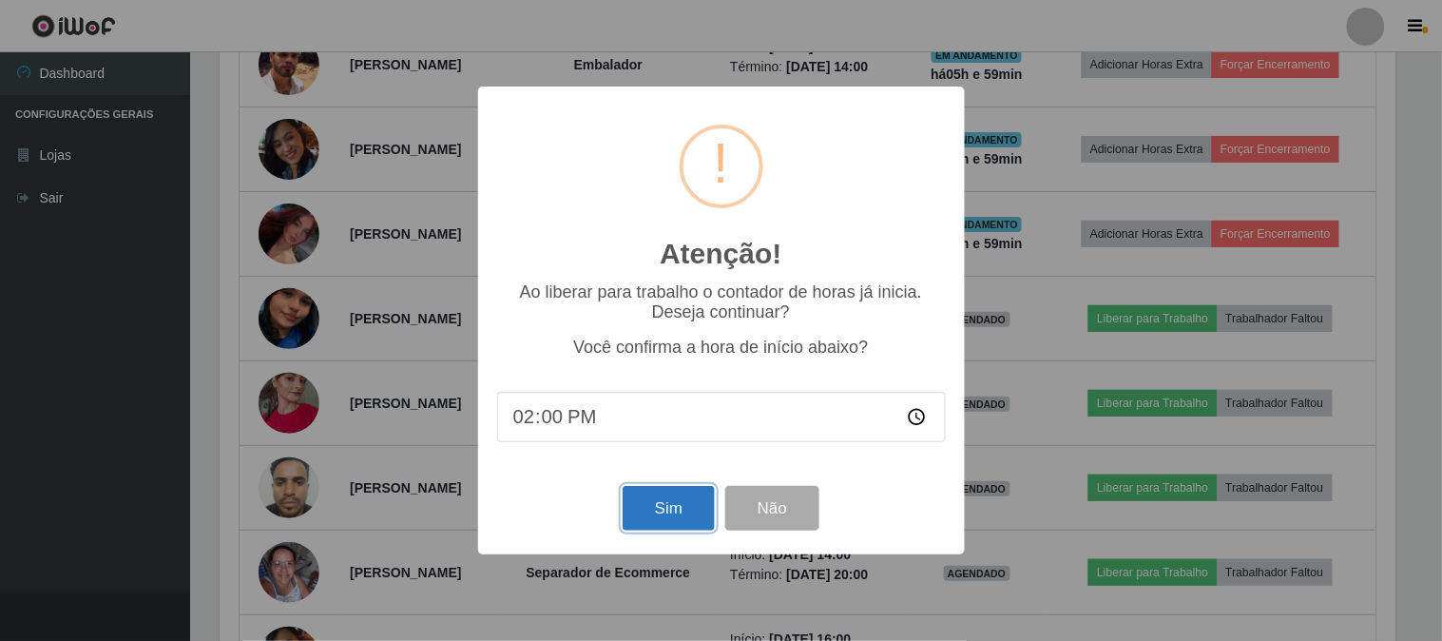
click at [661, 518] on button "Sim" at bounding box center [669, 508] width 92 height 45
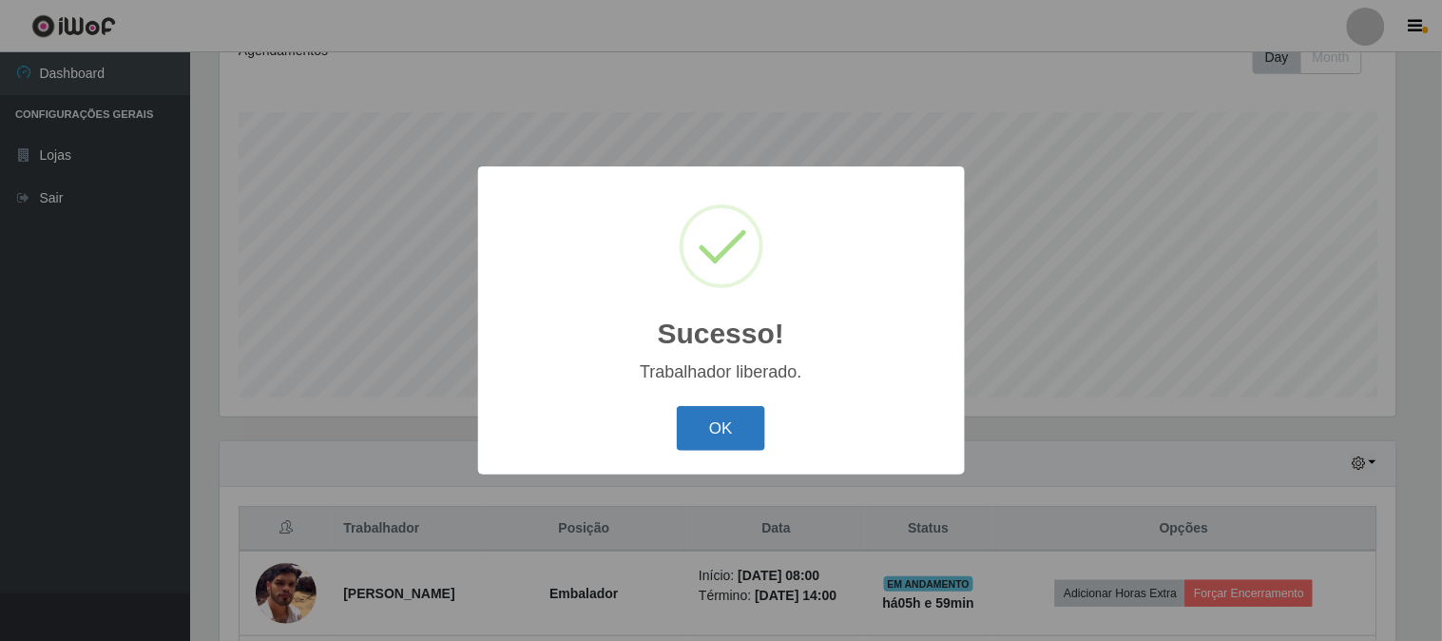
click at [733, 432] on button "OK" at bounding box center [721, 428] width 88 height 45
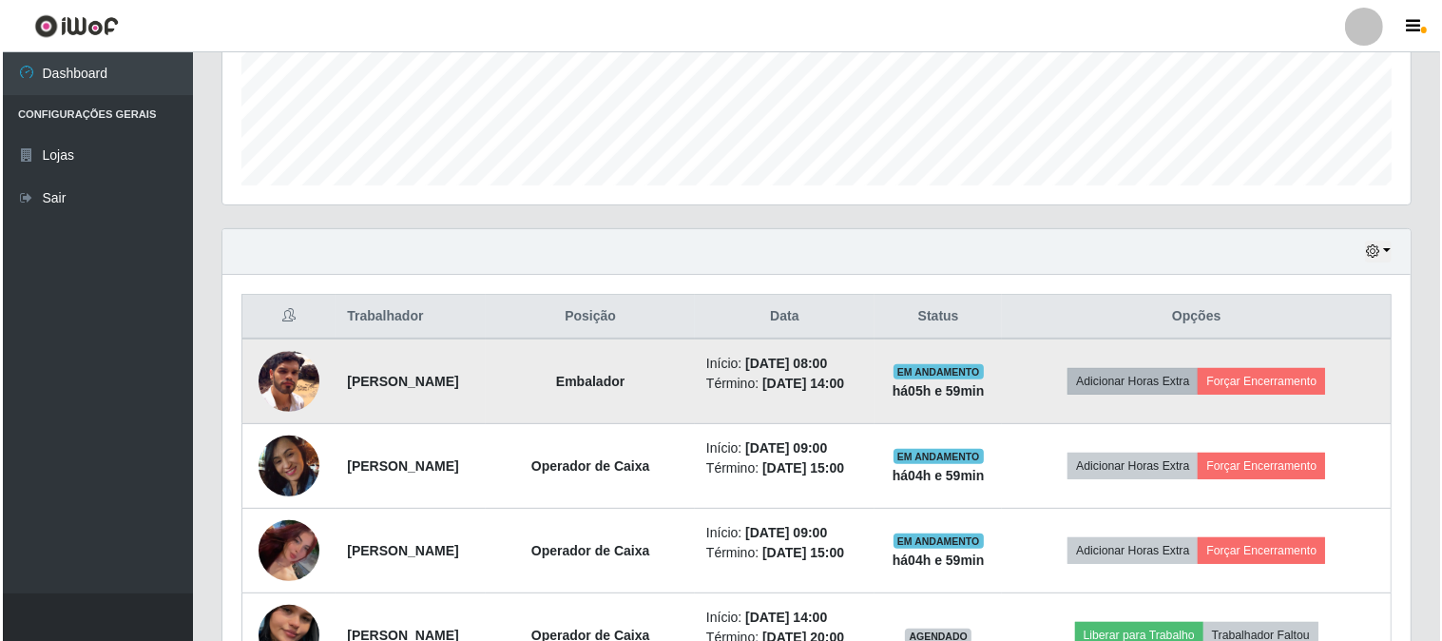
scroll to position [706, 0]
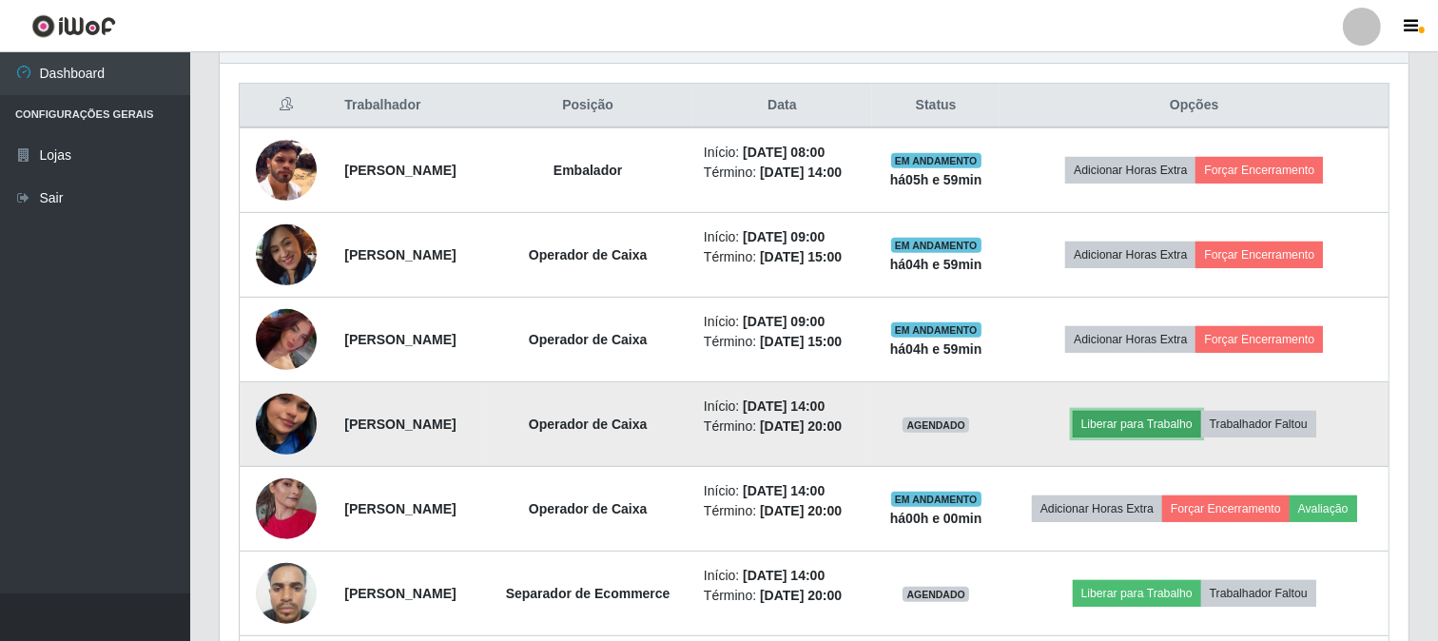
click at [1180, 421] on button "Liberar para Trabalho" at bounding box center [1137, 424] width 128 height 27
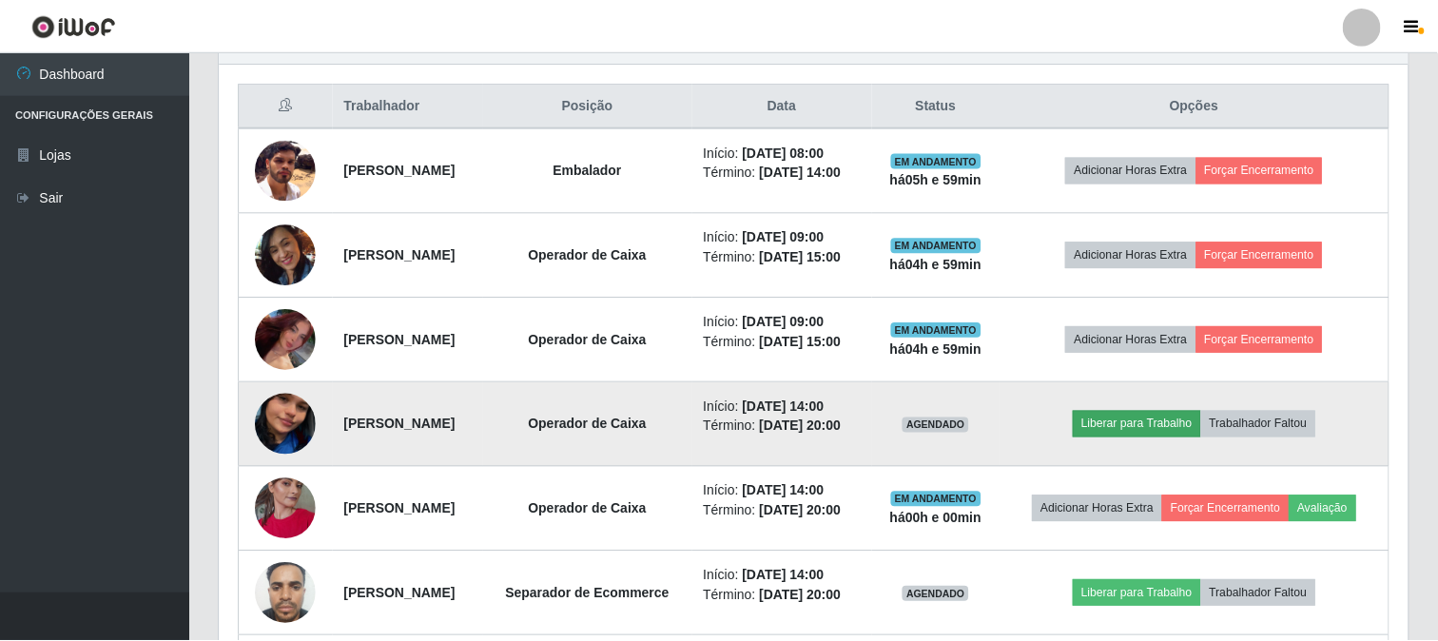
scroll to position [394, 1176]
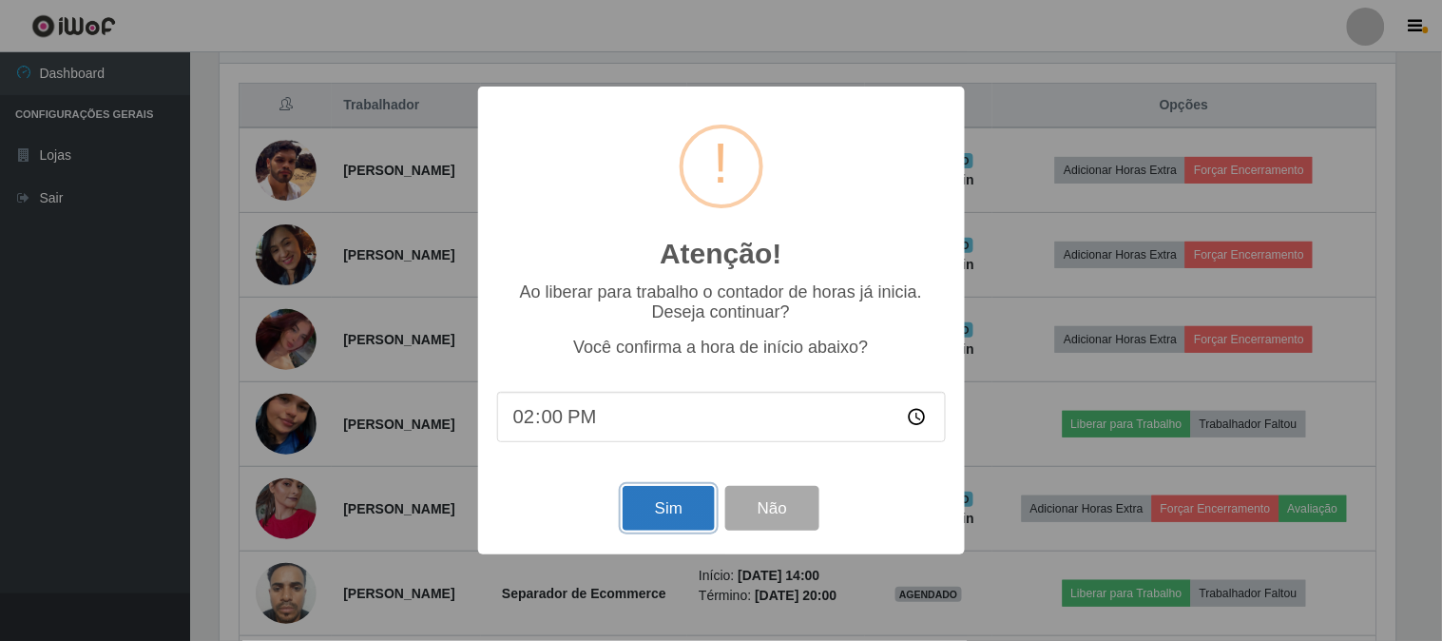
click at [670, 506] on button "Sim" at bounding box center [669, 508] width 92 height 45
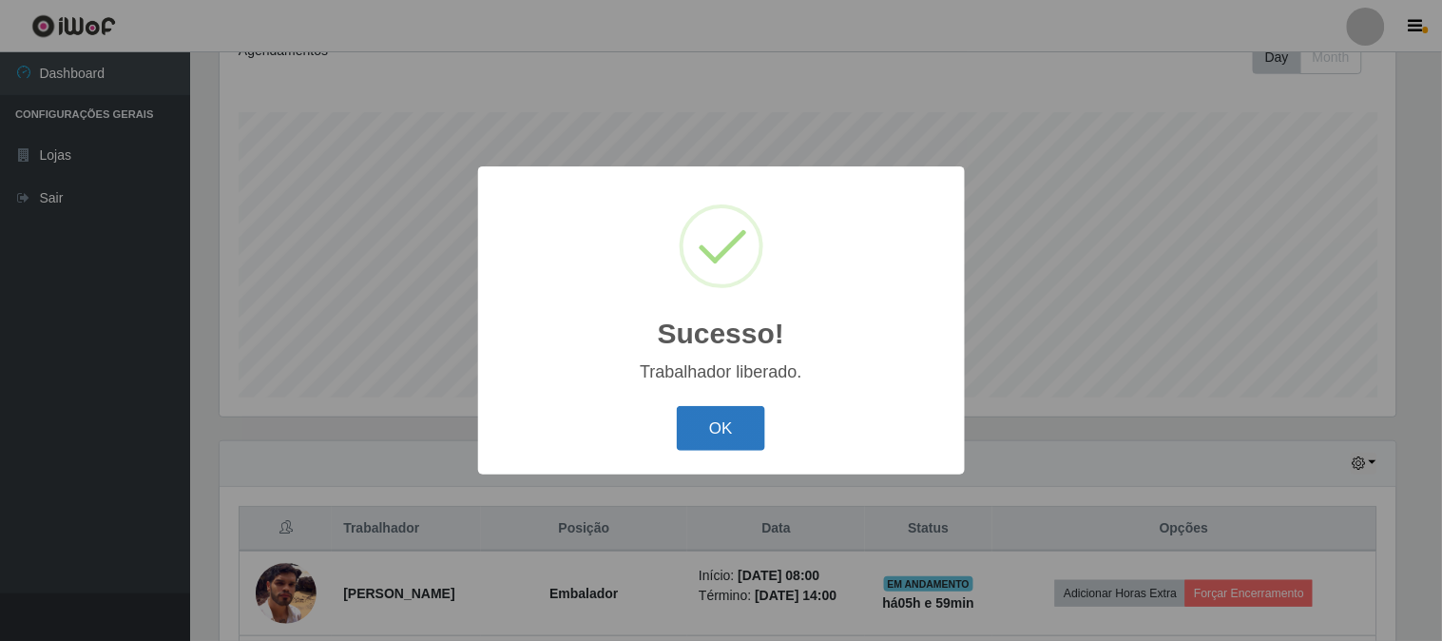
click at [734, 433] on button "OK" at bounding box center [721, 428] width 88 height 45
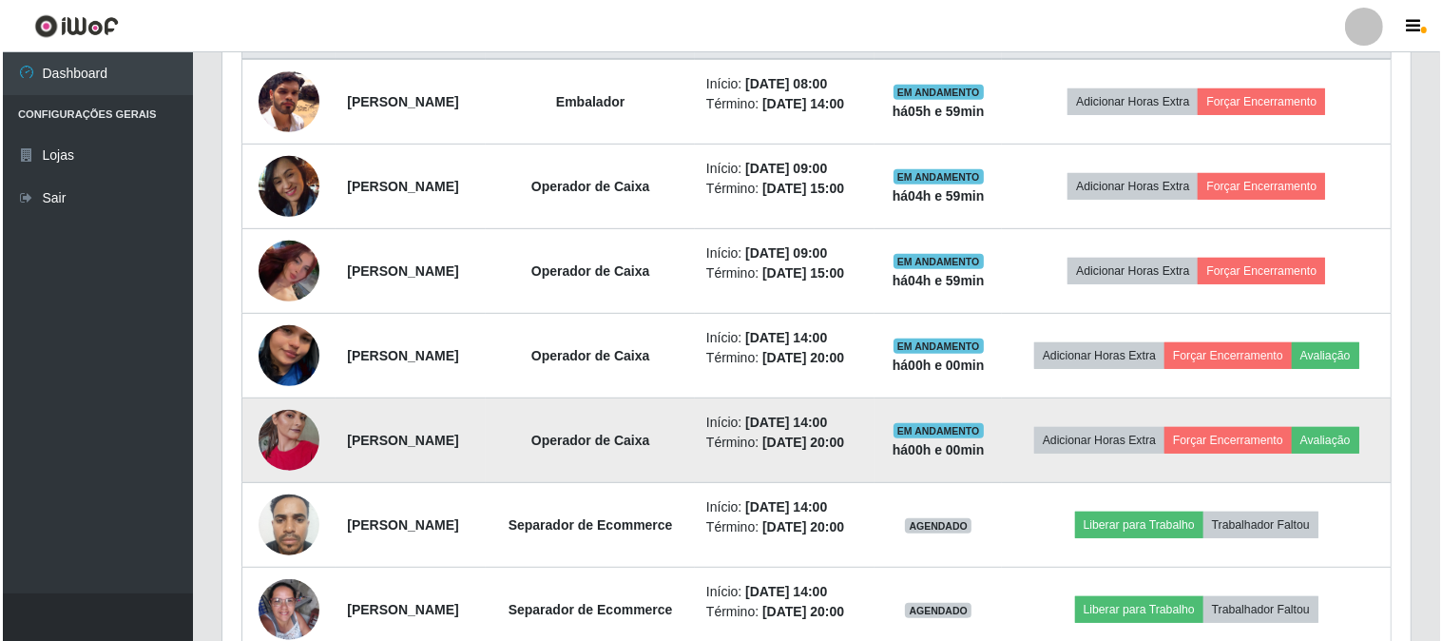
scroll to position [811, 0]
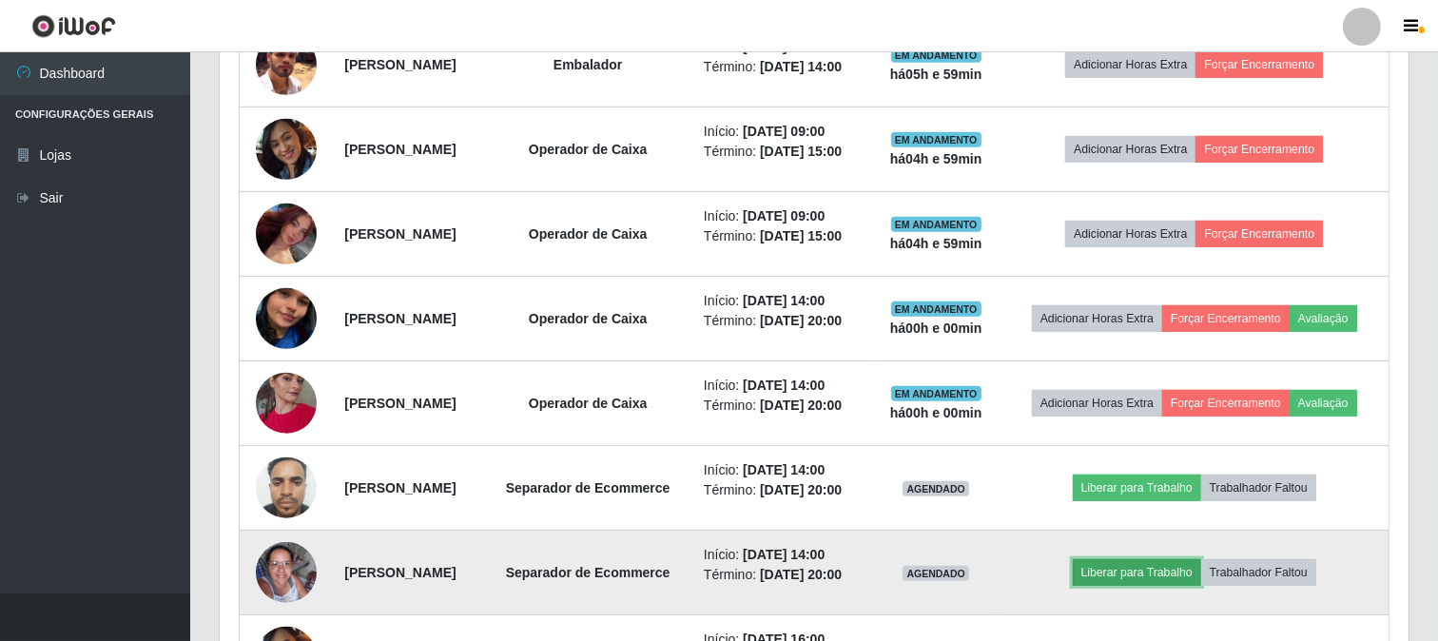
click at [1168, 571] on button "Liberar para Trabalho" at bounding box center [1137, 572] width 128 height 27
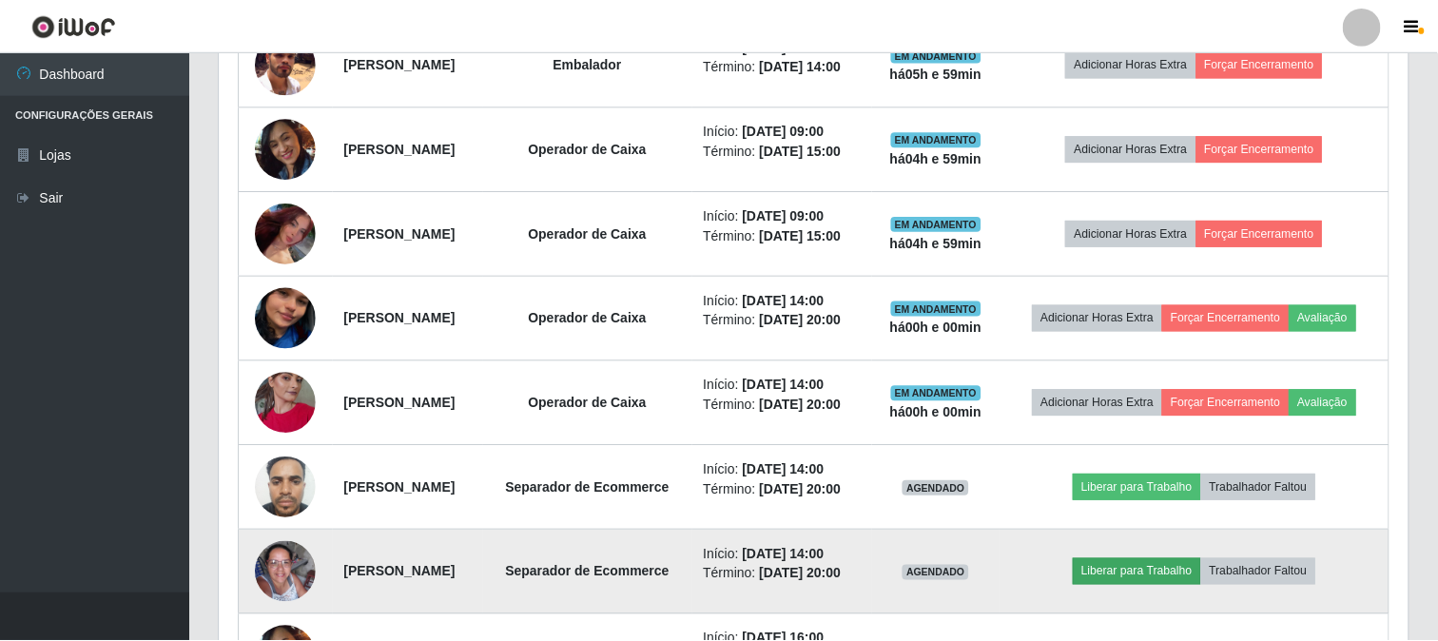
scroll to position [394, 1176]
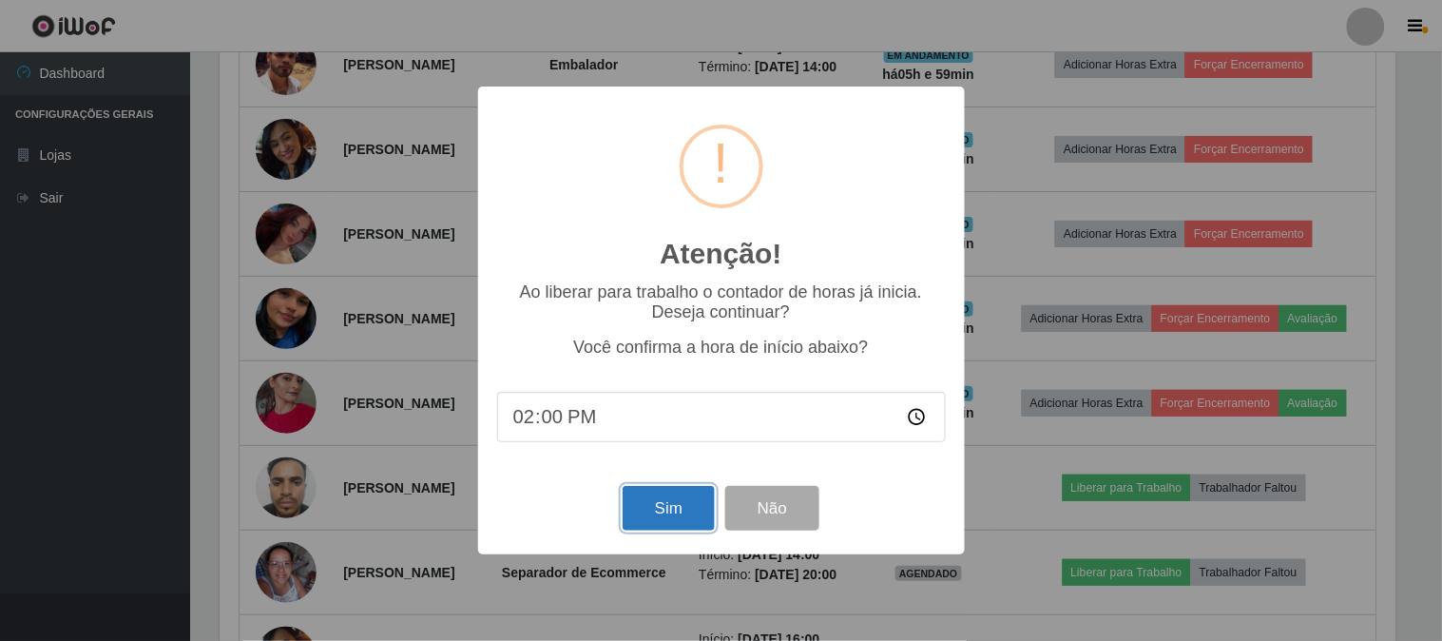
click at [677, 510] on button "Sim" at bounding box center [669, 508] width 92 height 45
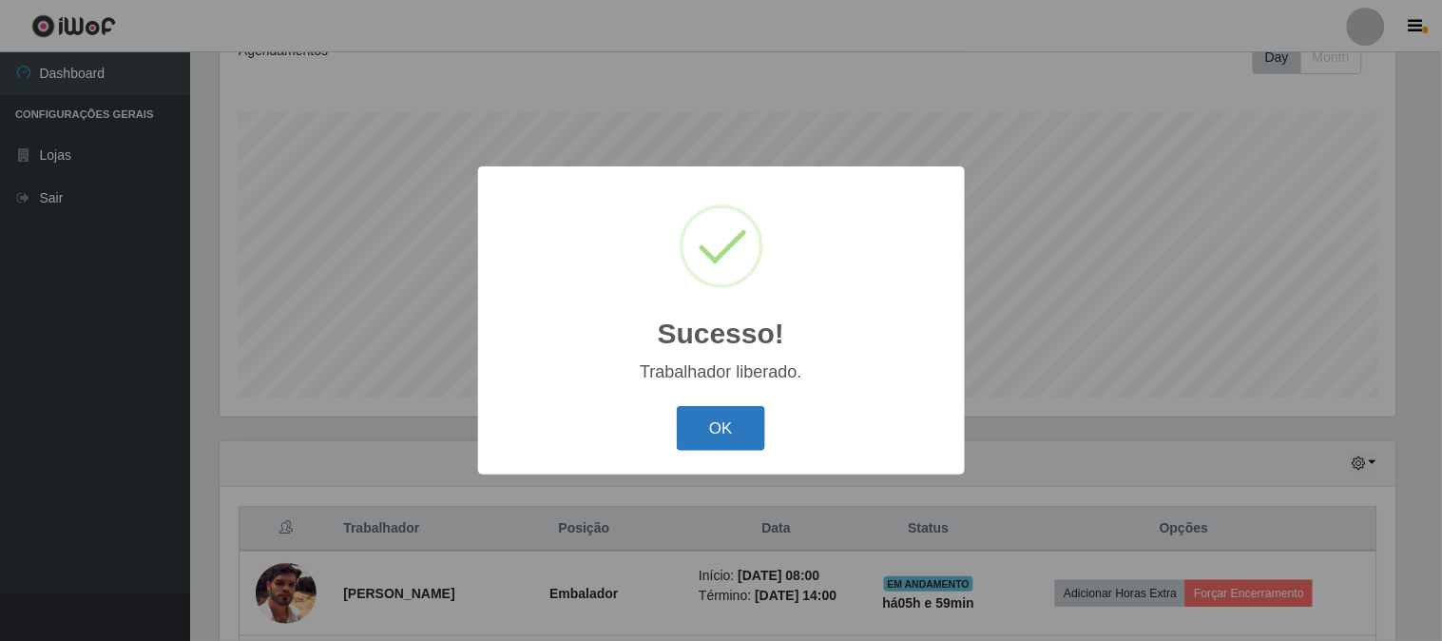
click at [706, 434] on button "OK" at bounding box center [721, 428] width 88 height 45
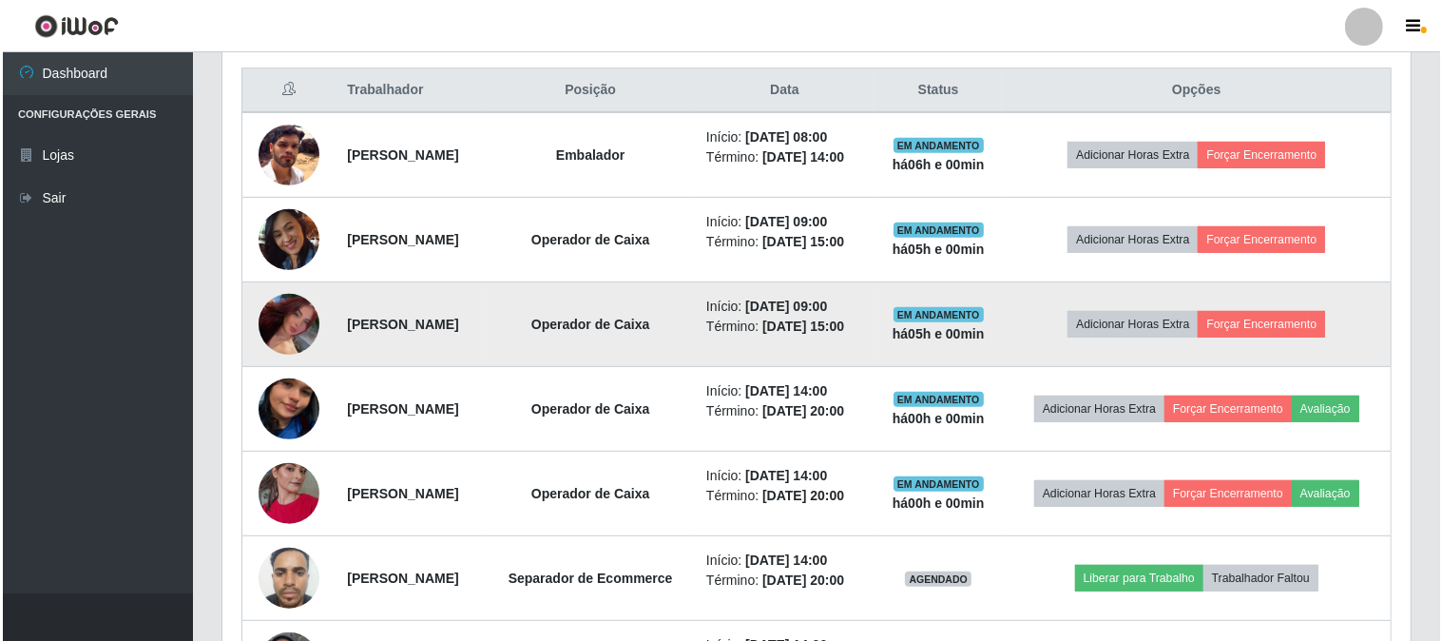
scroll to position [494, 0]
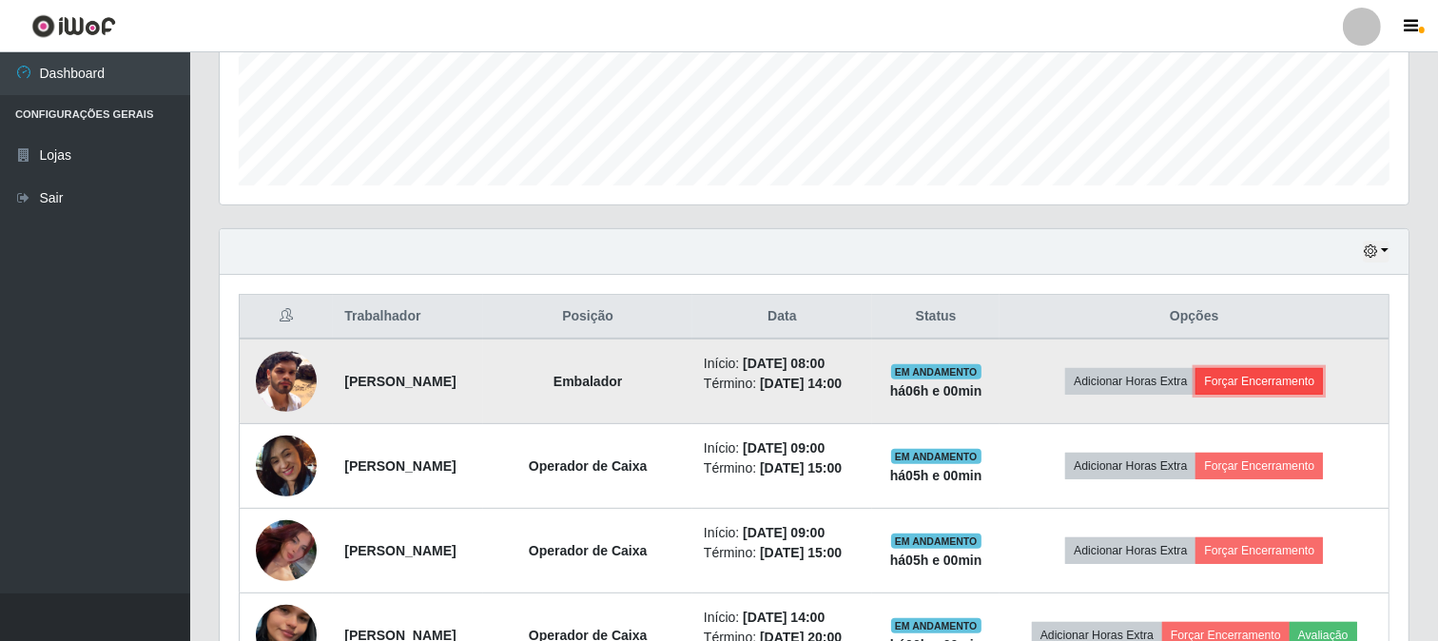
click at [1315, 378] on button "Forçar Encerramento" at bounding box center [1258, 381] width 127 height 27
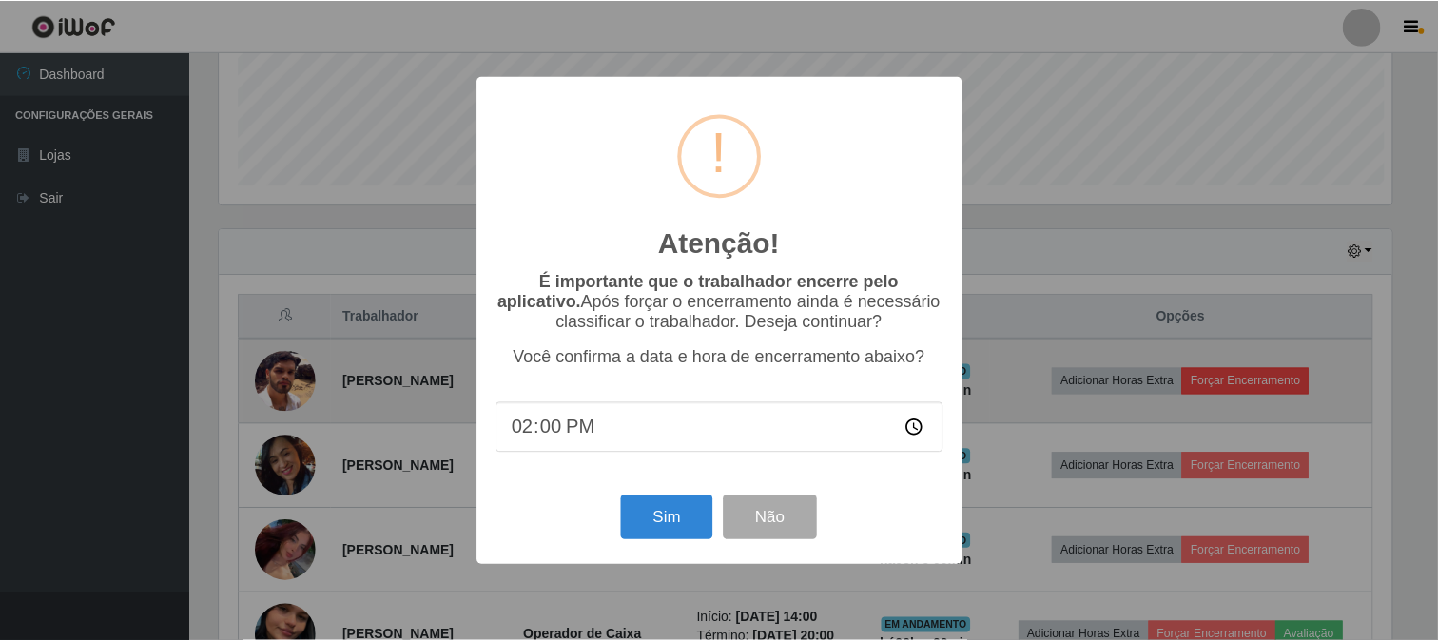
scroll to position [394, 1176]
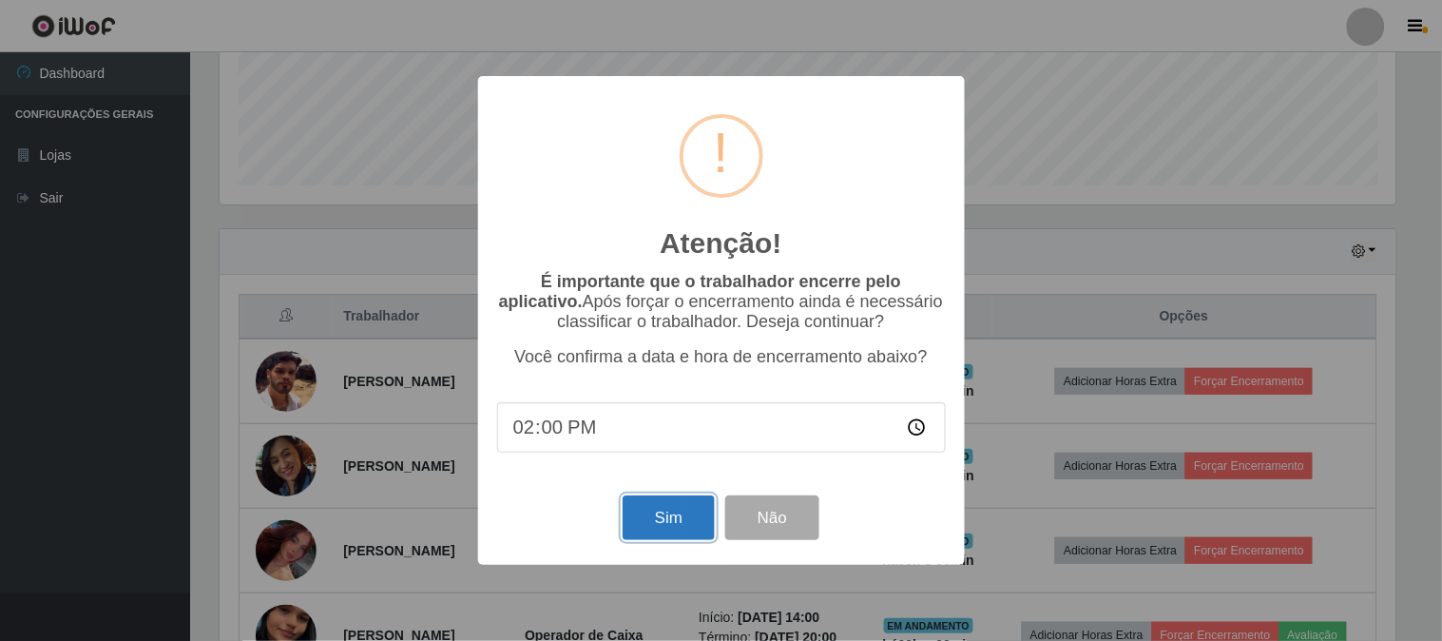
click at [660, 530] on button "Sim" at bounding box center [669, 517] width 92 height 45
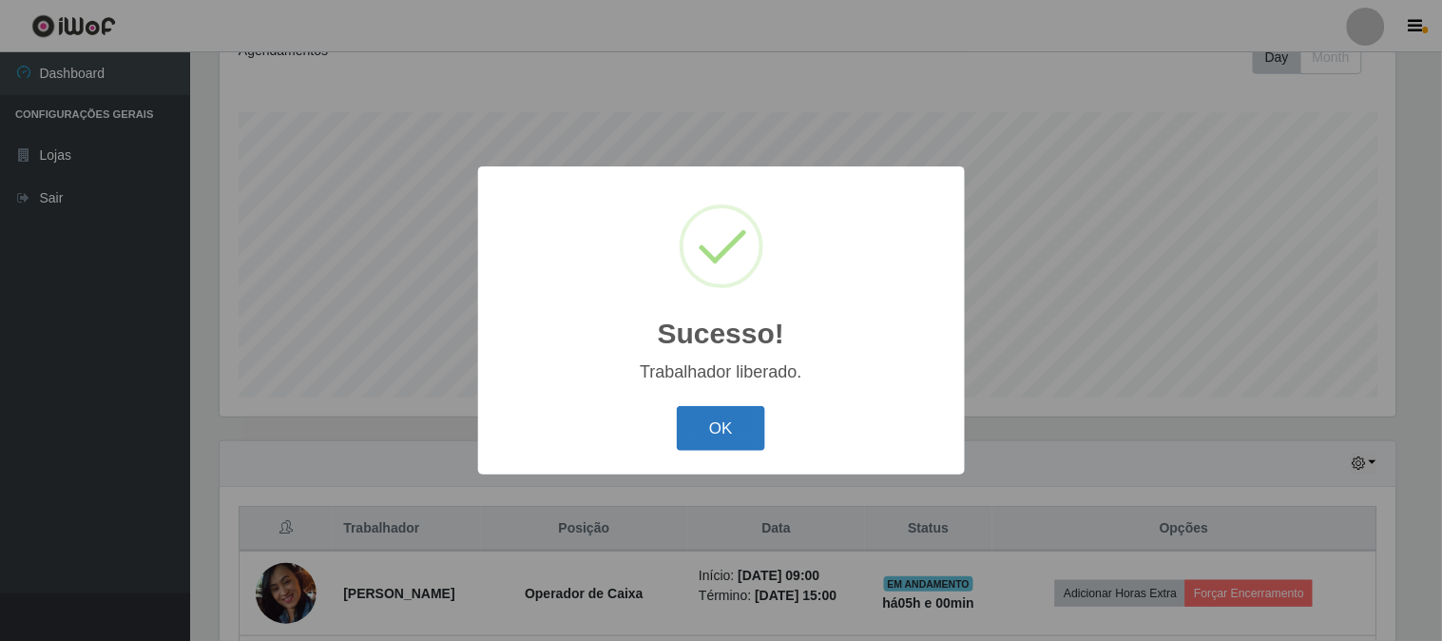
click at [732, 441] on button "OK" at bounding box center [721, 428] width 88 height 45
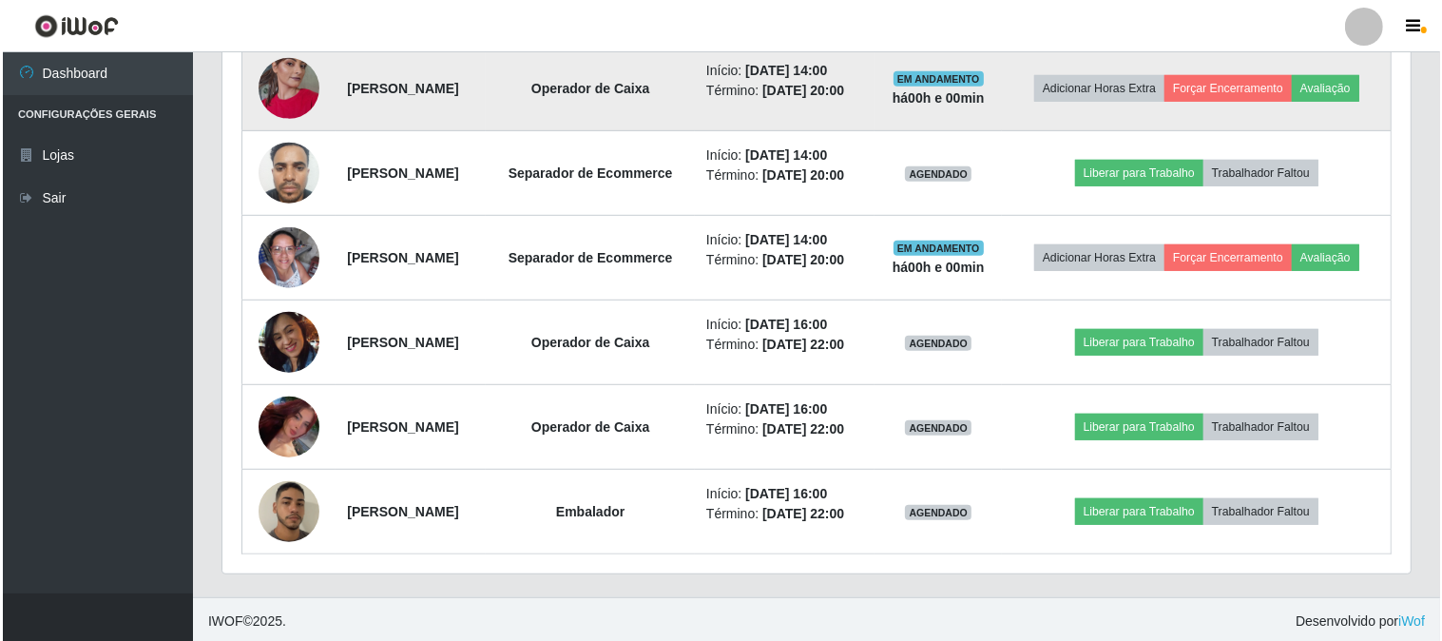
scroll to position [1046, 0]
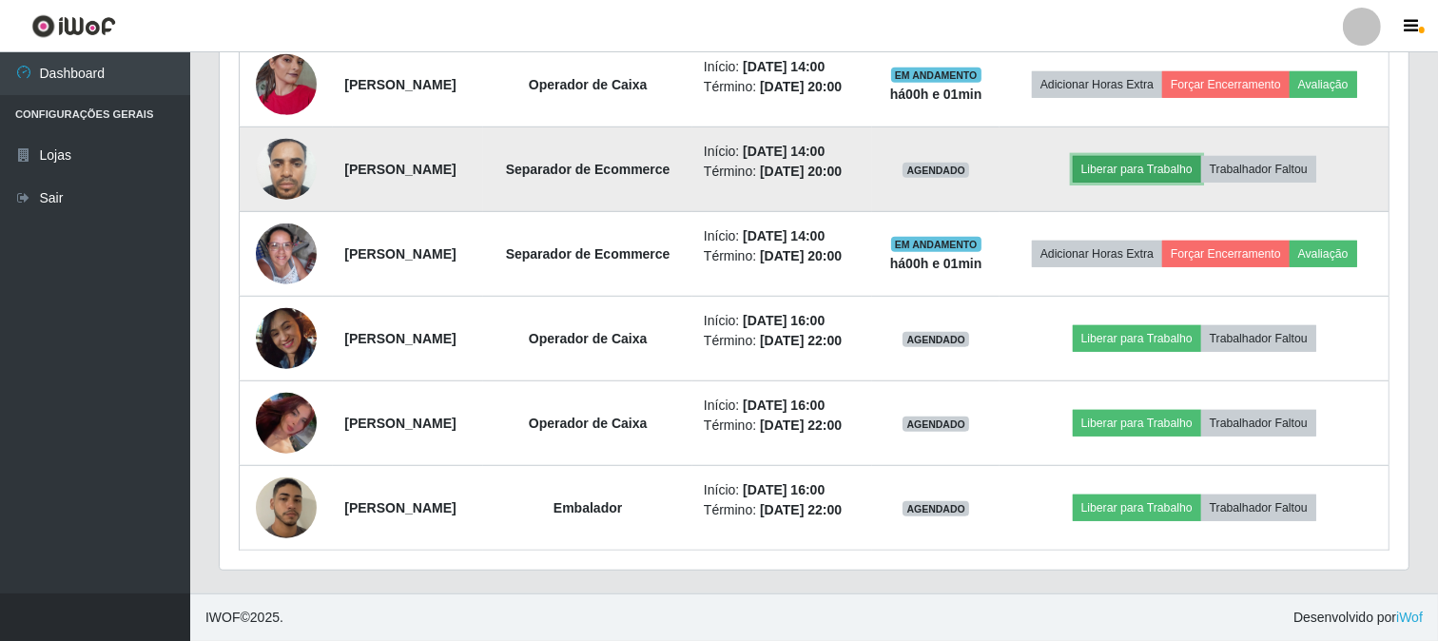
click at [1149, 166] on button "Liberar para Trabalho" at bounding box center [1137, 169] width 128 height 27
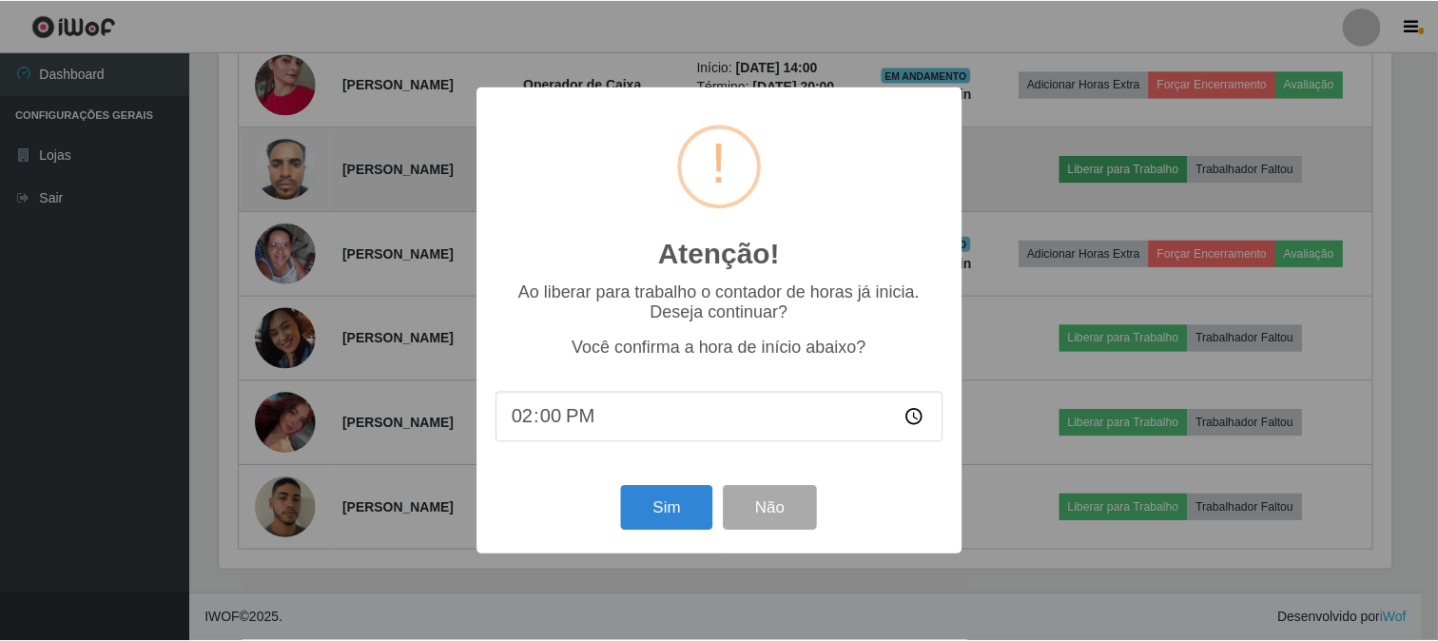
scroll to position [394, 1176]
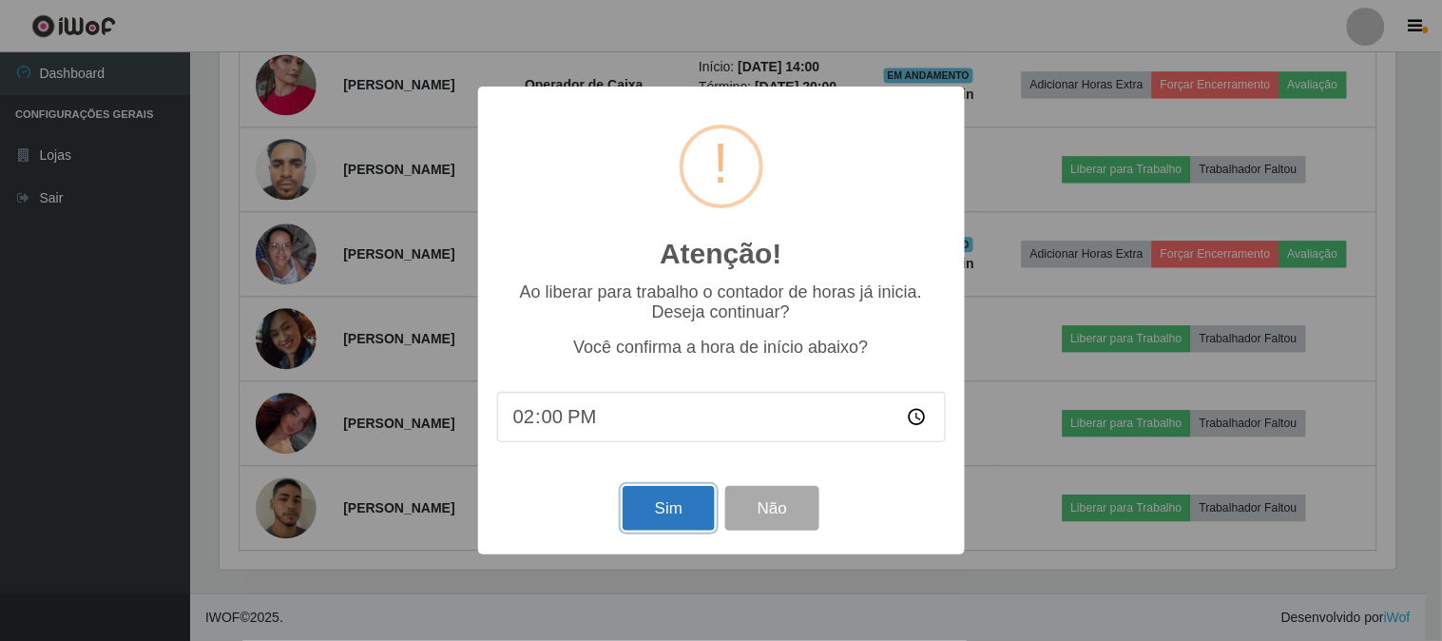
click at [670, 516] on button "Sim" at bounding box center [669, 508] width 92 height 45
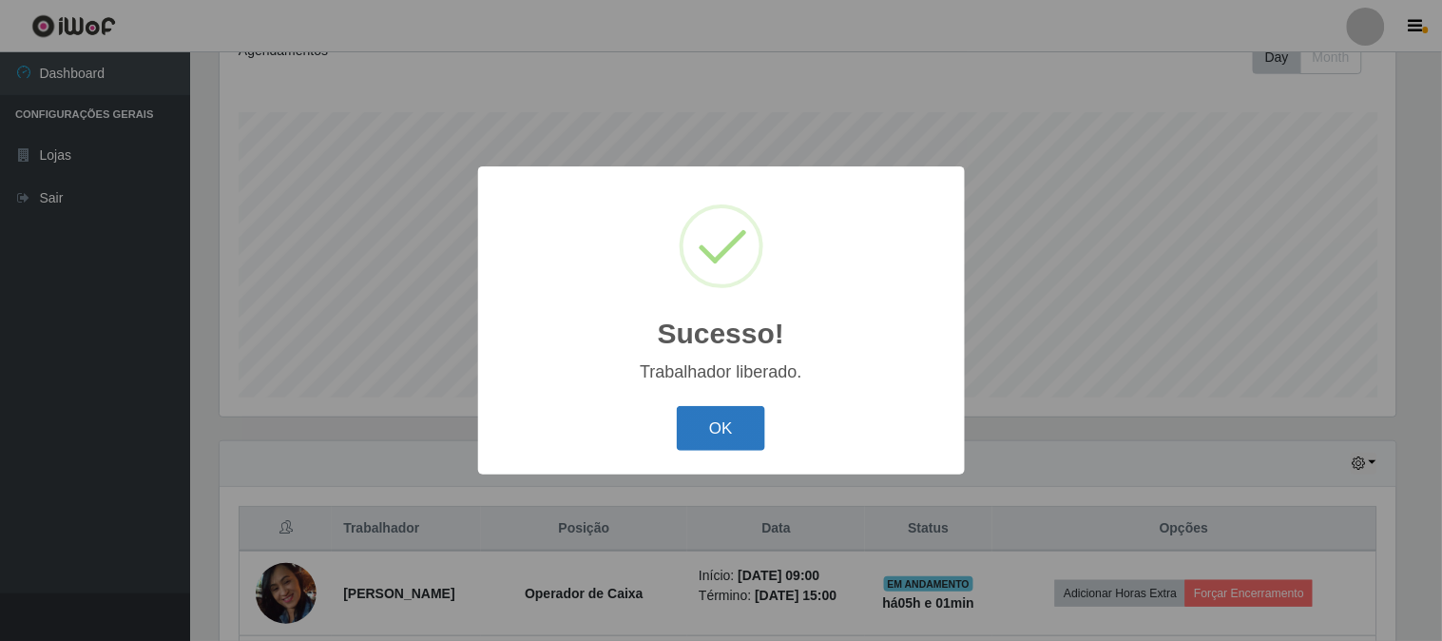
click at [719, 429] on button "OK" at bounding box center [721, 428] width 88 height 45
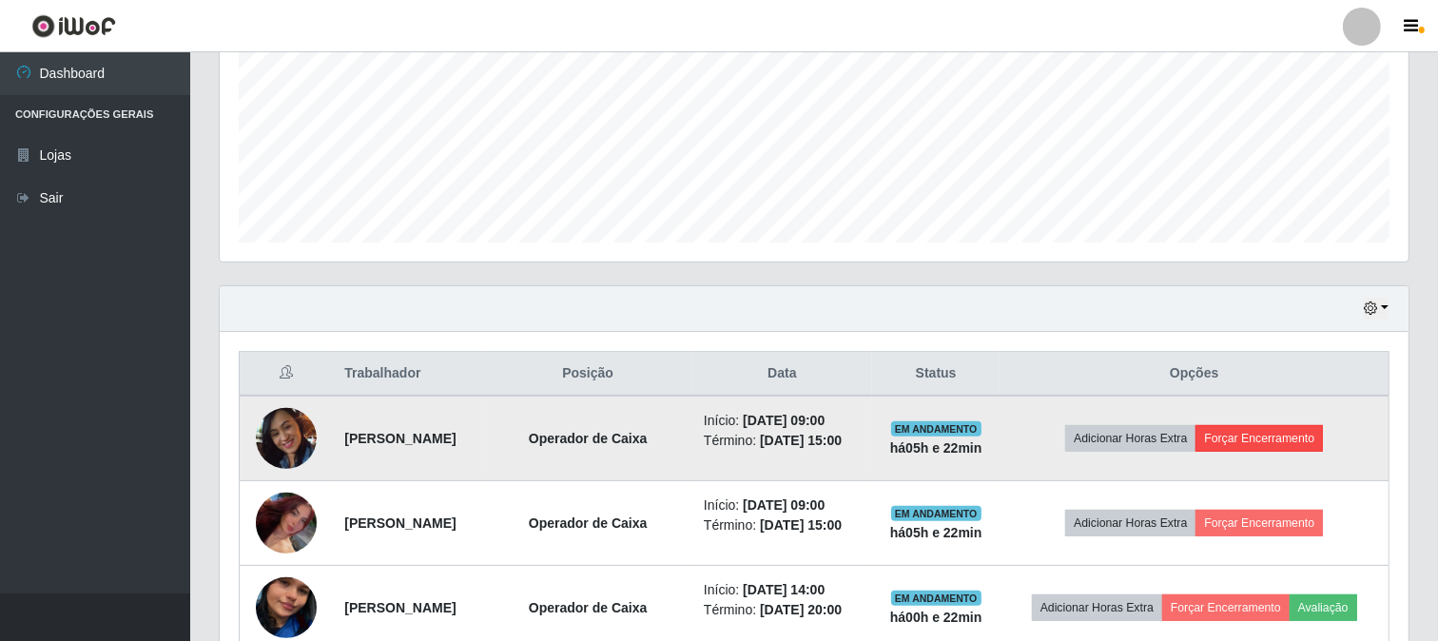
scroll to position [388, 0]
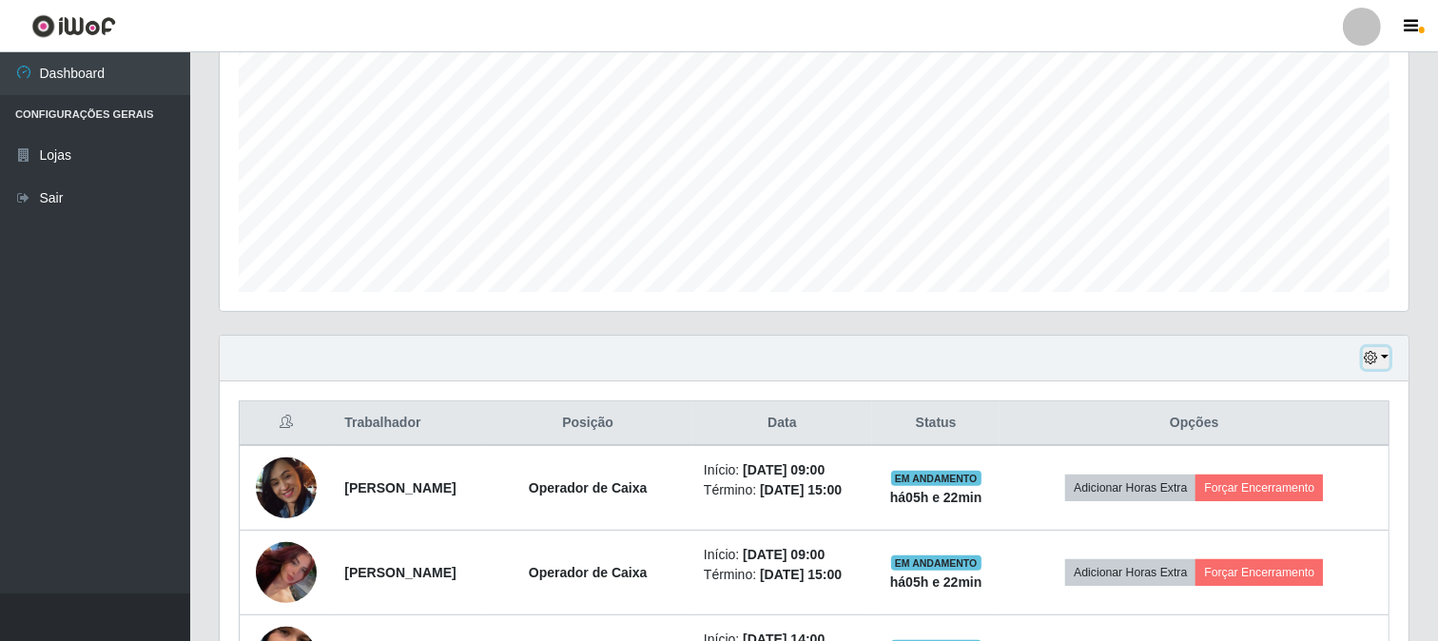
click at [1382, 358] on button "button" at bounding box center [1376, 358] width 27 height 22
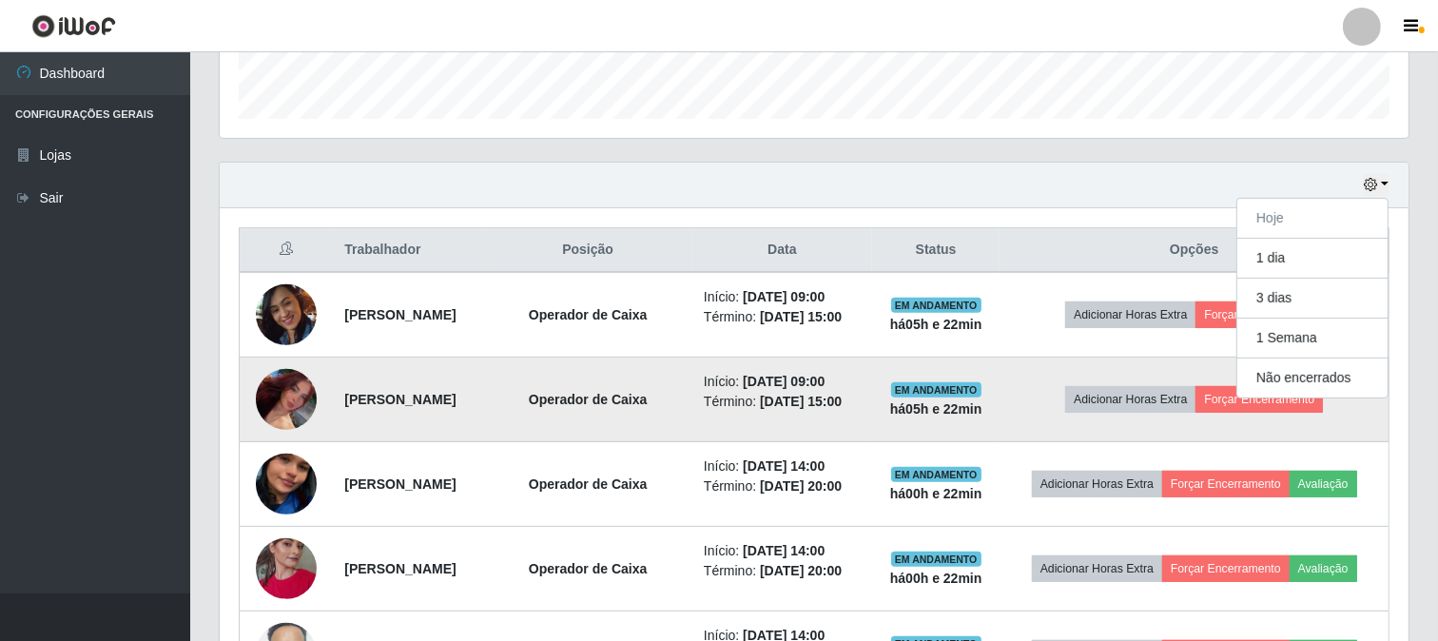
scroll to position [706, 0]
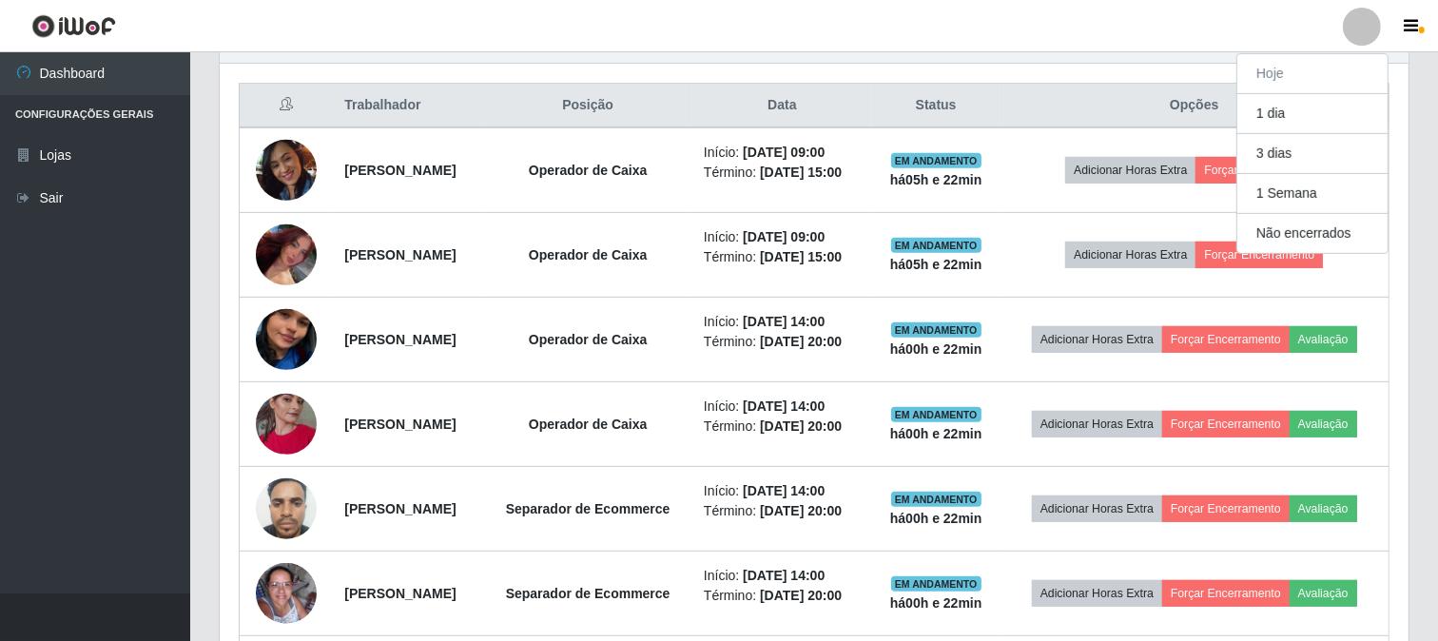
click at [1404, 414] on div "Trabalhador Posição Data Status Opções Marineide Januário da Silva Operador de …" at bounding box center [814, 486] width 1189 height 845
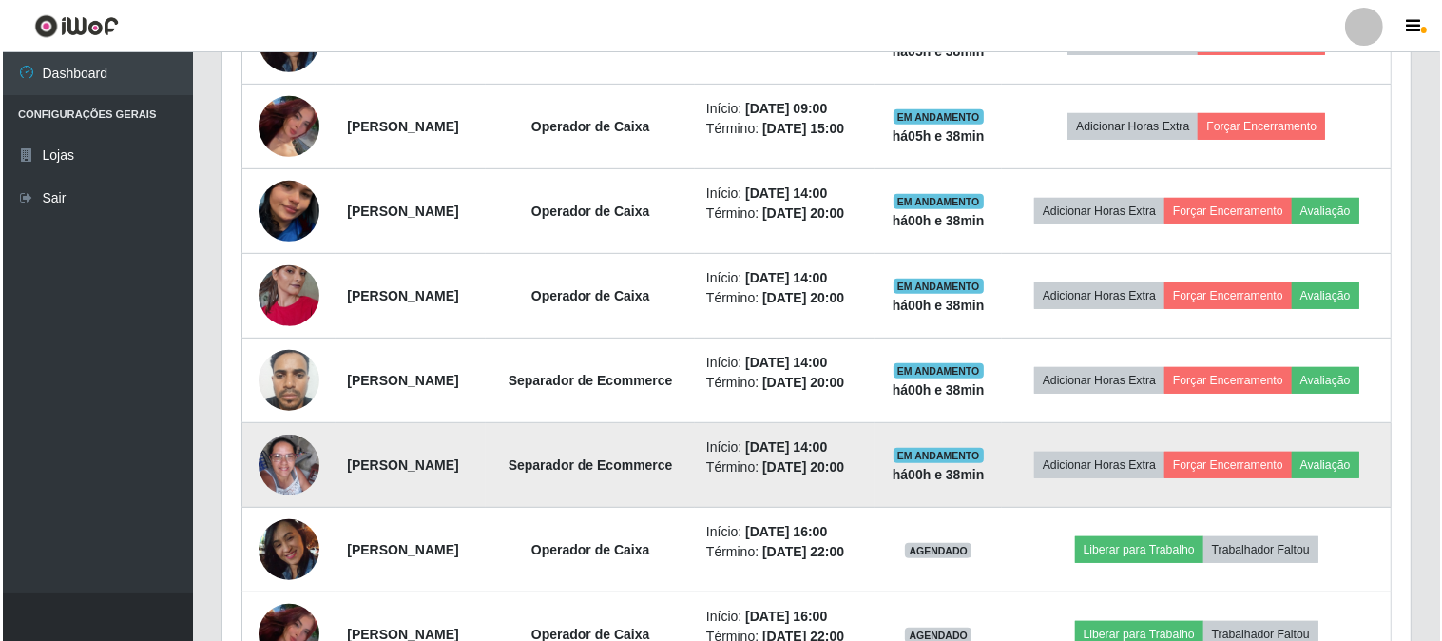
scroll to position [623, 0]
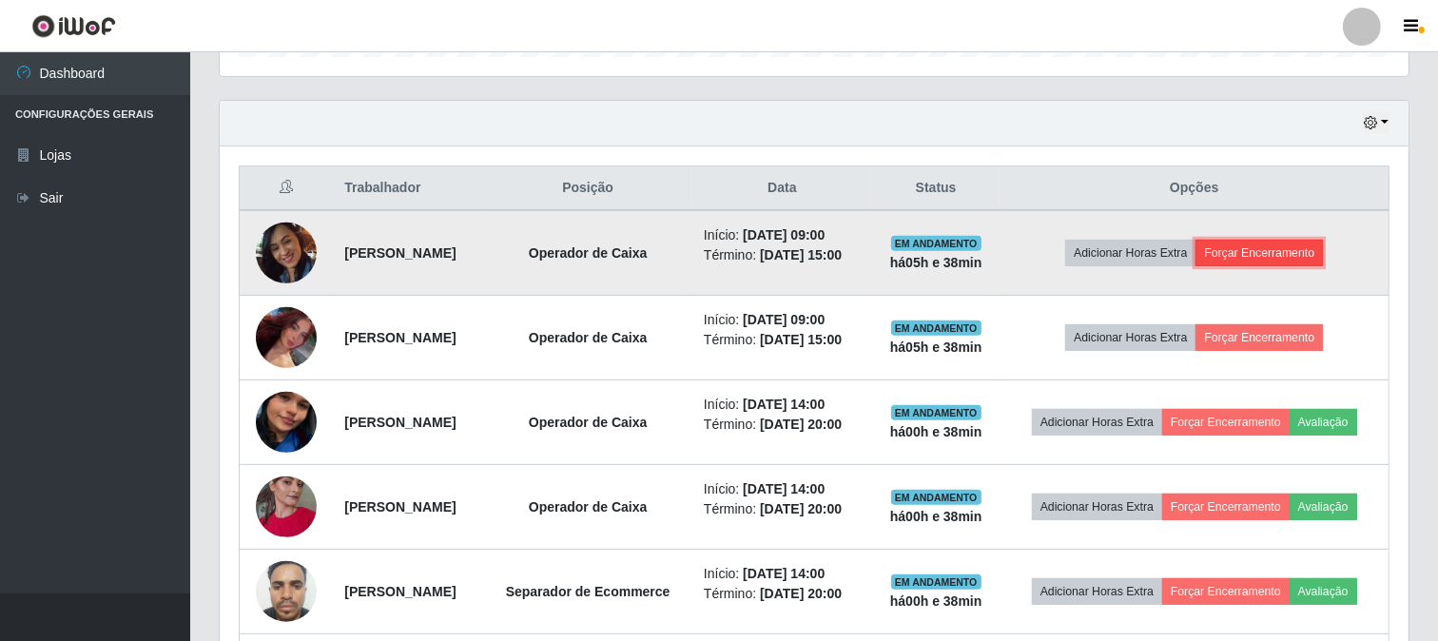
click at [1286, 248] on button "Forçar Encerramento" at bounding box center [1258, 253] width 127 height 27
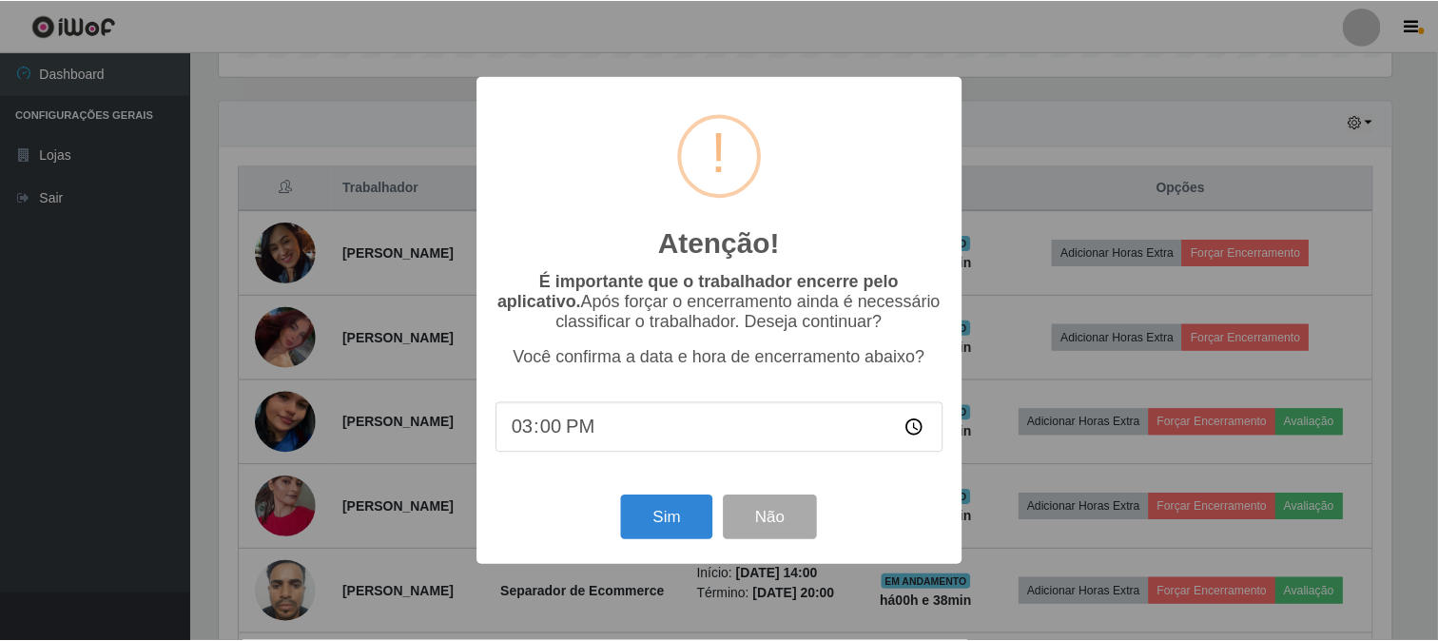
scroll to position [394, 1176]
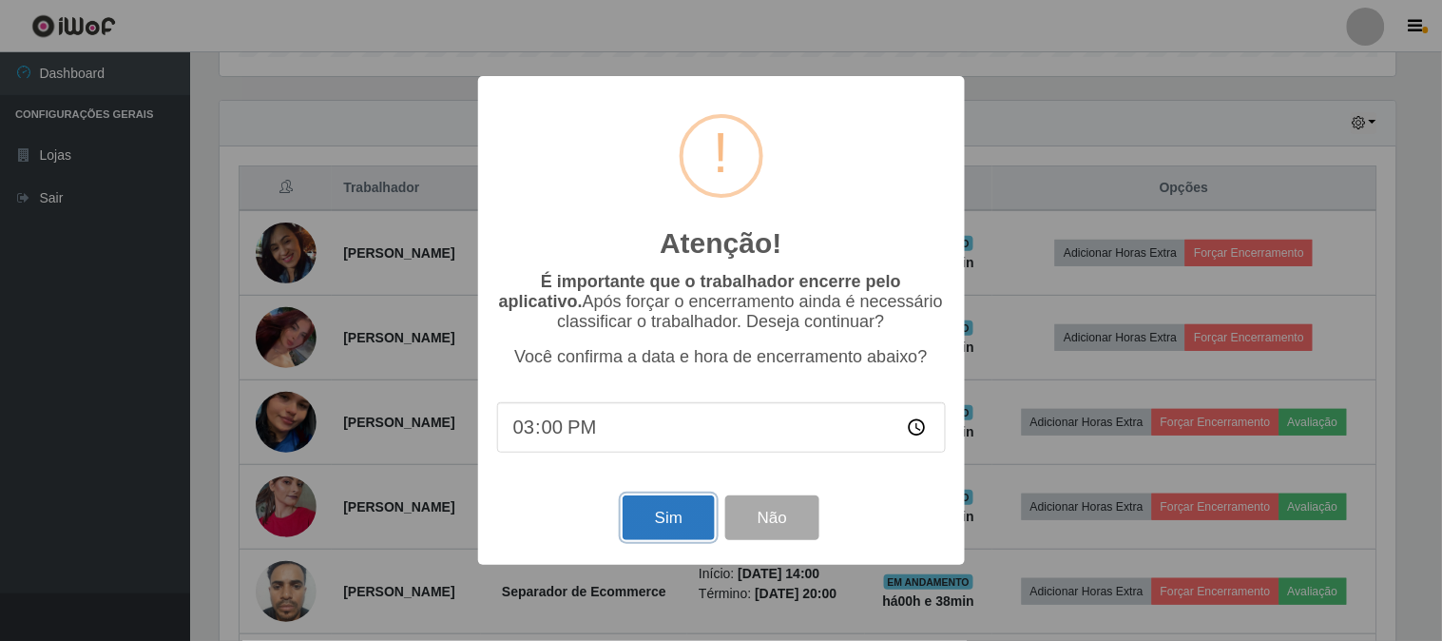
click at [676, 511] on button "Sim" at bounding box center [669, 517] width 92 height 45
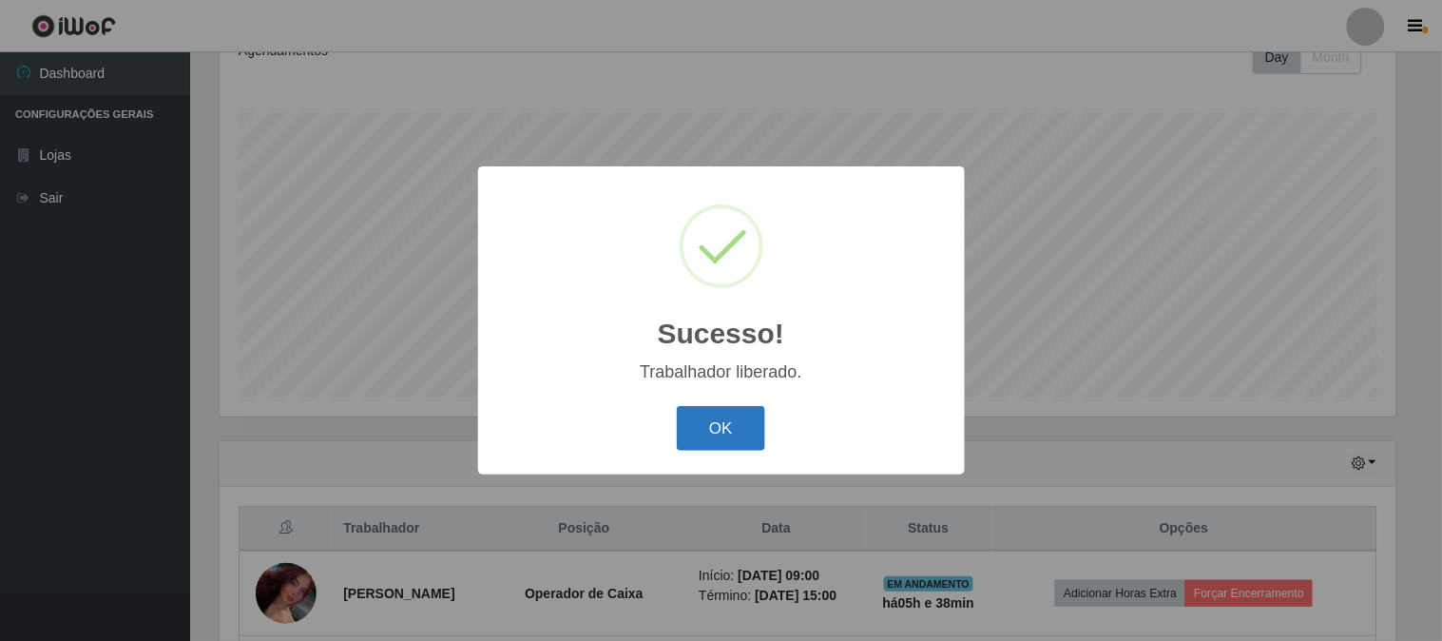
click at [688, 428] on button "OK" at bounding box center [721, 428] width 88 height 45
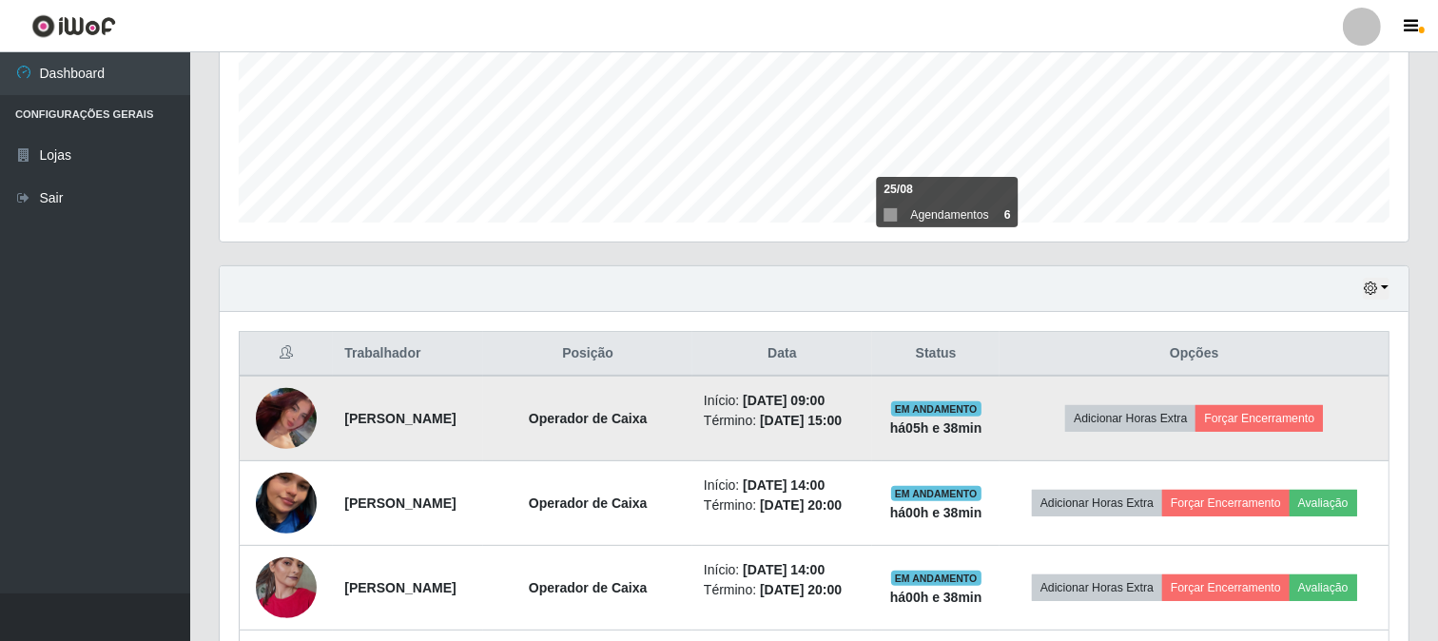
scroll to position [494, 0]
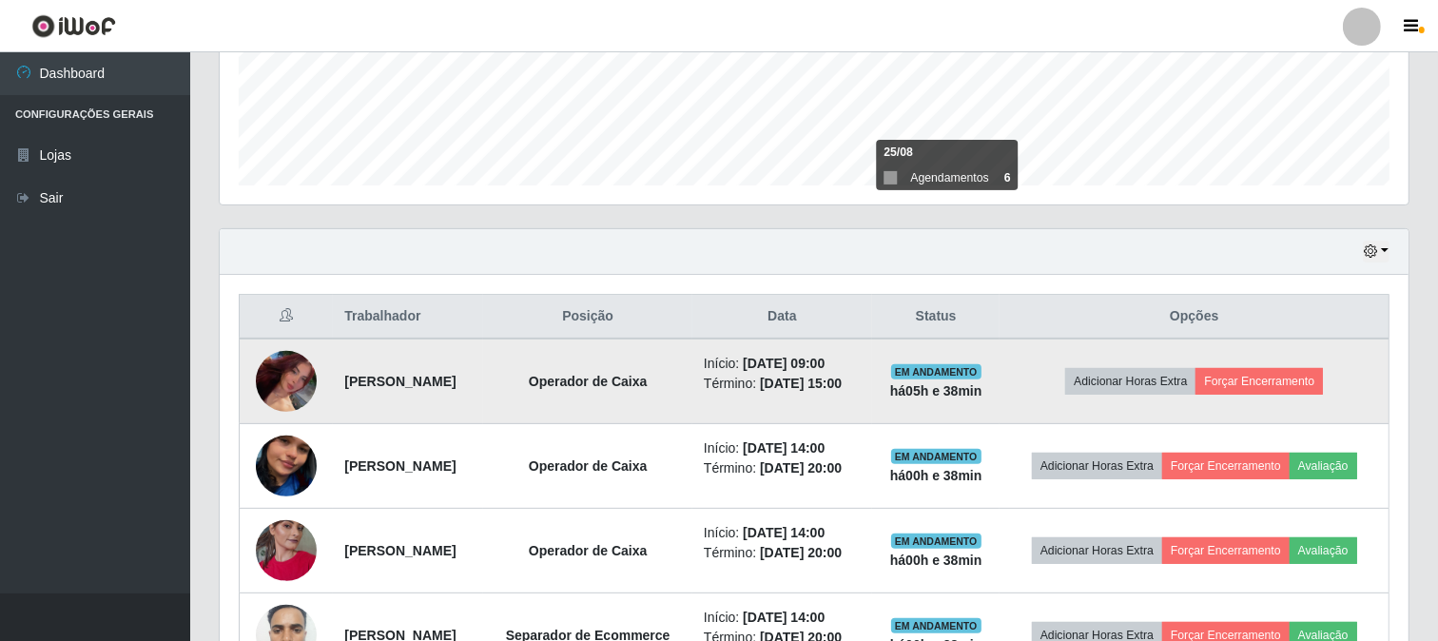
click at [1298, 397] on td "Adicionar Horas Extra Forçar Encerramento" at bounding box center [1193, 382] width 389 height 86
click at [1282, 382] on button "Forçar Encerramento" at bounding box center [1258, 381] width 127 height 27
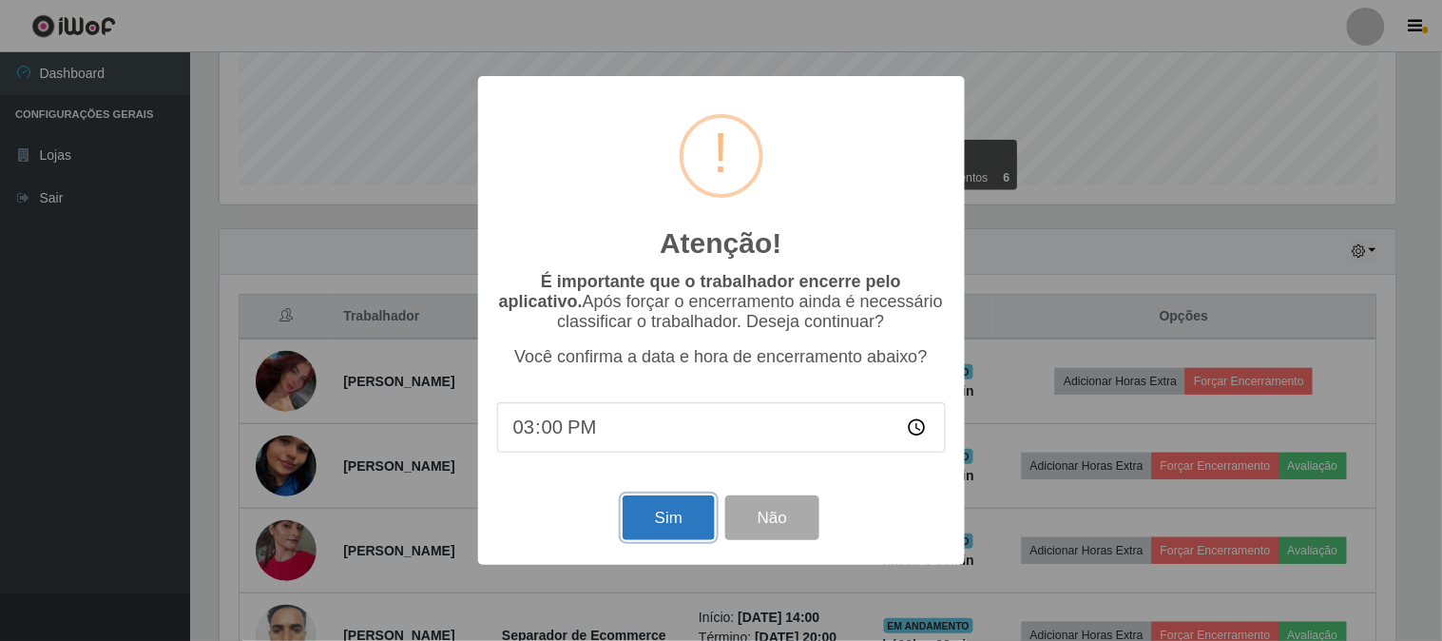
click at [648, 527] on button "Sim" at bounding box center [669, 517] width 92 height 45
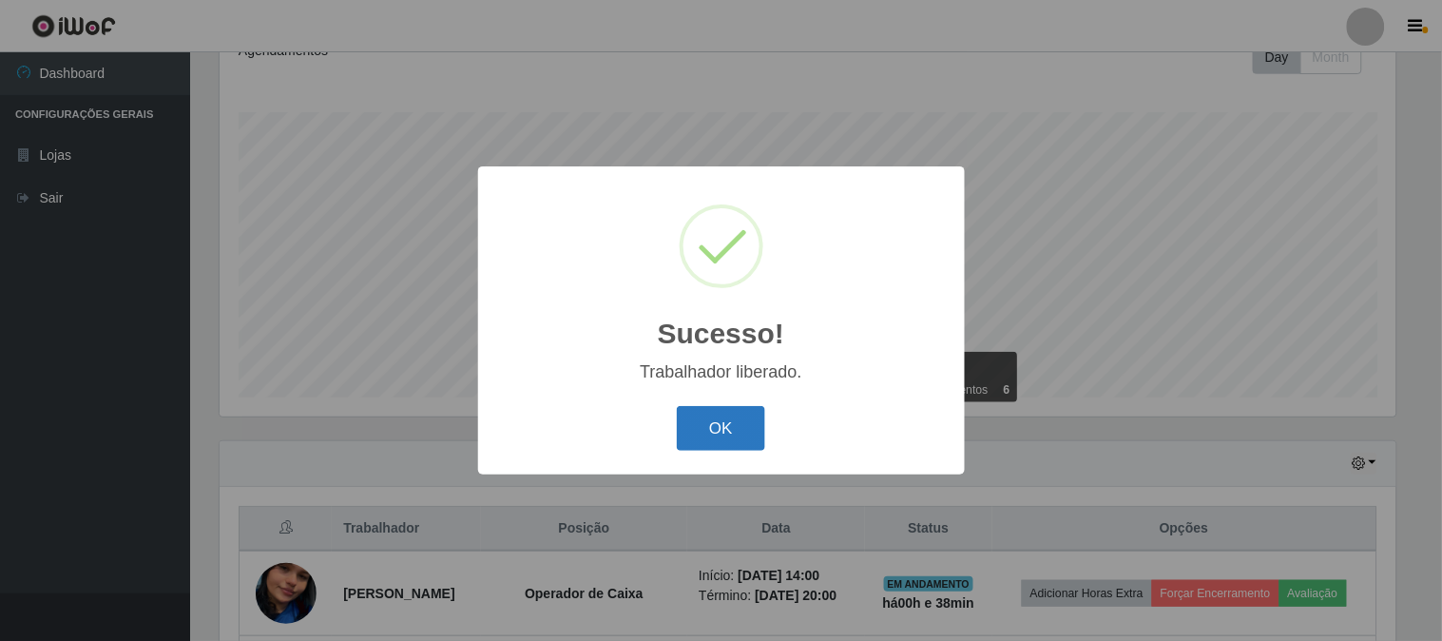
click at [707, 424] on button "OK" at bounding box center [721, 428] width 88 height 45
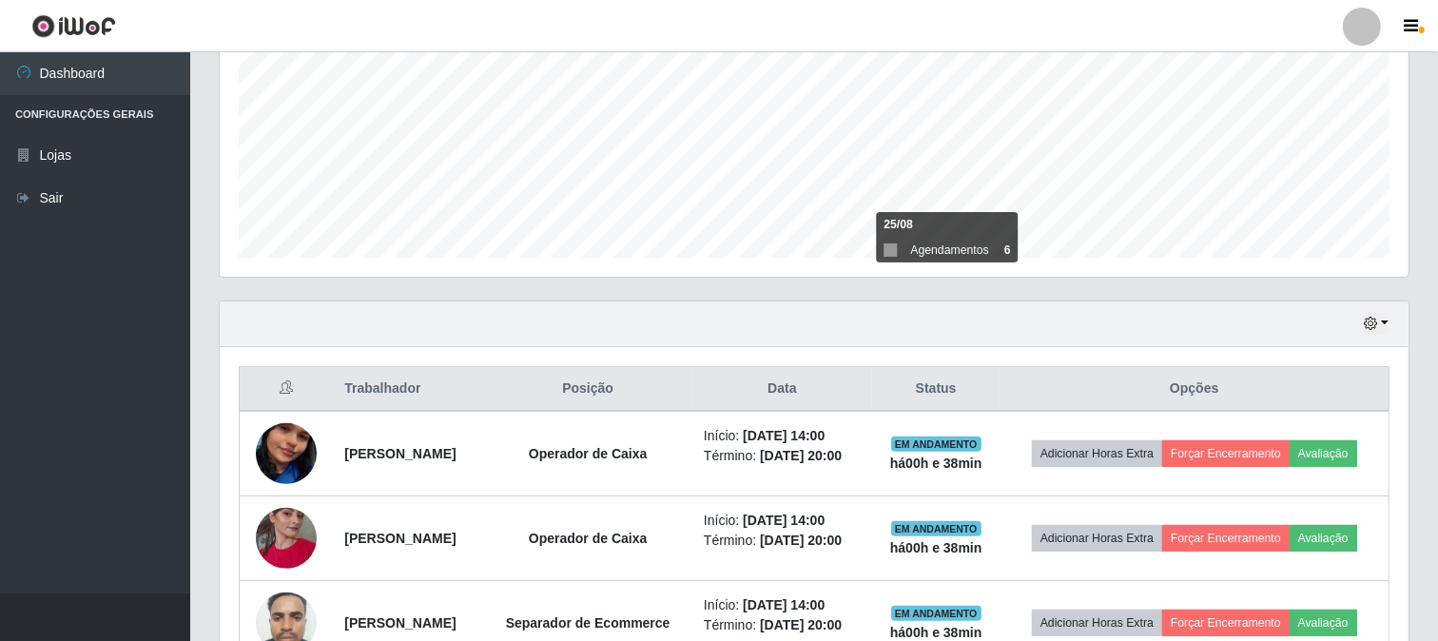
scroll to position [528, 0]
